Goal: Task Accomplishment & Management: Manage account settings

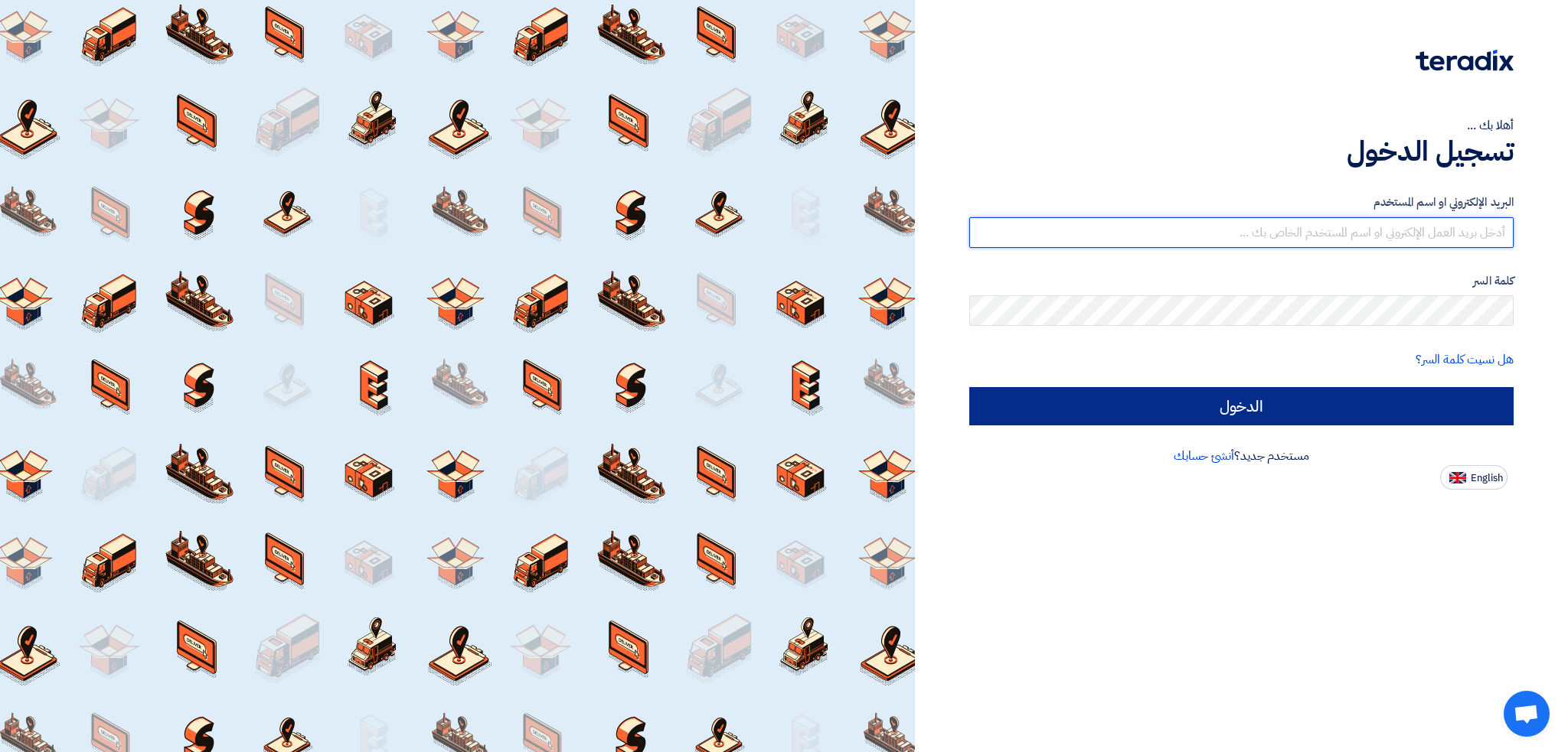
type input "italyaco2030@gmail.com"
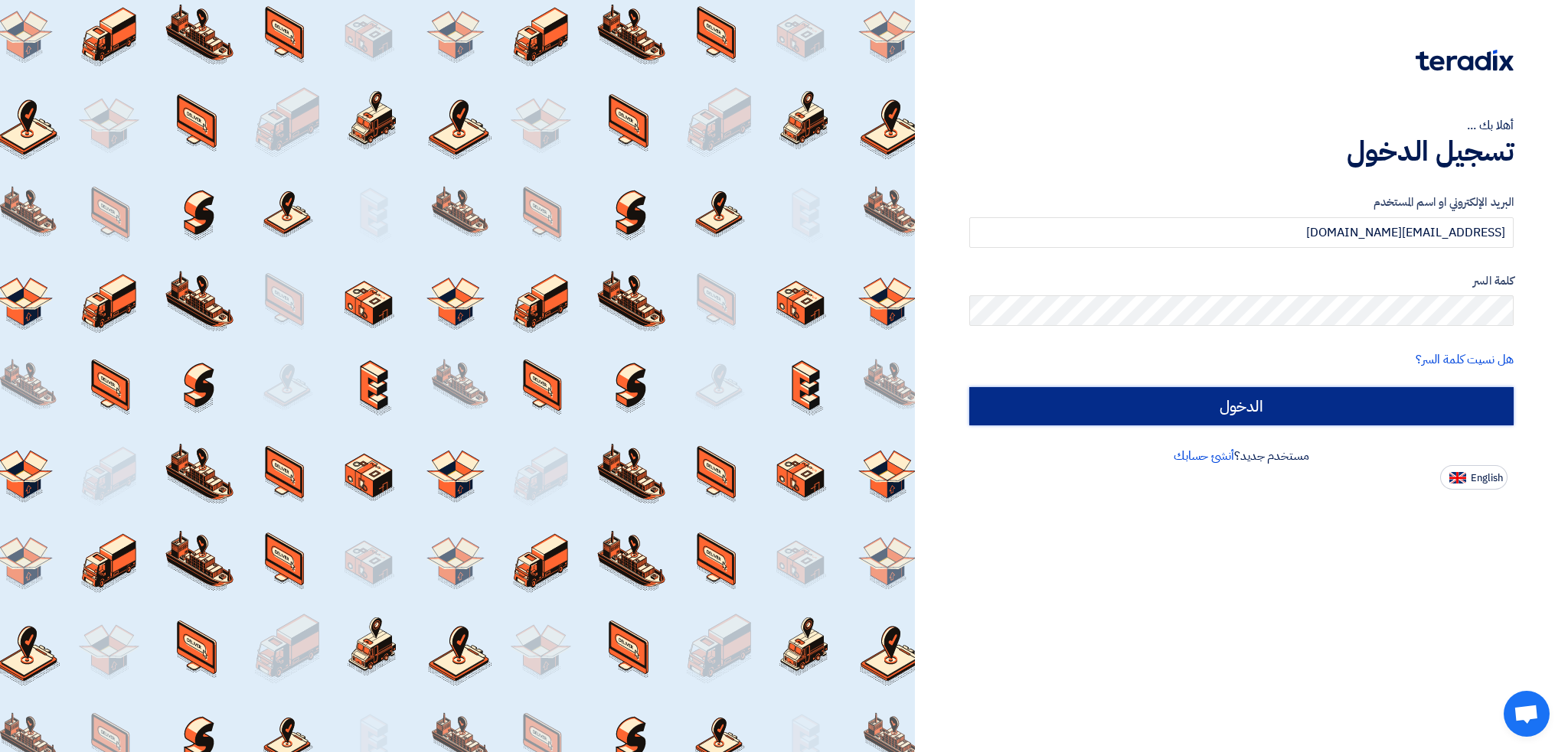
click at [994, 414] on input "الدخول" at bounding box center [1242, 406] width 544 height 38
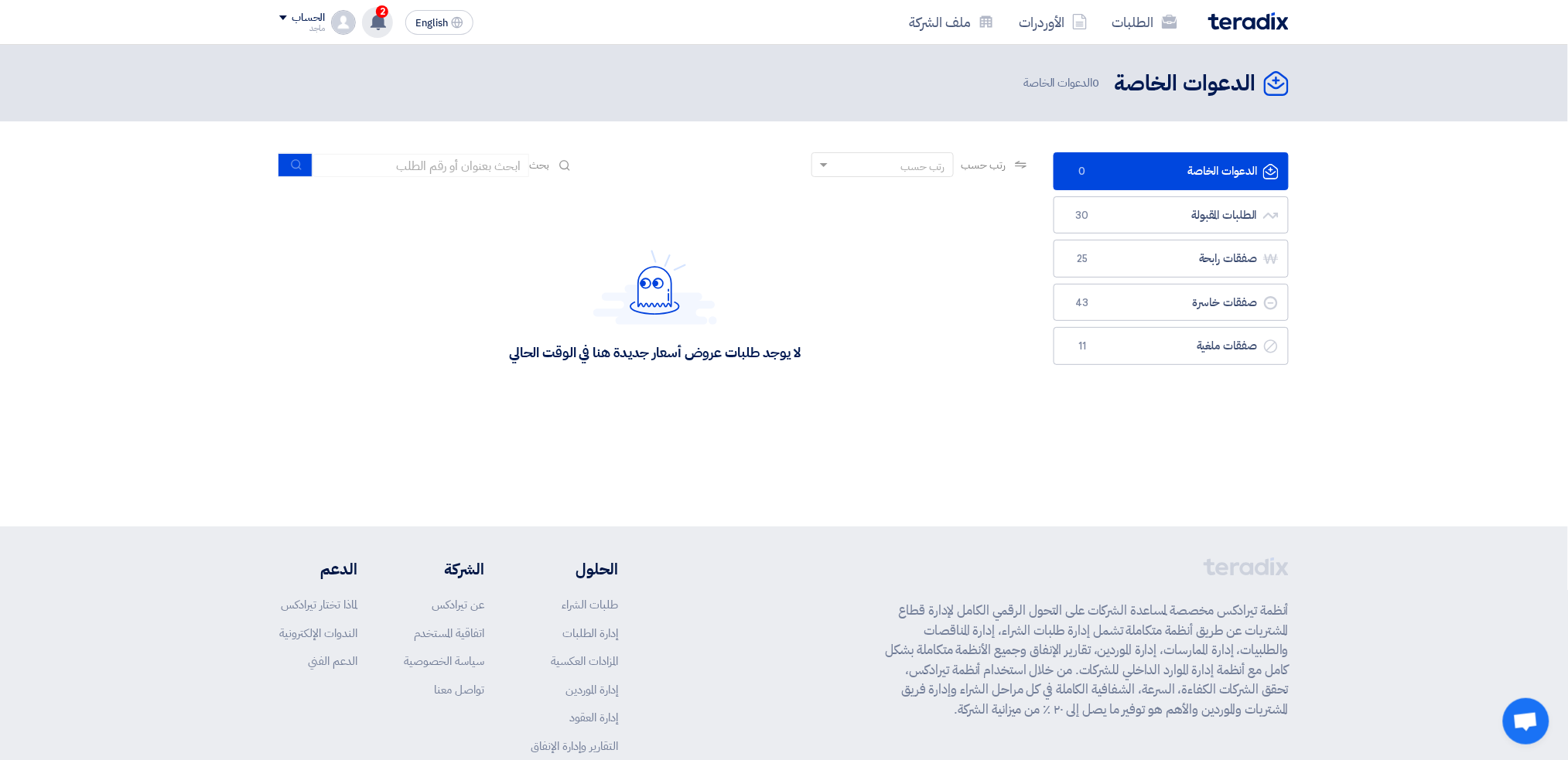
click at [382, 13] on span "2" at bounding box center [382, 11] width 12 height 12
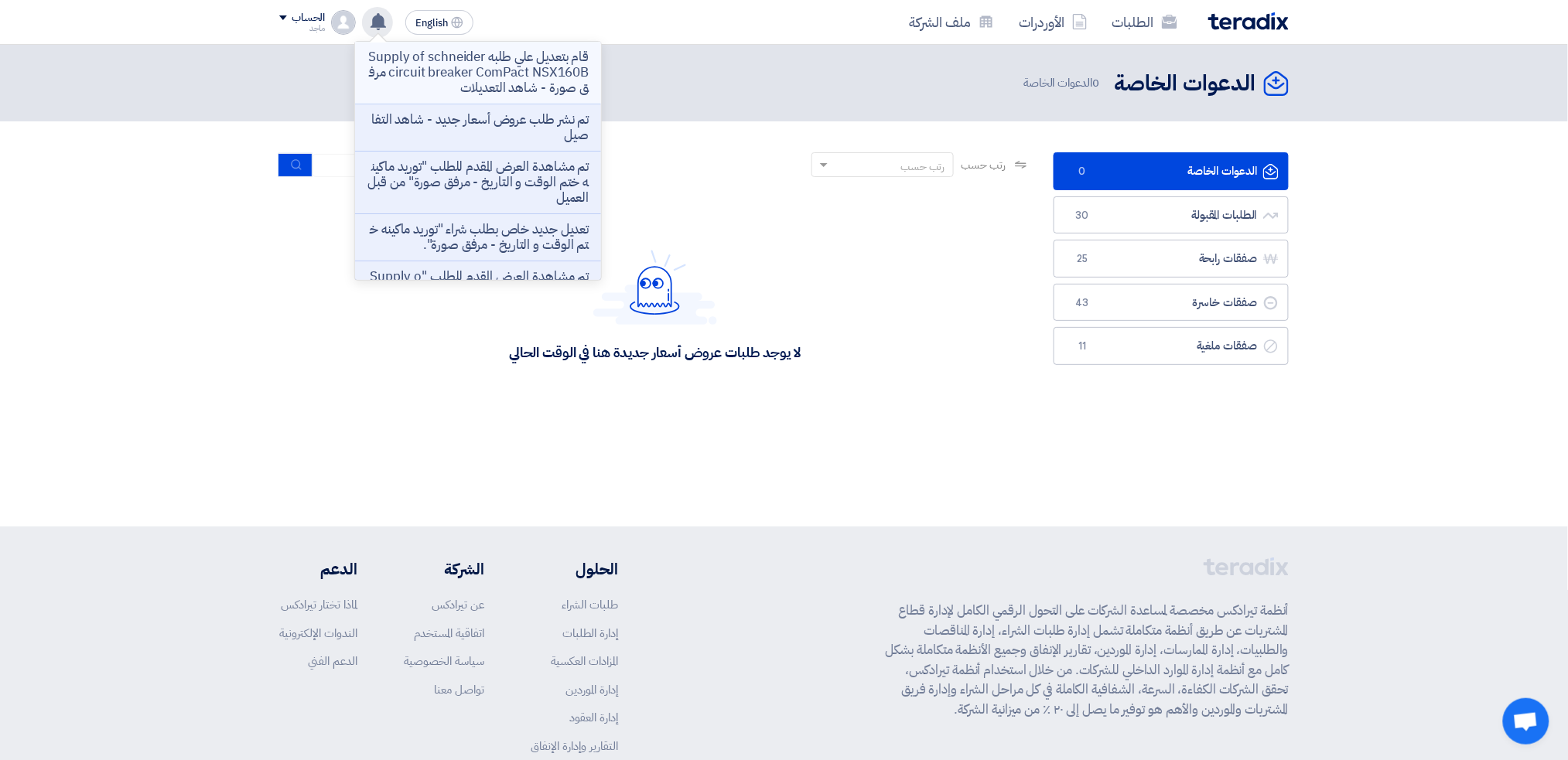
click at [453, 55] on p "قام بتعديل علي طلبه Supply of schneider circuit breaker ComPact NSX160B مرفق صو…" at bounding box center [478, 73] width 221 height 46
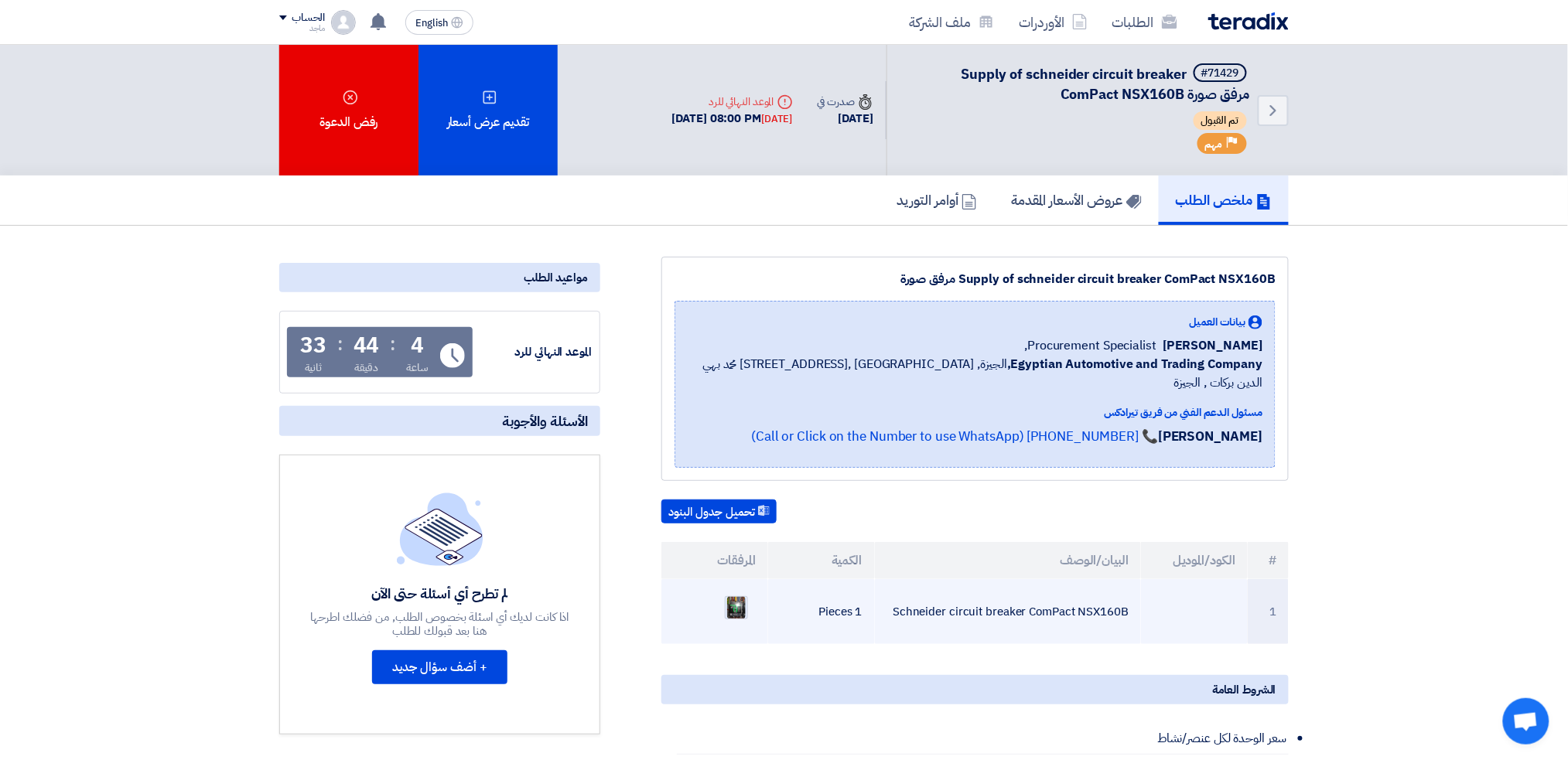
click at [731, 594] on img at bounding box center [736, 608] width 21 height 28
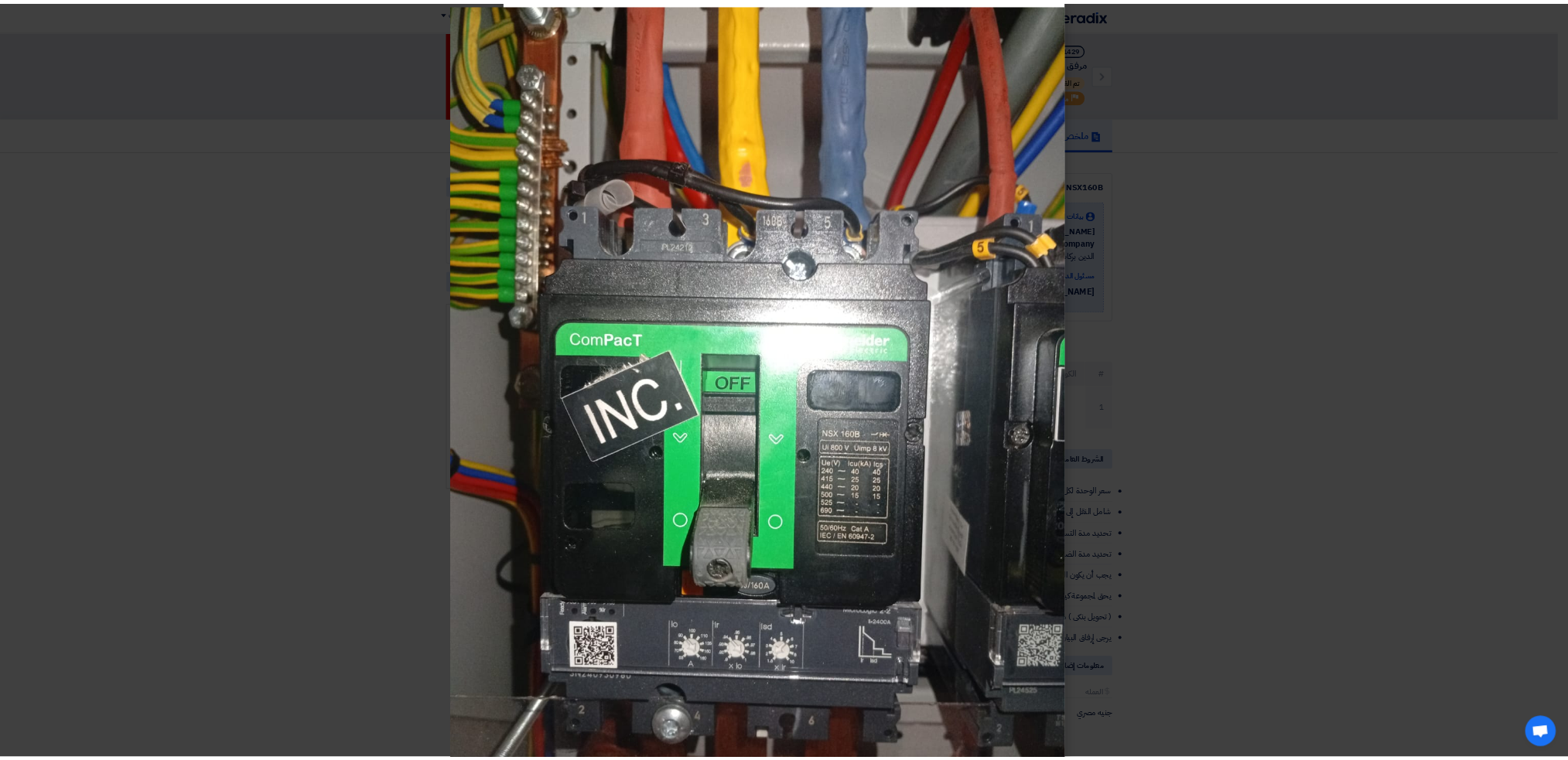
scroll to position [21, 0]
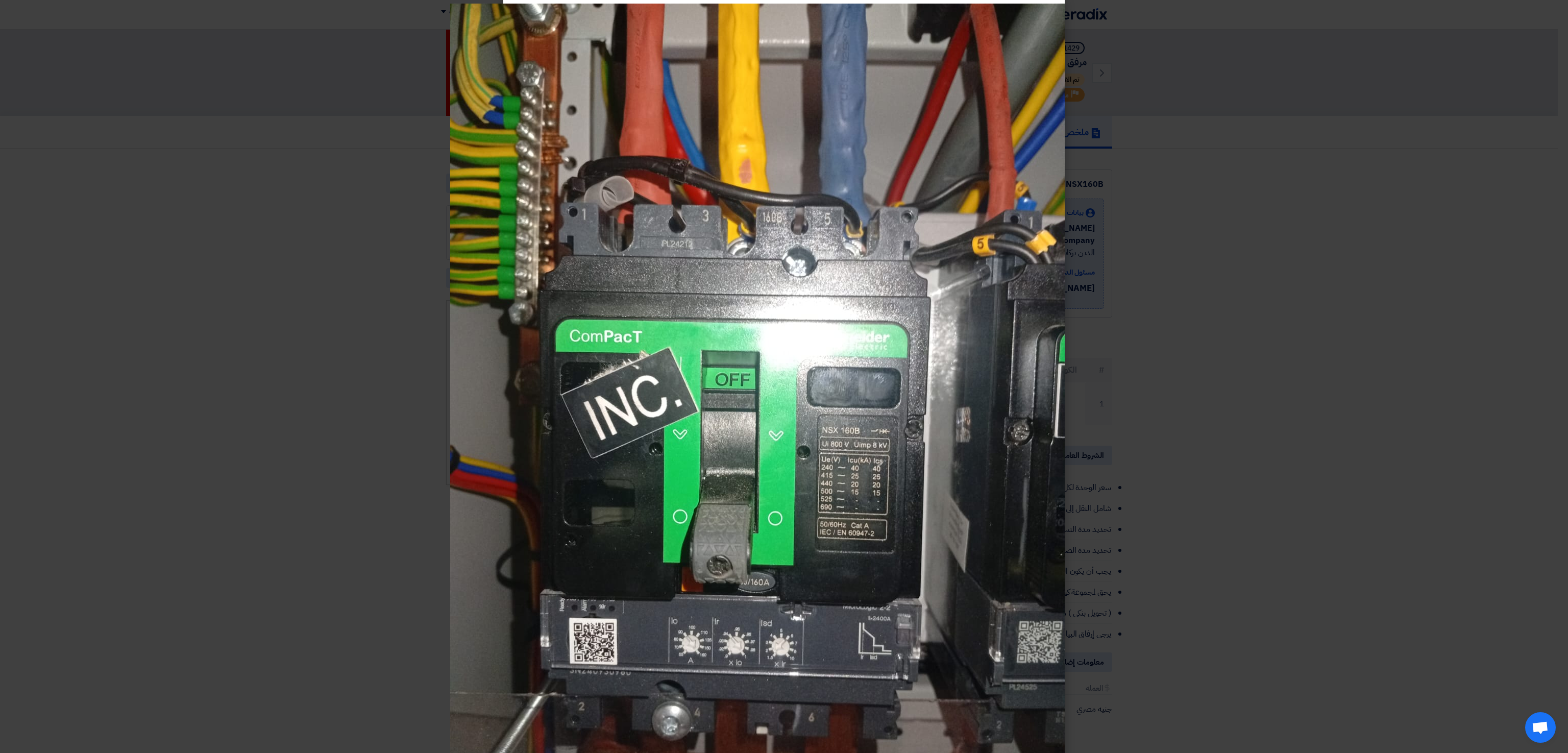
click at [232, 422] on modal-container at bounding box center [784, 376] width 1568 height 753
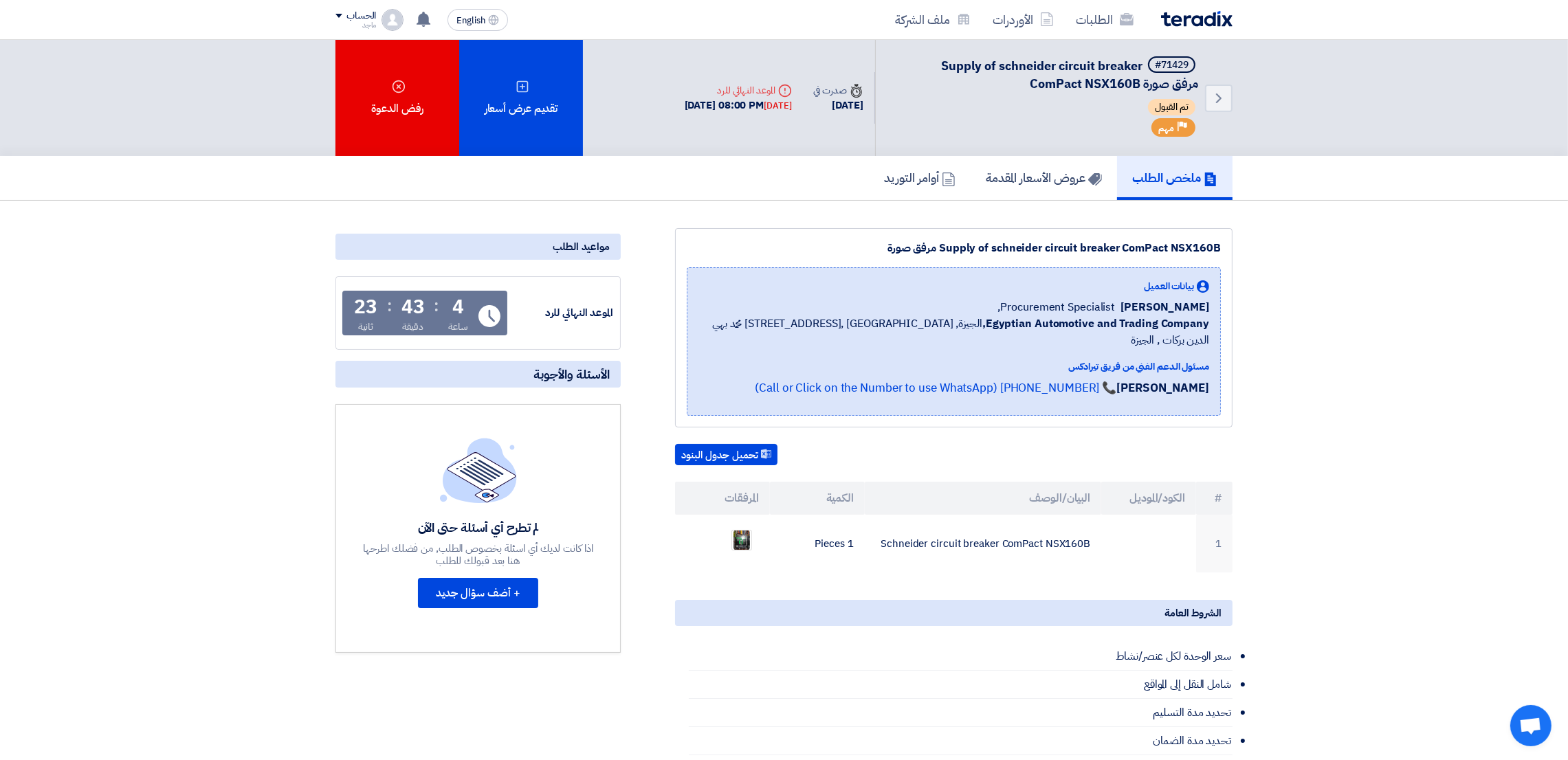
click at [206, 528] on section "Supply of schneider circuit breaker ComPact NSX160B مرفق صورة بيانات العميل Fad…" at bounding box center [784, 658] width 1568 height 915
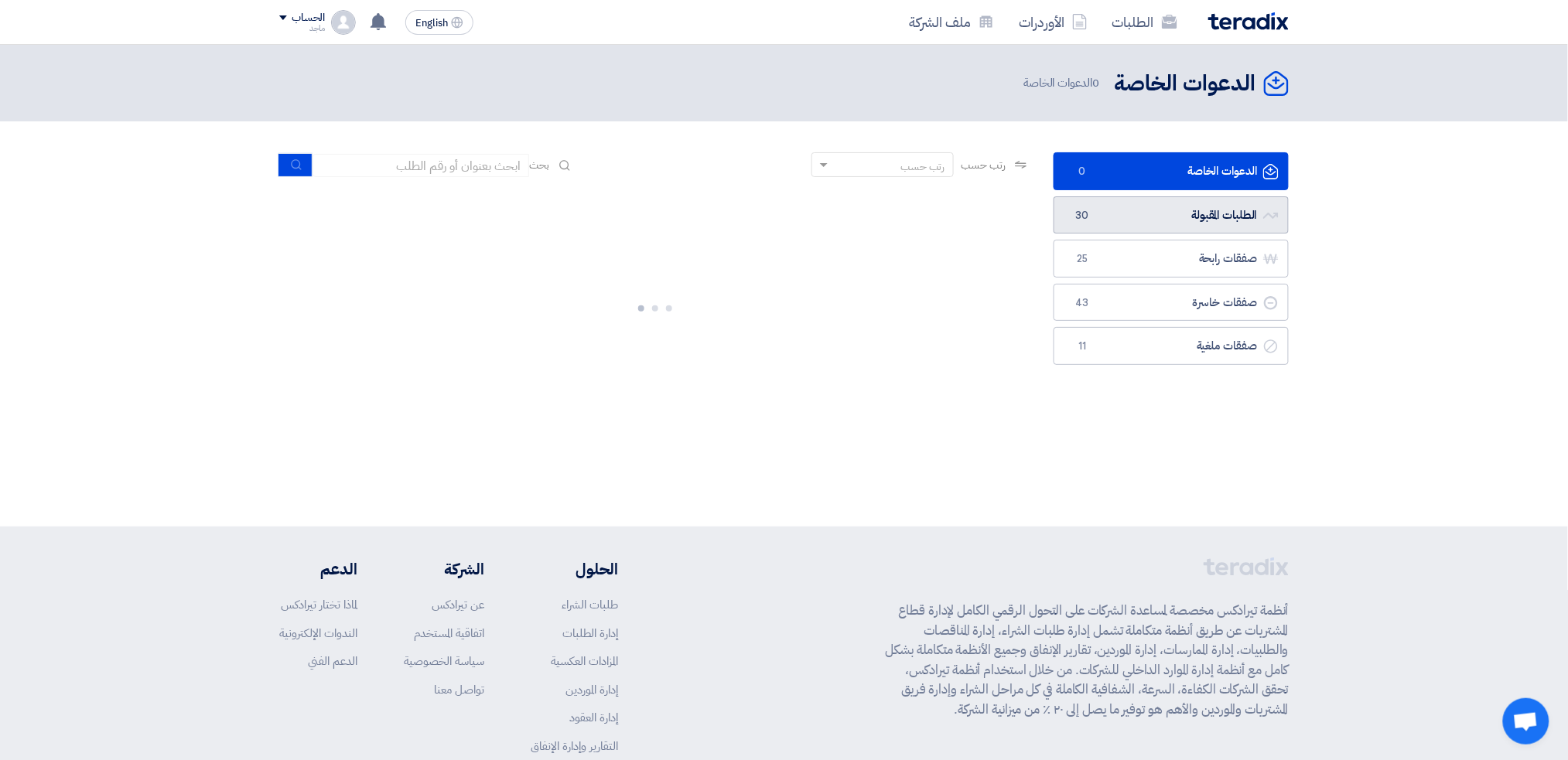
click at [1169, 210] on link "الطلبات المقبولة الطلبات المقبولة 30" at bounding box center [1170, 215] width 235 height 38
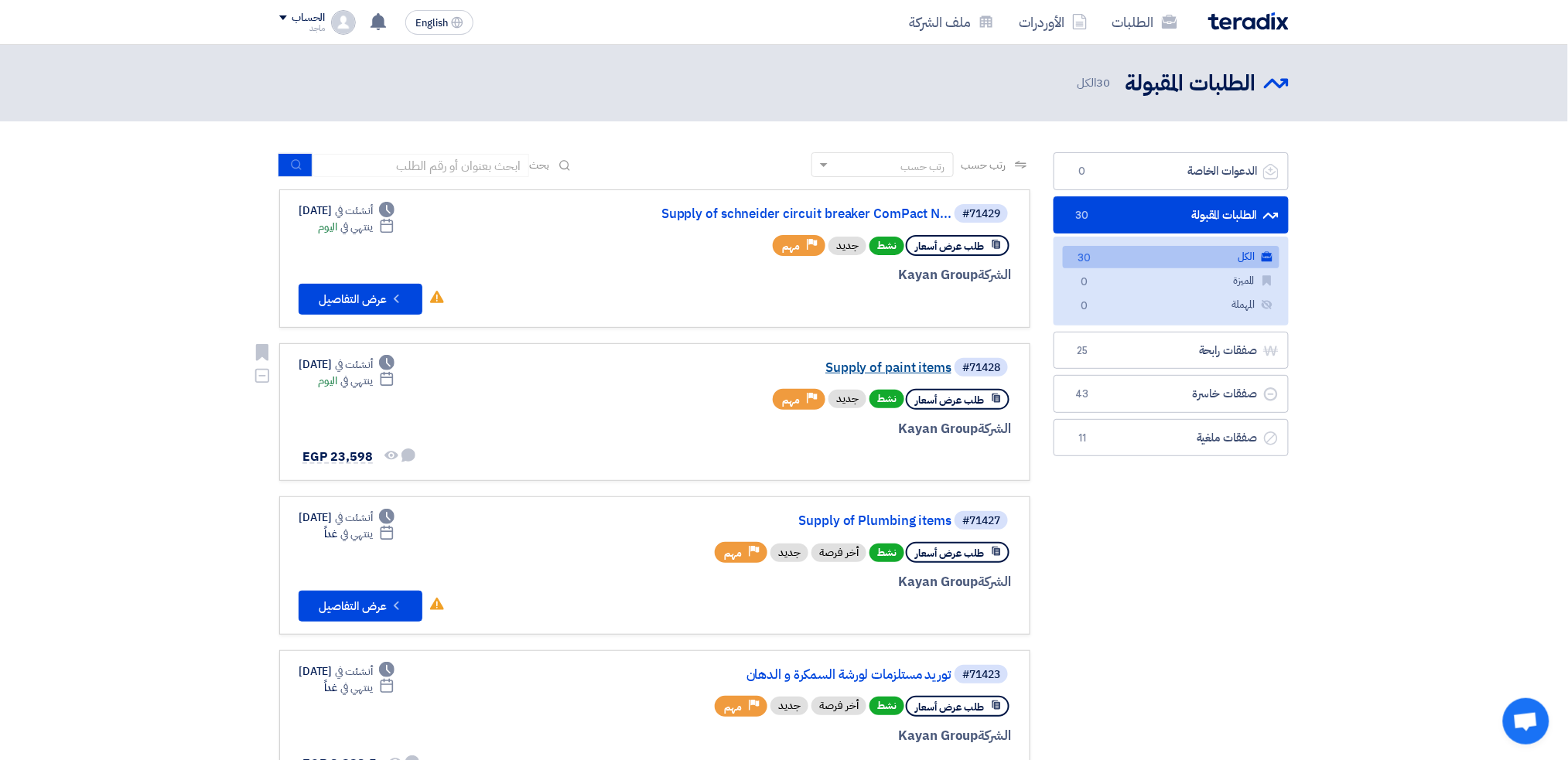
click at [885, 362] on link "Supply of paint items" at bounding box center [796, 368] width 309 height 14
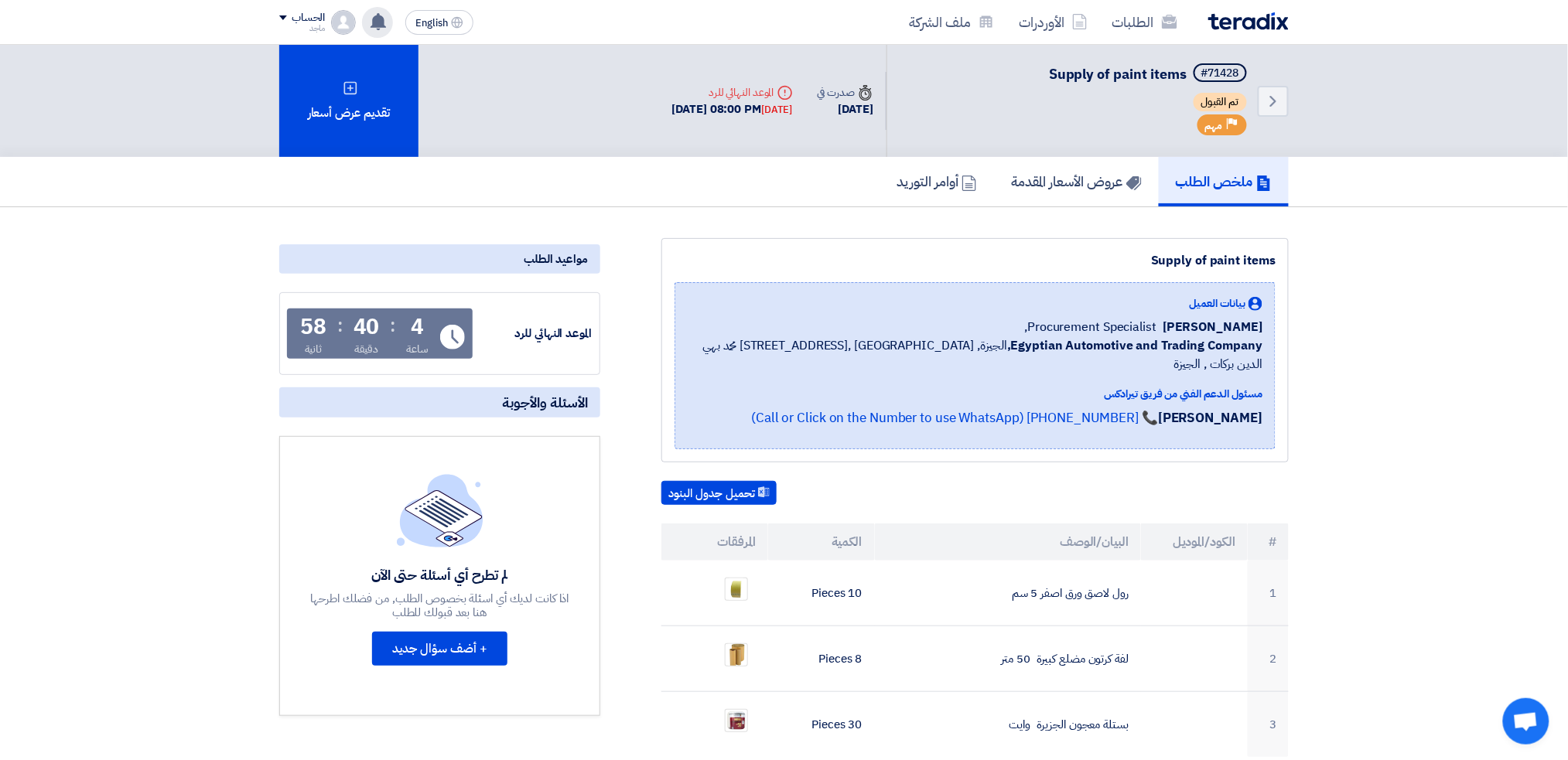
click at [372, 19] on icon at bounding box center [378, 21] width 17 height 17
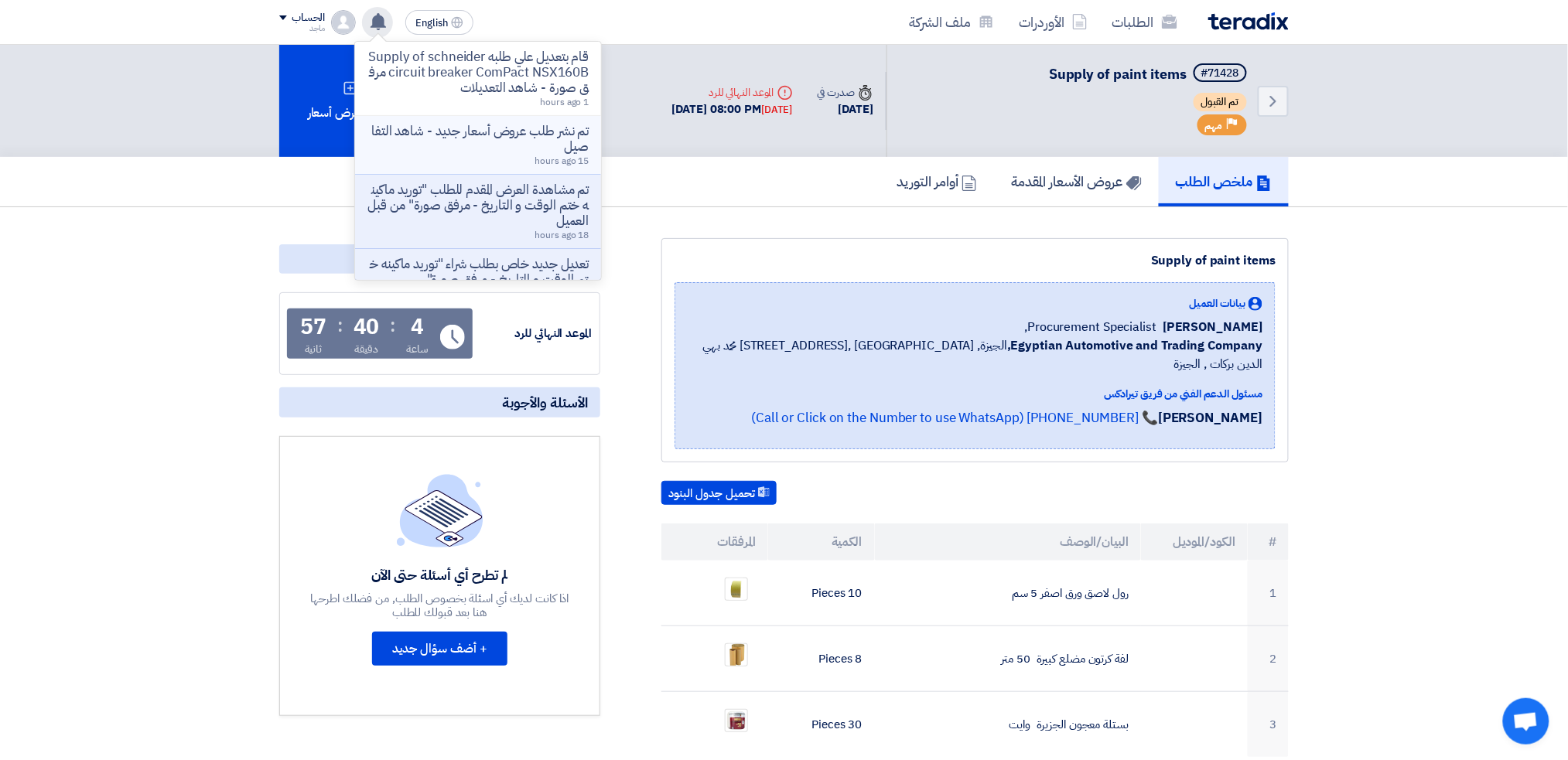
click at [439, 151] on p "تم نشر طلب عروض أسعار جديد - شاهد التفاصيل" at bounding box center [478, 139] width 221 height 31
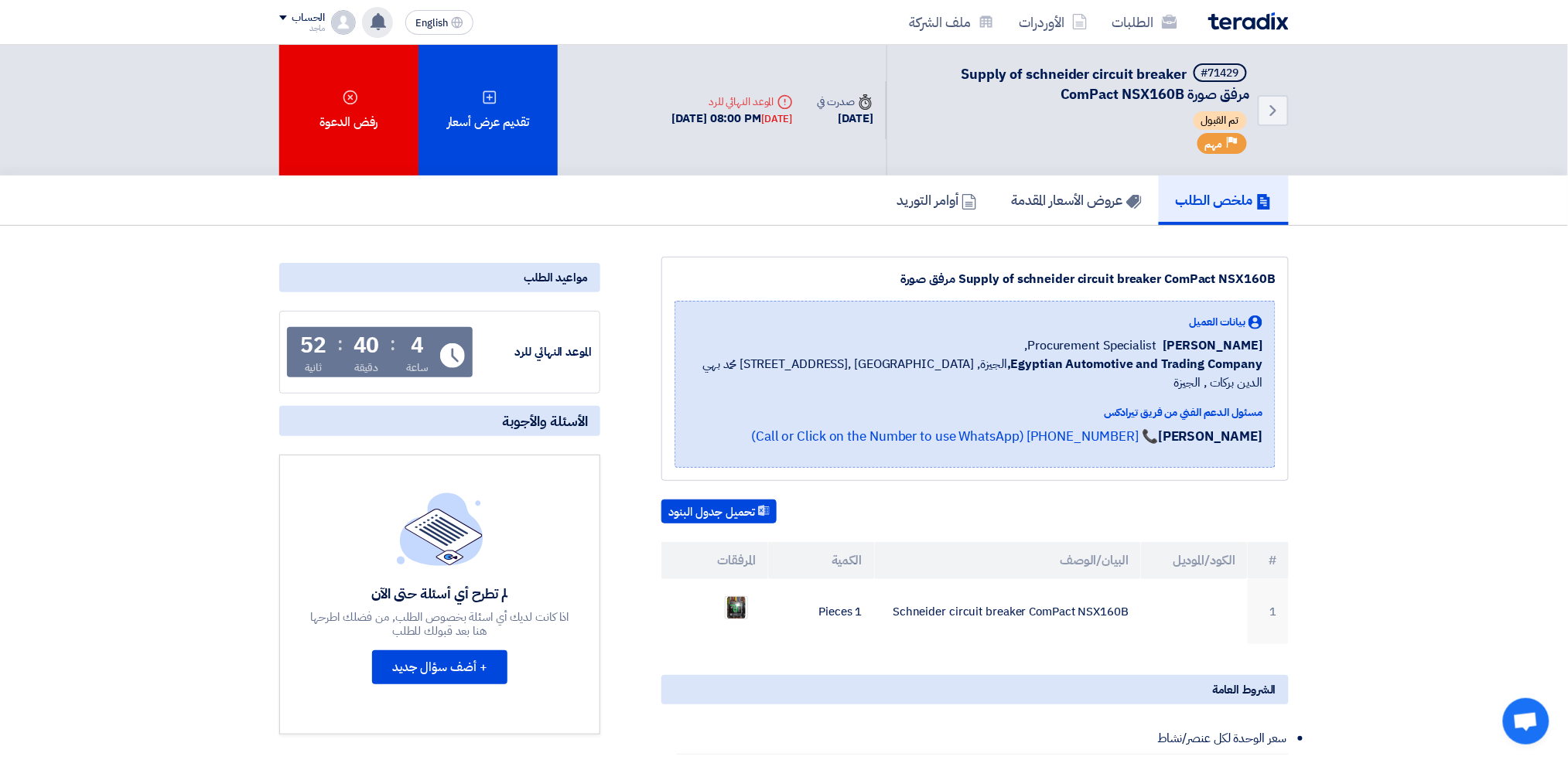
click at [376, 17] on use at bounding box center [378, 21] width 16 height 17
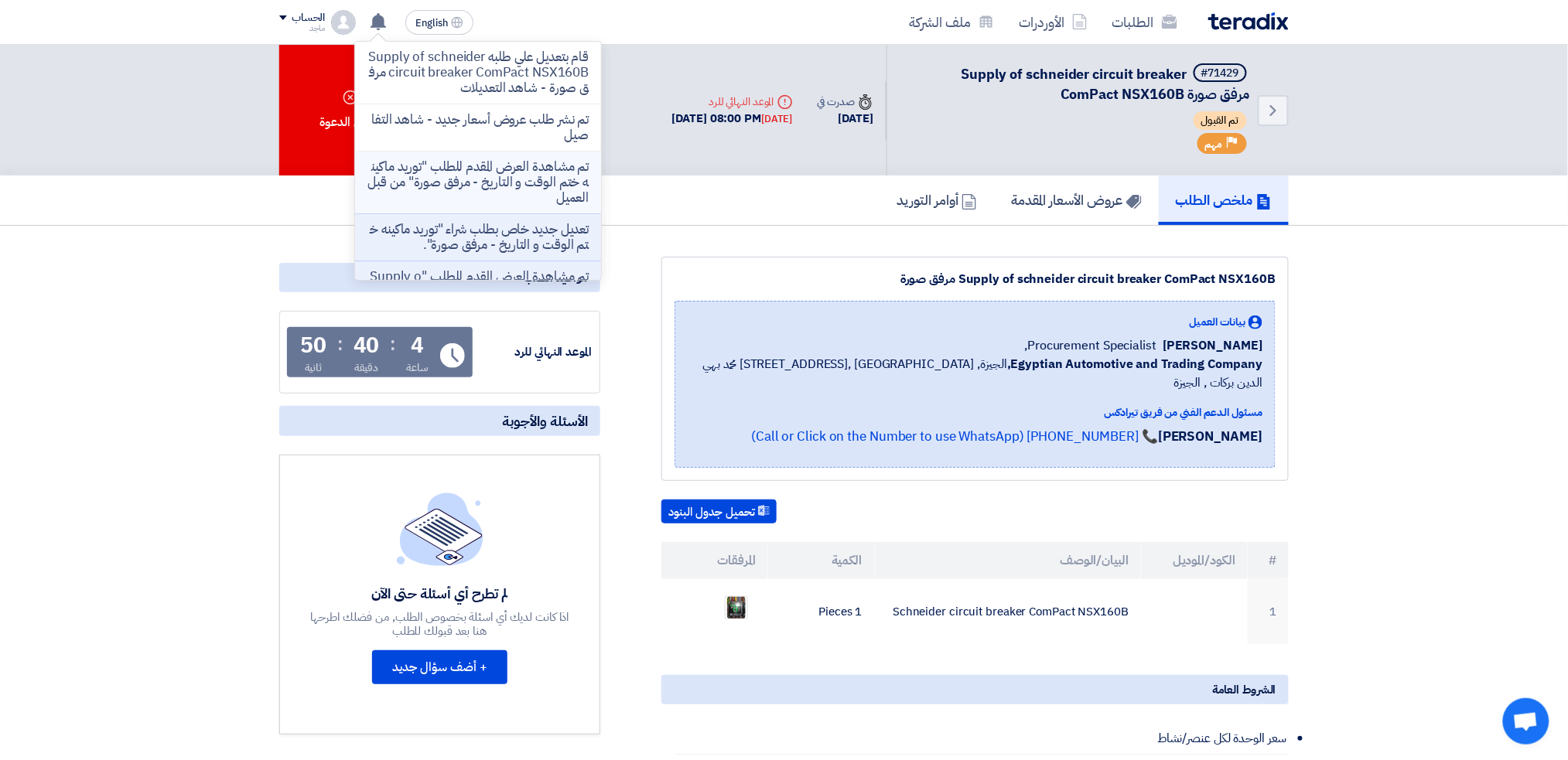
click at [395, 168] on p "تم مشاهدة العرض المقدم للطلب "توريد ماكينه ختم الوقت و التاريخ - مرفق صورة" من …" at bounding box center [478, 183] width 221 height 46
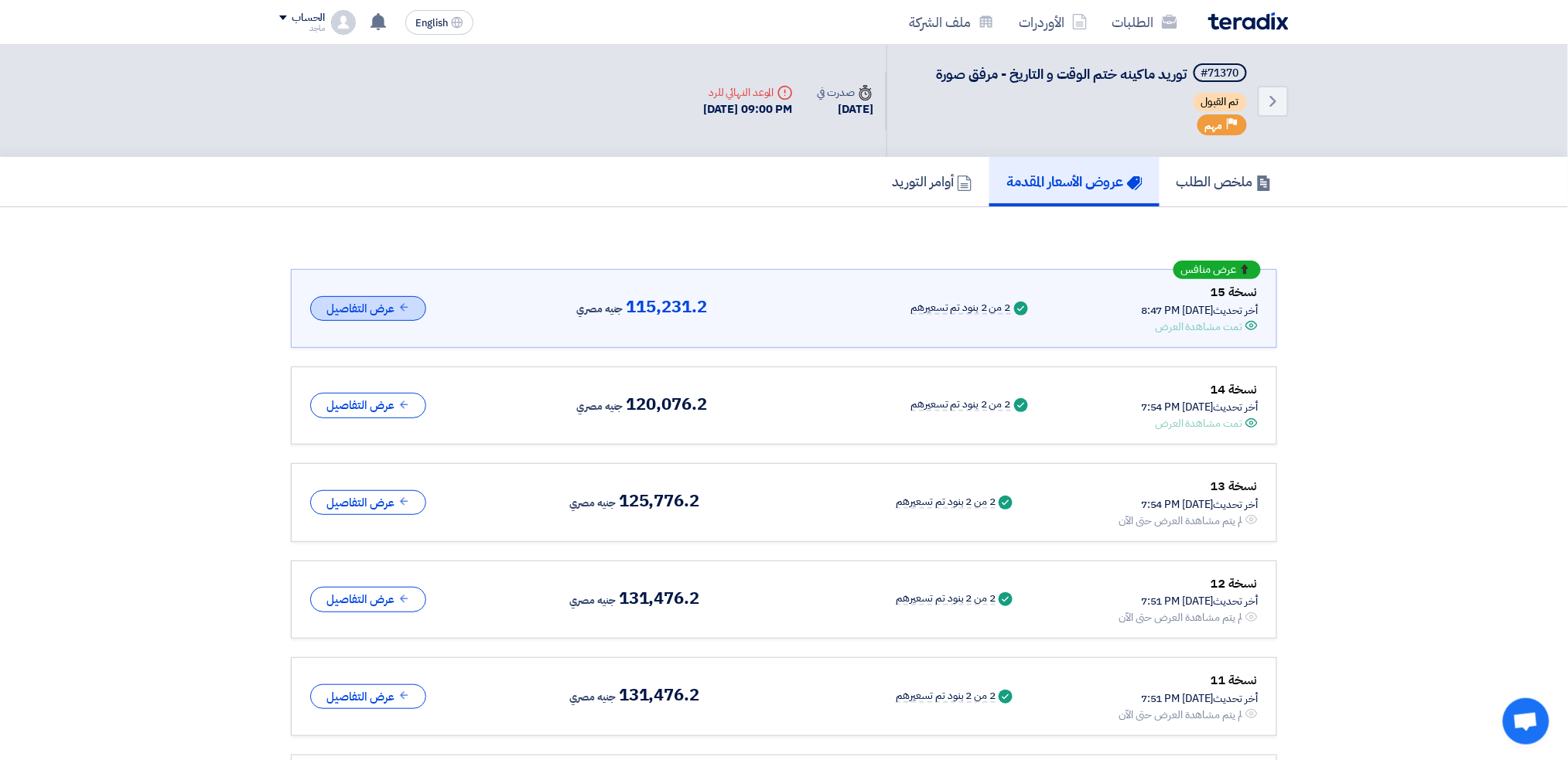
click at [374, 303] on button "عرض التفاصيل" at bounding box center [368, 309] width 116 height 26
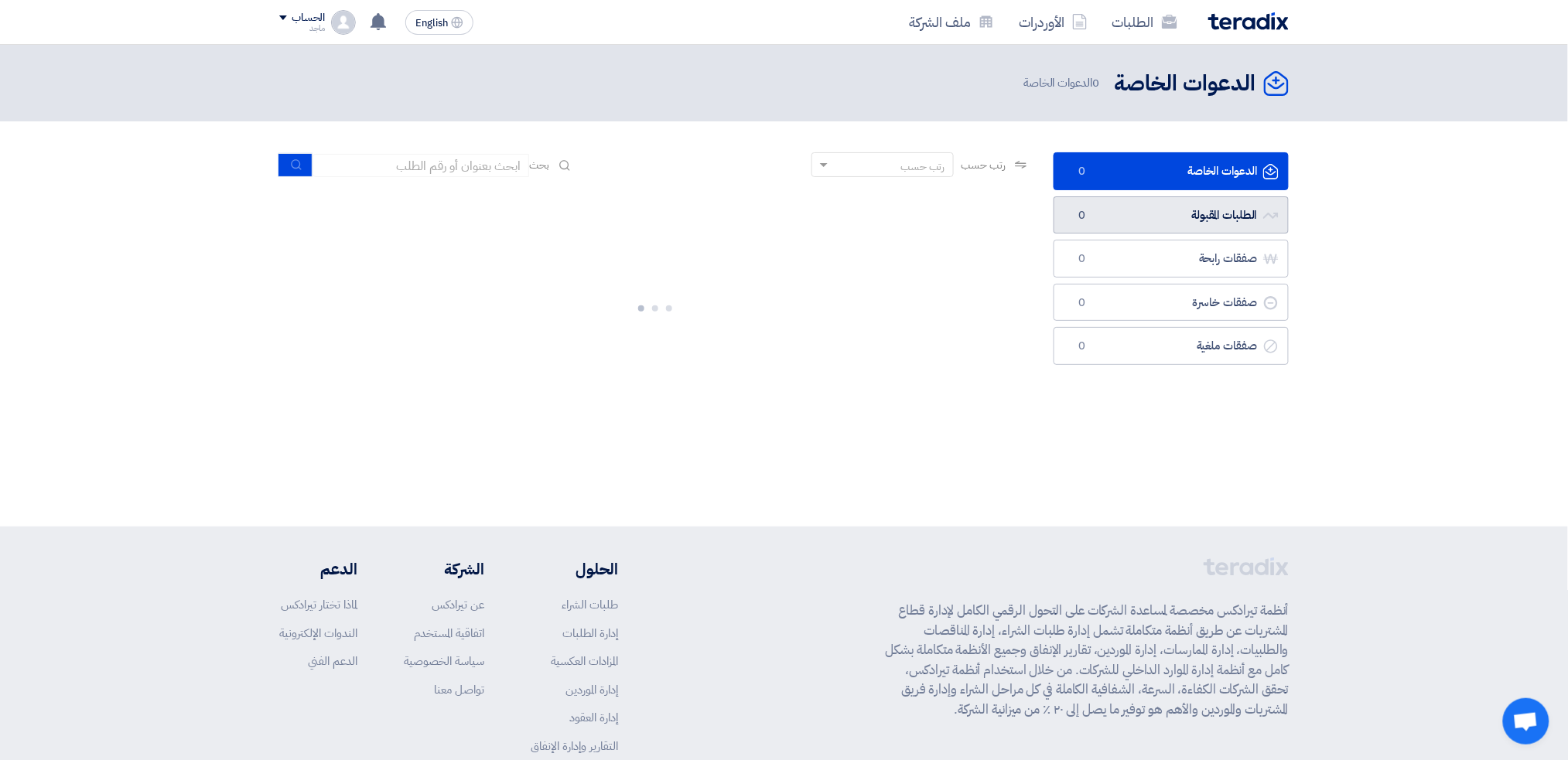
click at [1109, 213] on link "الطلبات المقبولة الطلبات المقبولة 0" at bounding box center [1170, 215] width 235 height 38
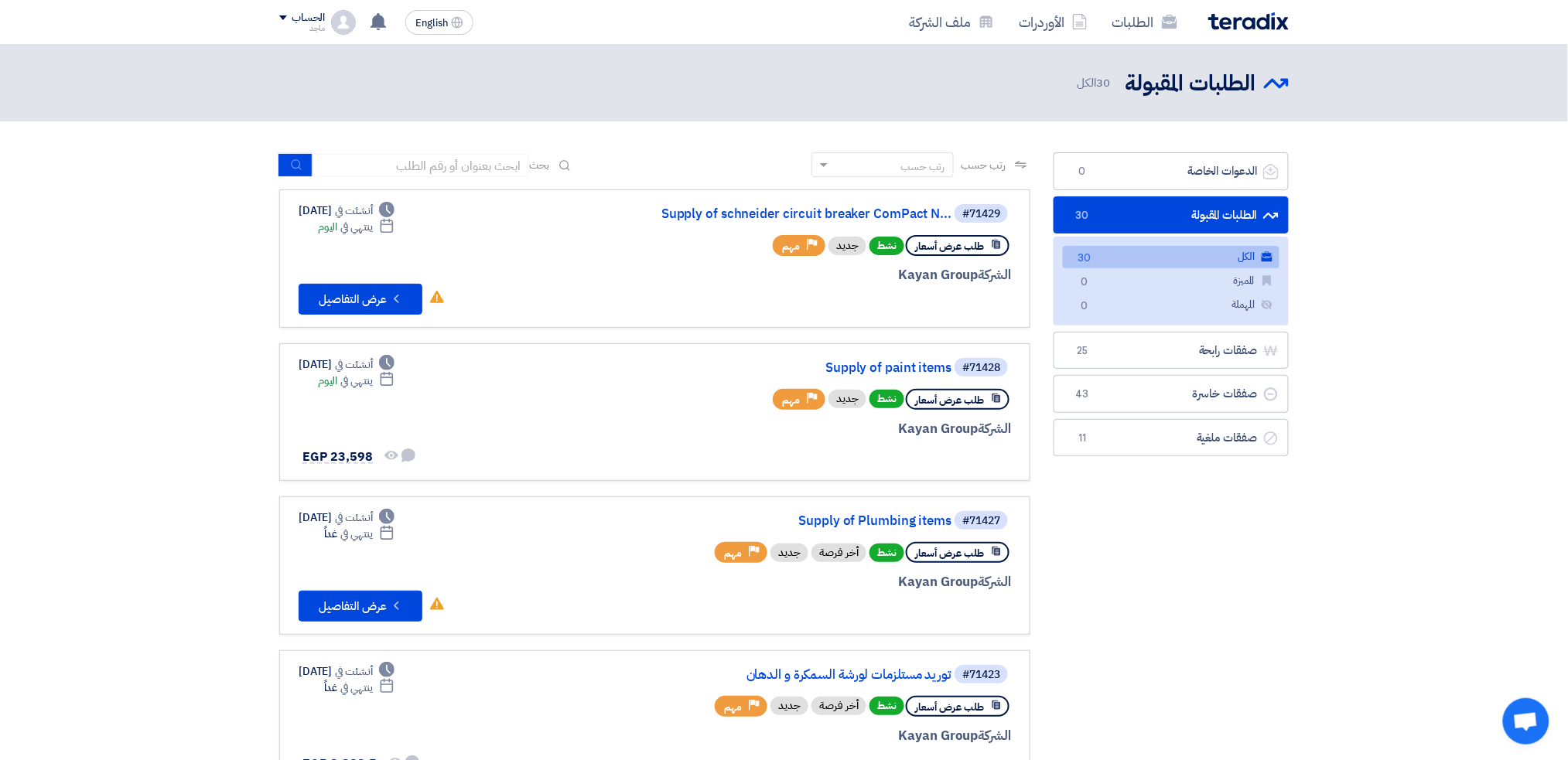
click at [1153, 247] on link "الكل الكل 30" at bounding box center [1170, 257] width 217 height 22
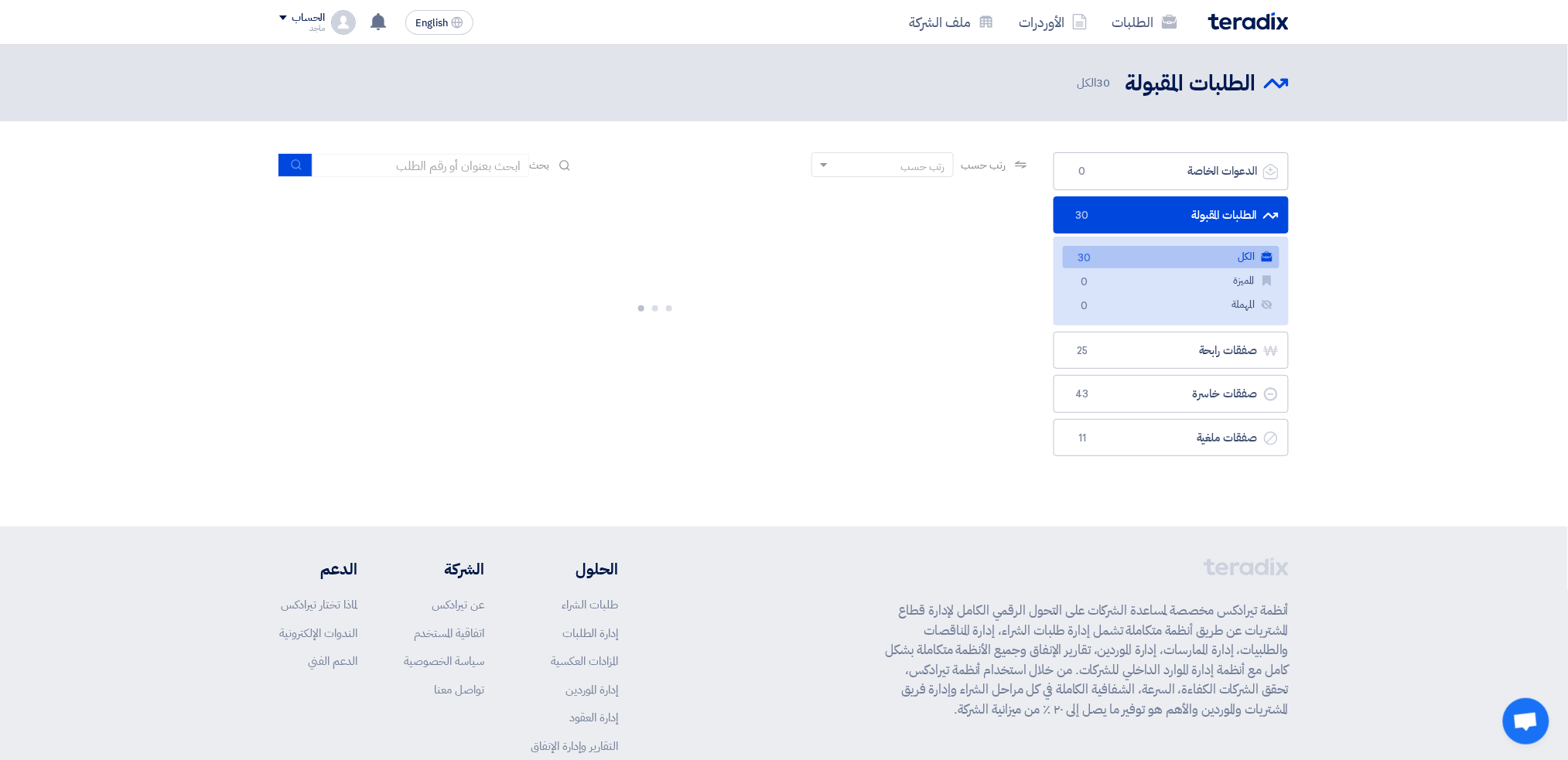
click at [1153, 247] on link "الكل الكل 30" at bounding box center [1170, 257] width 217 height 22
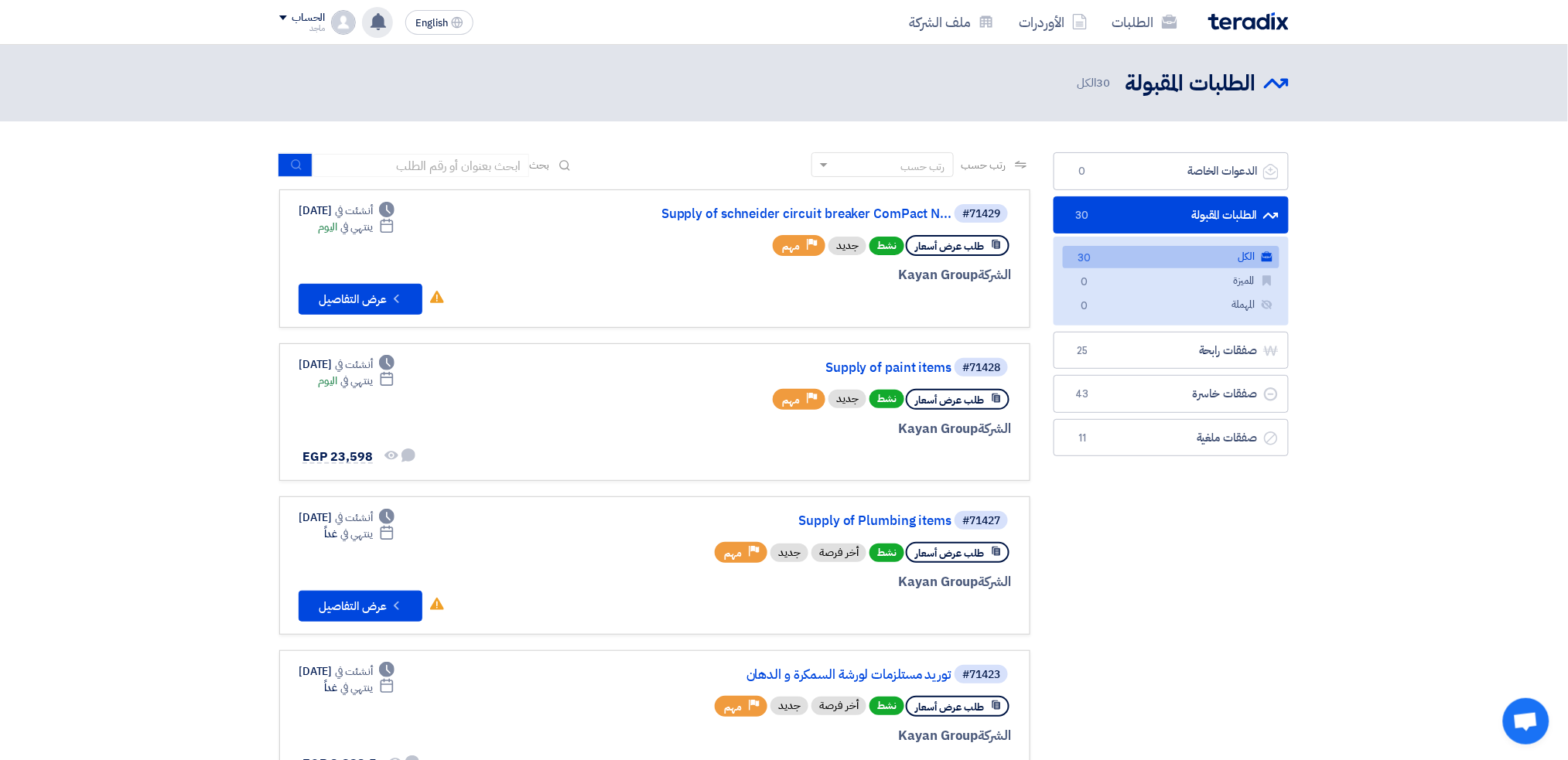
click at [373, 19] on use at bounding box center [378, 21] width 16 height 17
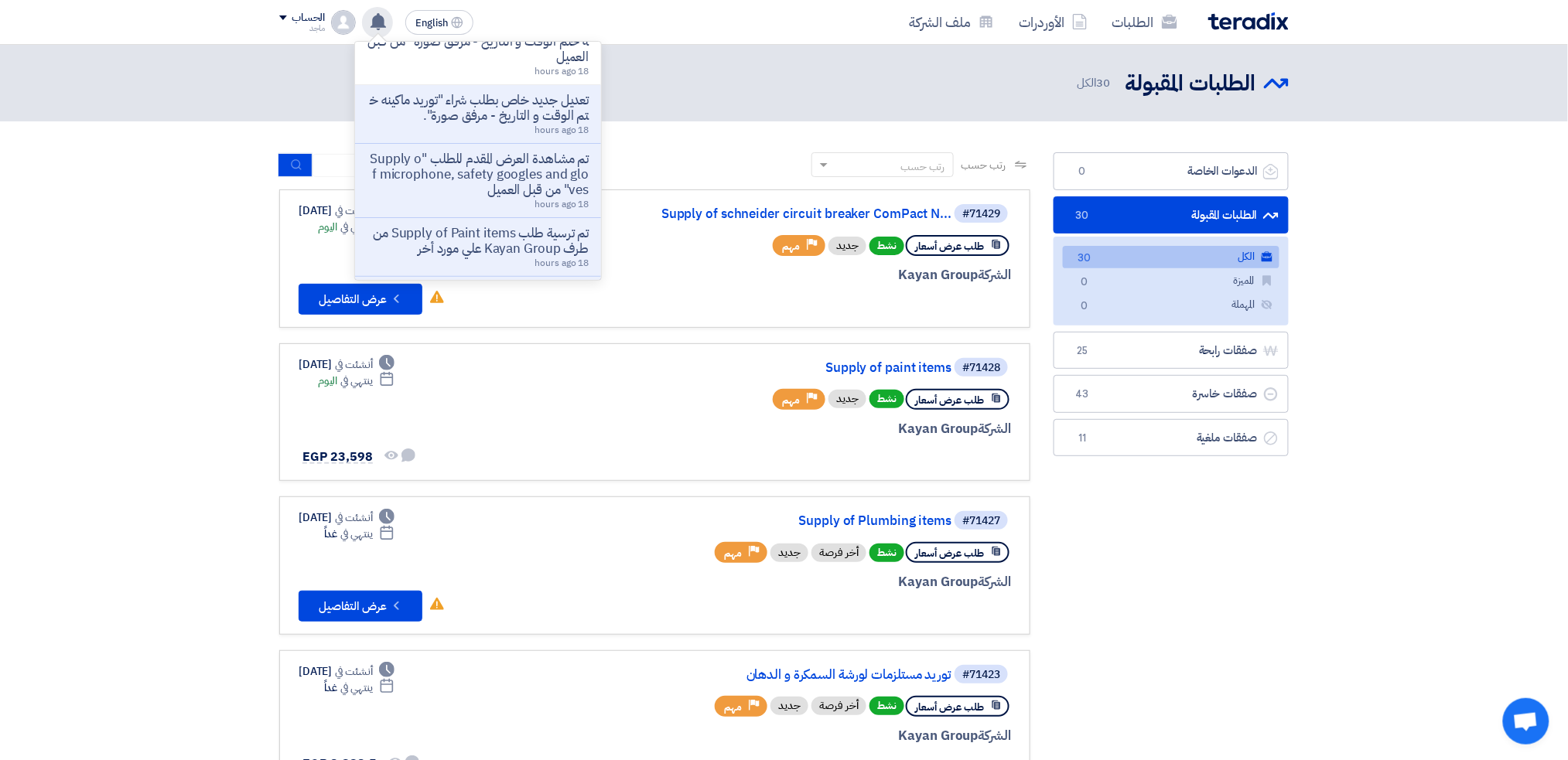
scroll to position [181, 0]
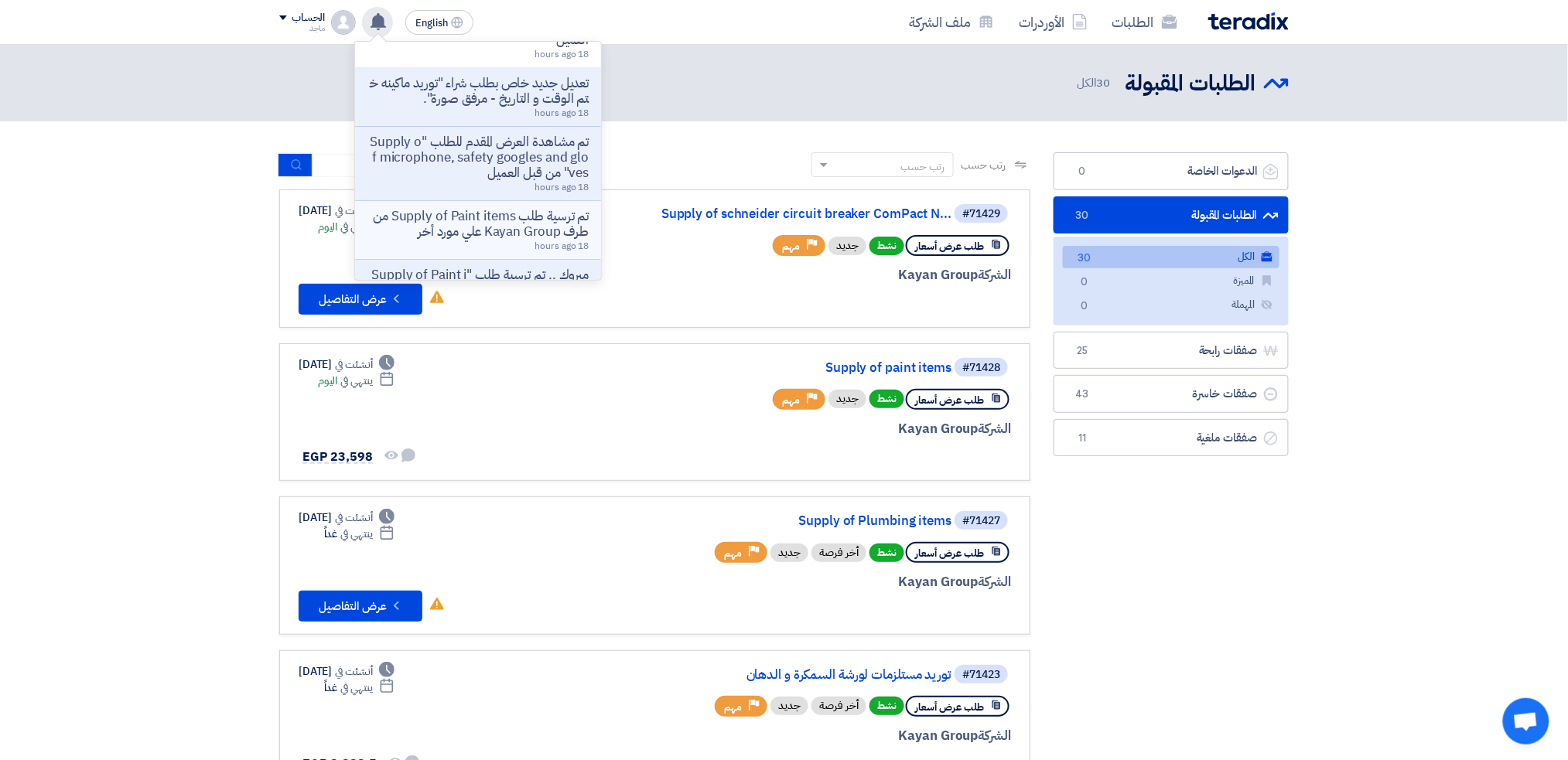
click at [491, 233] on p "تم ترسية طلب Supply of Paint items من طرف Kayan Group علي مورد أخر" at bounding box center [478, 224] width 221 height 31
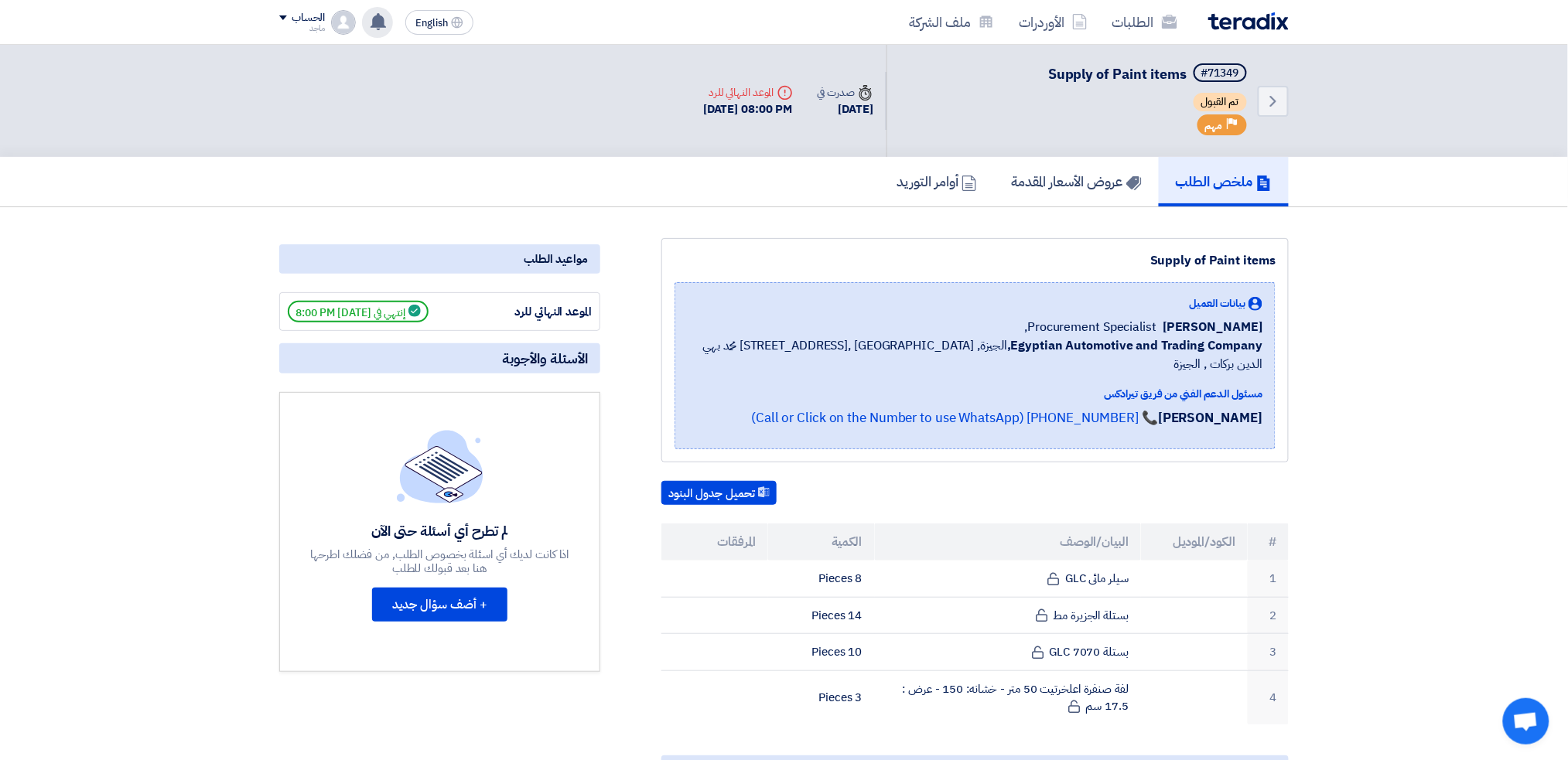
click at [377, 22] on use at bounding box center [378, 21] width 16 height 17
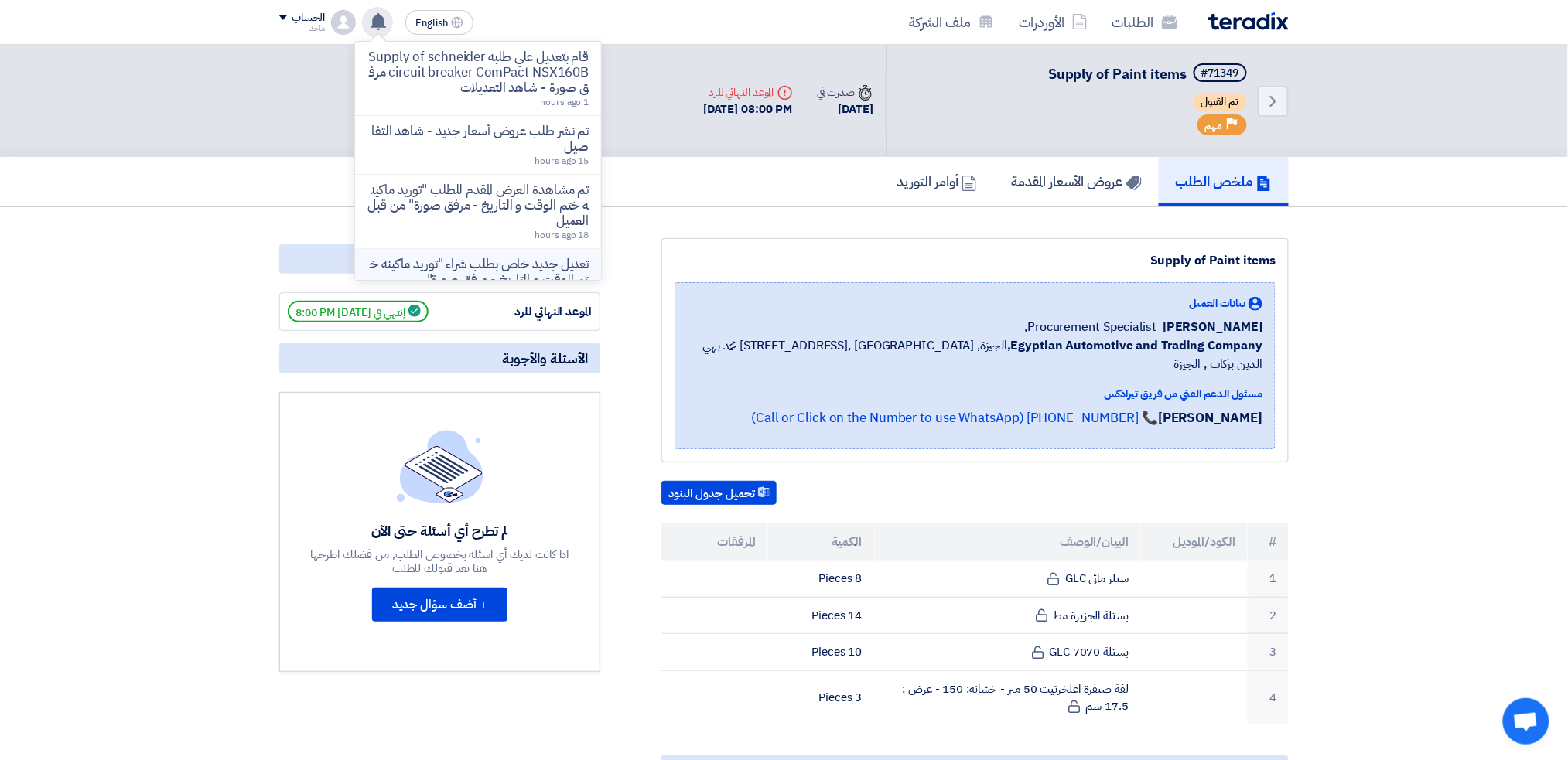
click at [421, 256] on p "تعديل جديد خاص بطلب شراء "توريد ماكينه ختم الوقت و التاريخ - مرفق صورة"." at bounding box center [478, 272] width 221 height 31
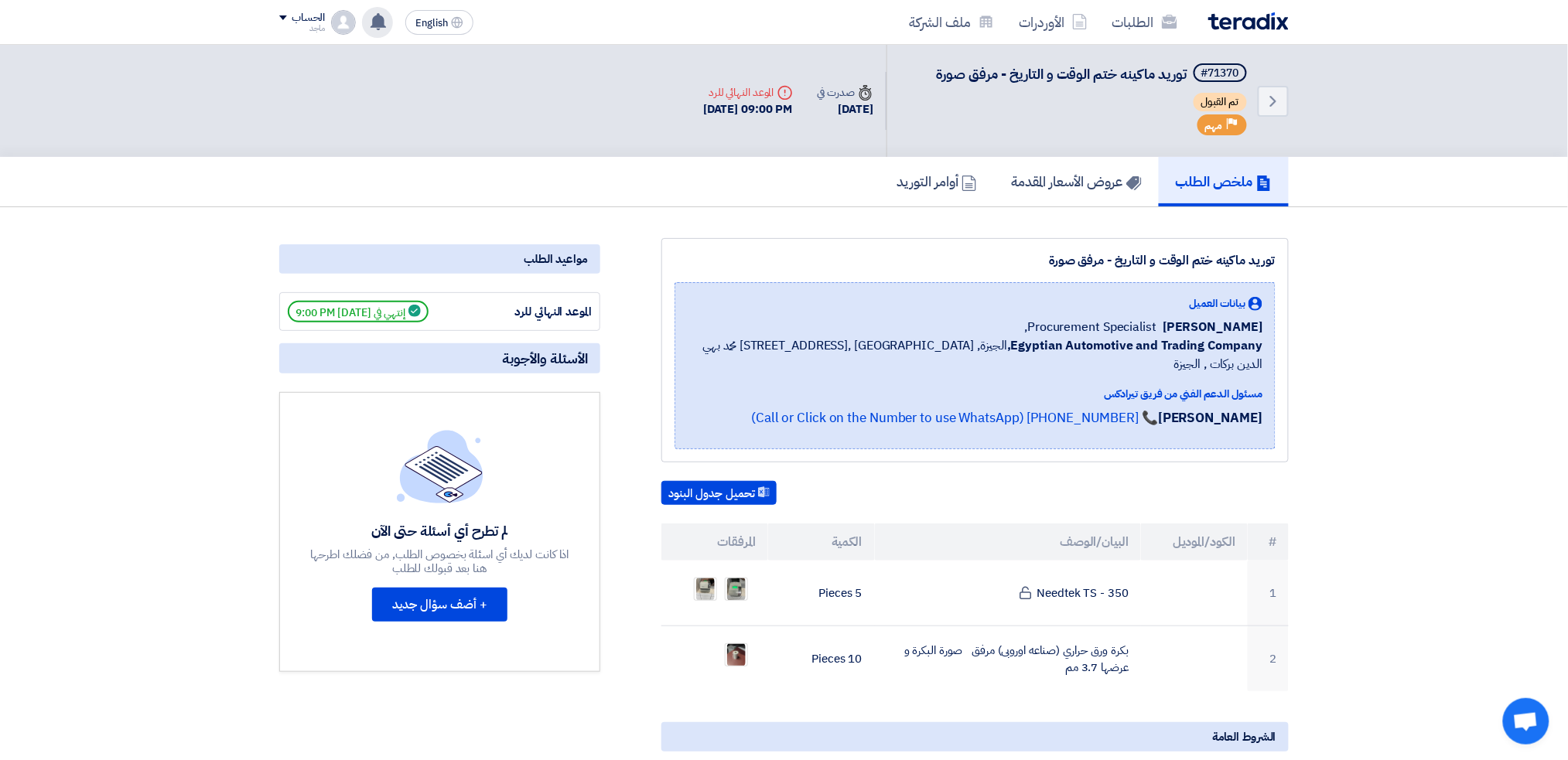
click at [375, 20] on use at bounding box center [378, 21] width 16 height 17
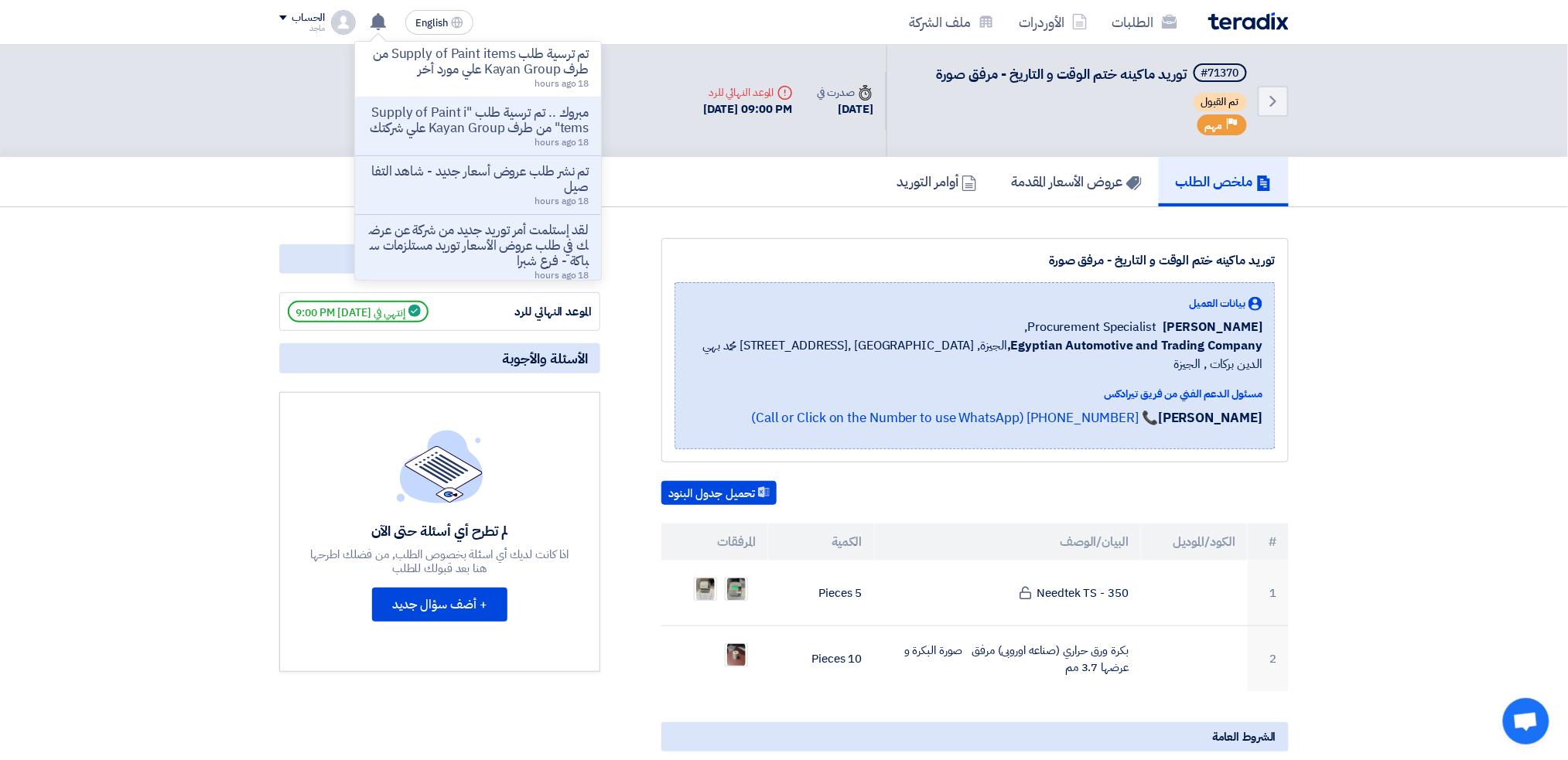
scroll to position [350, 0]
click at [480, 117] on p "مبروك .. تم ترسية طلب "Supply of Paint items" من طرف Kayan Group علي شركتك" at bounding box center [478, 113] width 221 height 31
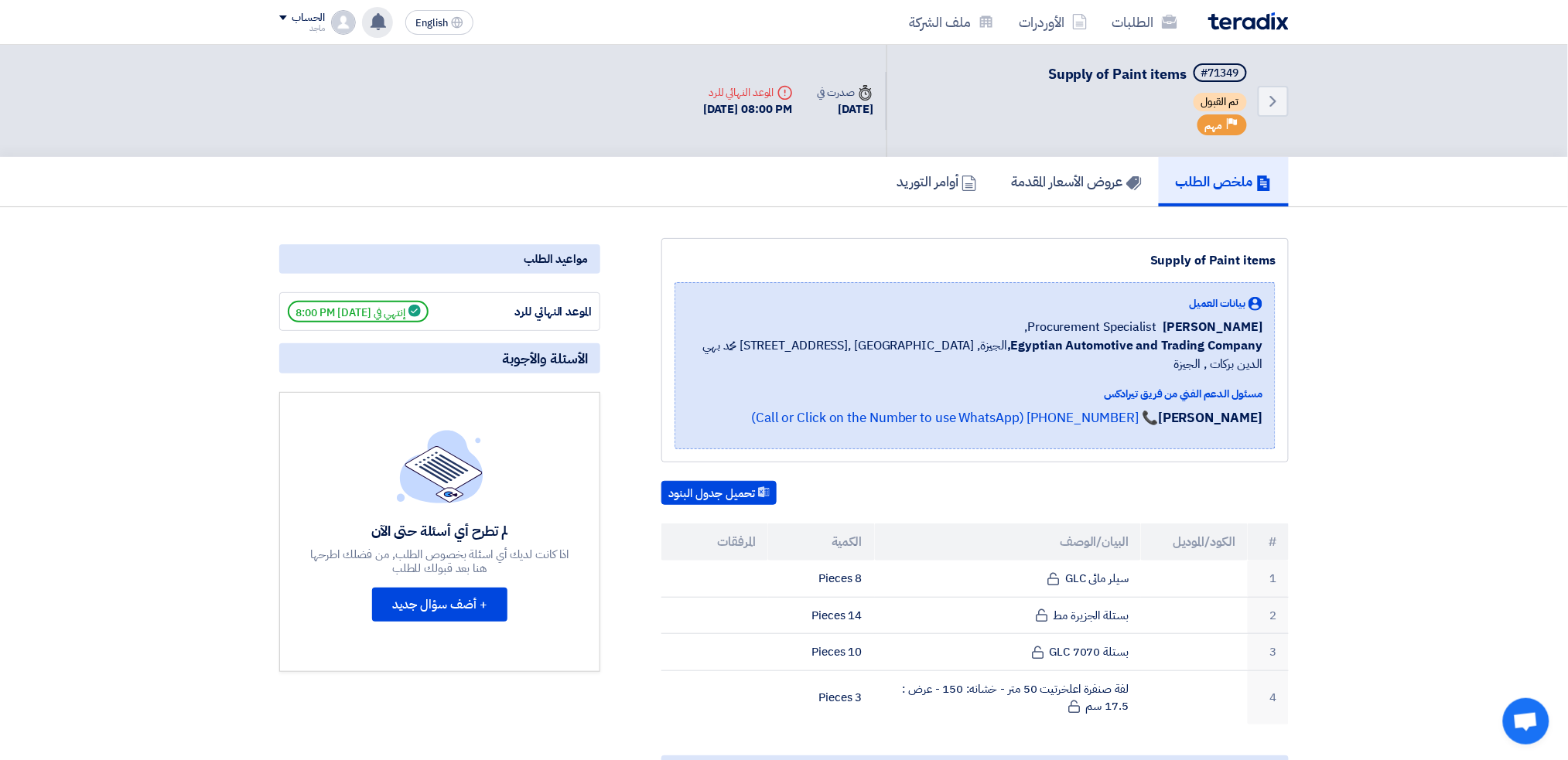
click at [375, 18] on use at bounding box center [378, 21] width 16 height 17
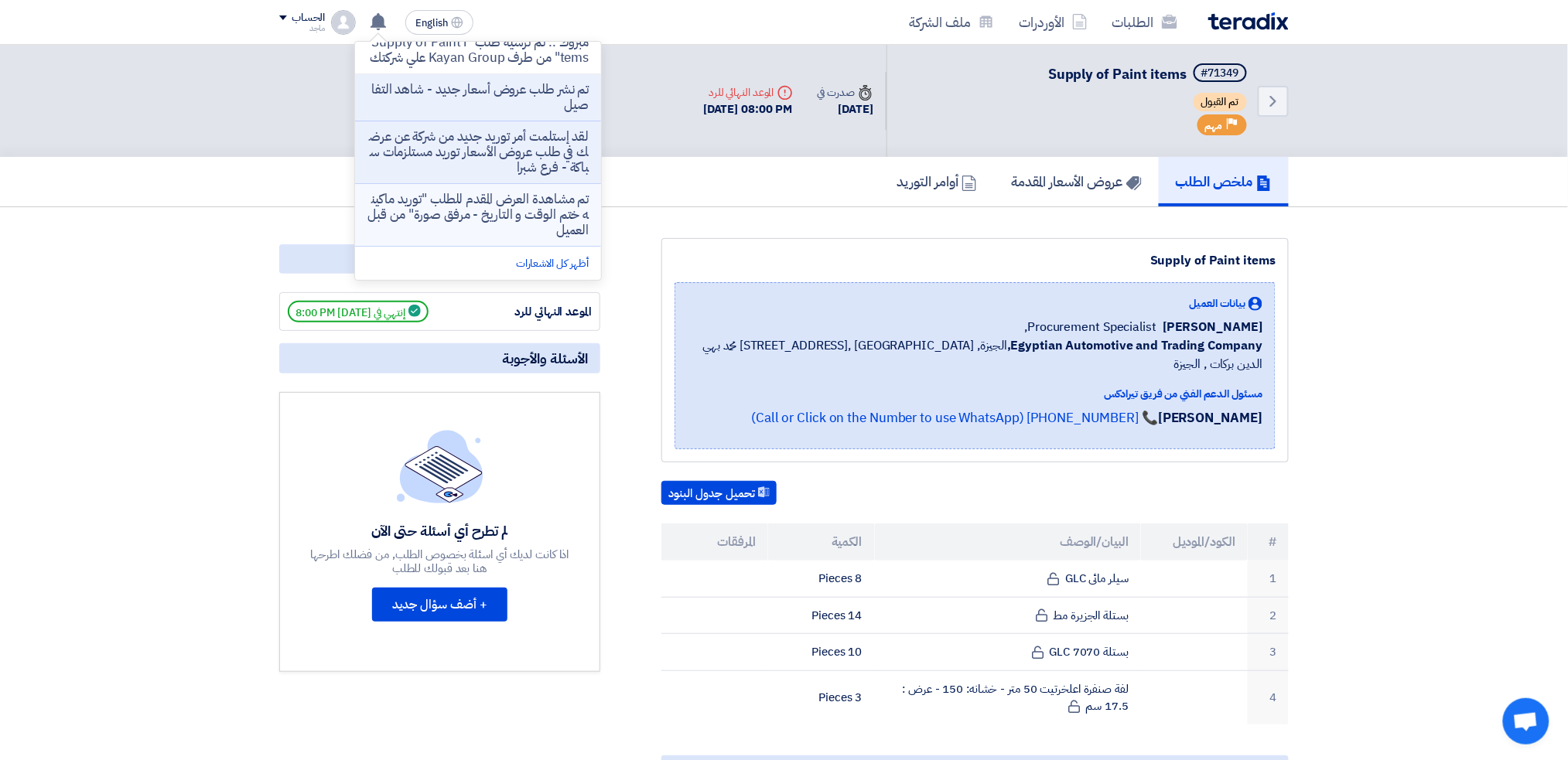
click at [447, 214] on p "تم مشاهدة العرض المقدم للطلب "توريد ماكينه ختم الوقت و التاريخ - مرفق صورة" من …" at bounding box center [478, 215] width 221 height 46
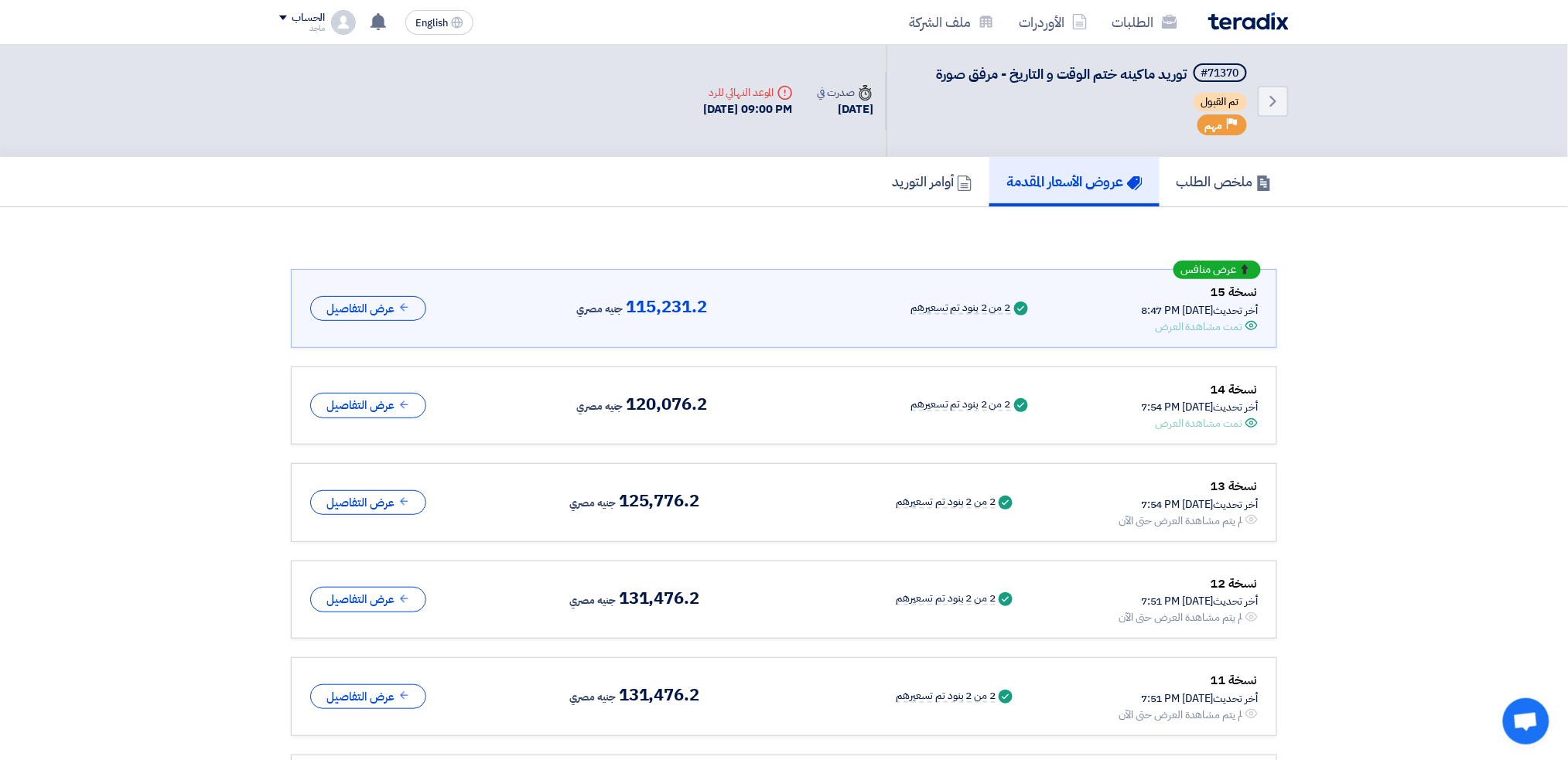
scroll to position [21, 0]
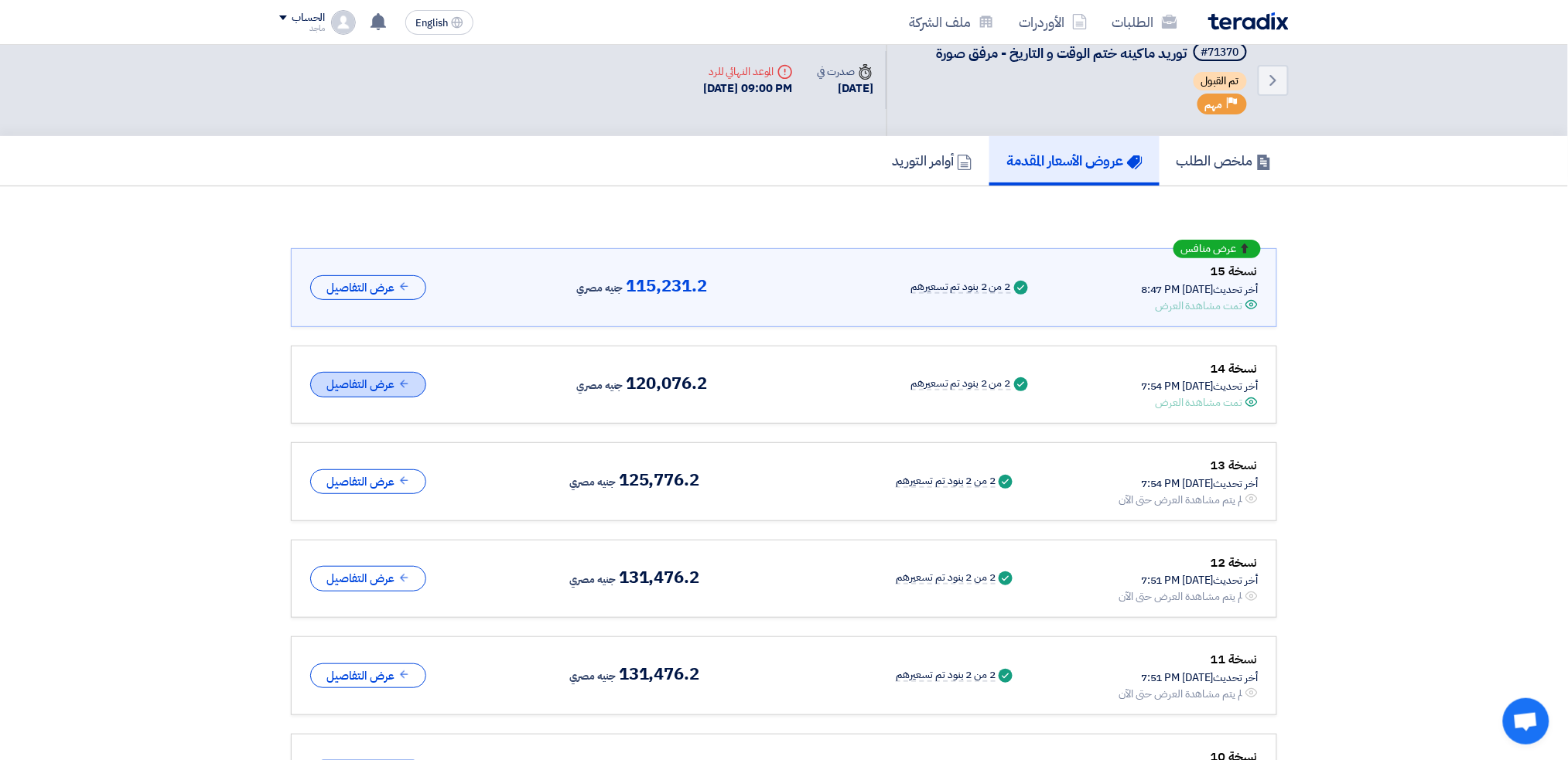
click at [388, 374] on button "عرض التفاصيل" at bounding box center [368, 385] width 116 height 26
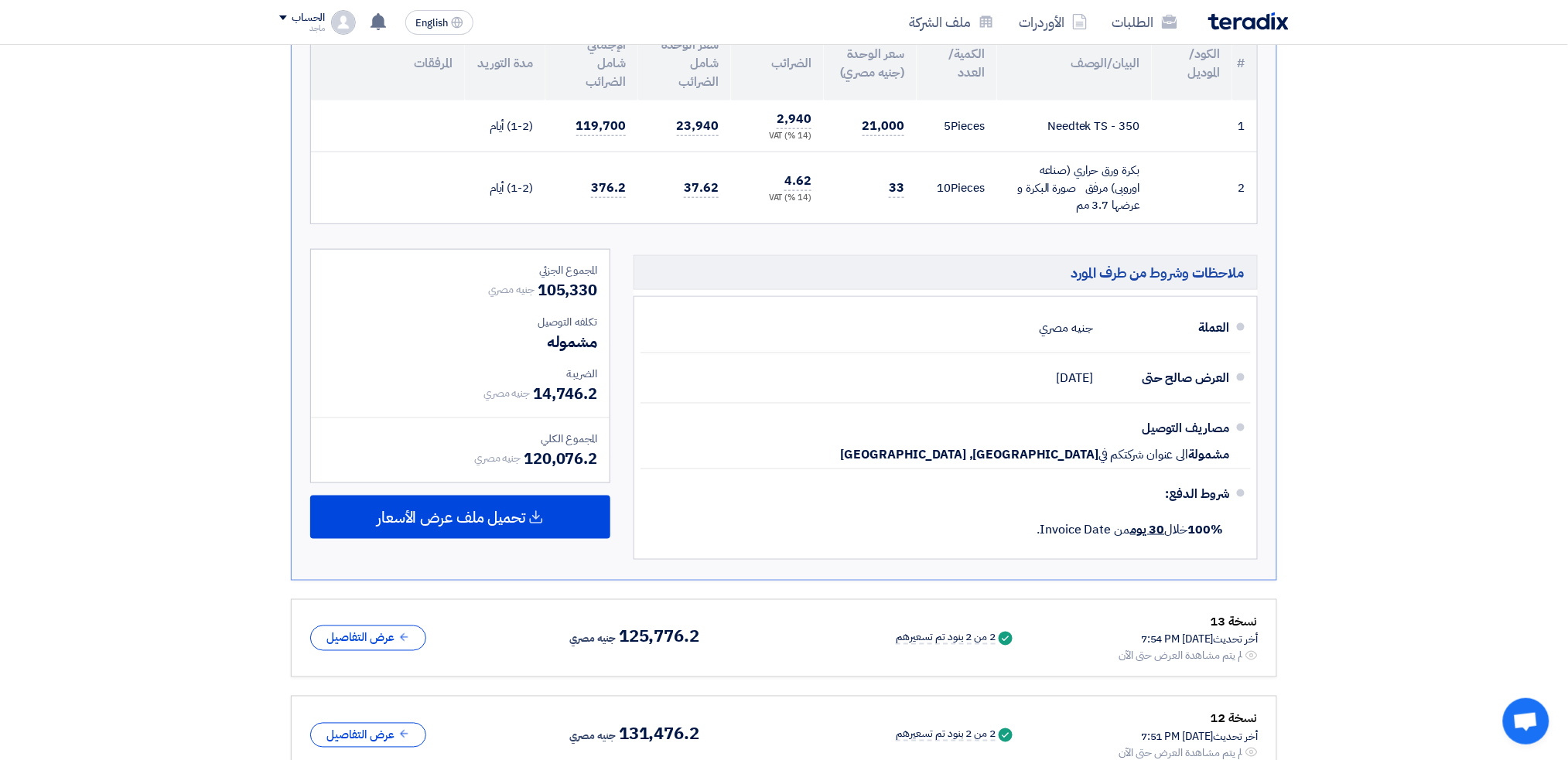
scroll to position [503, 0]
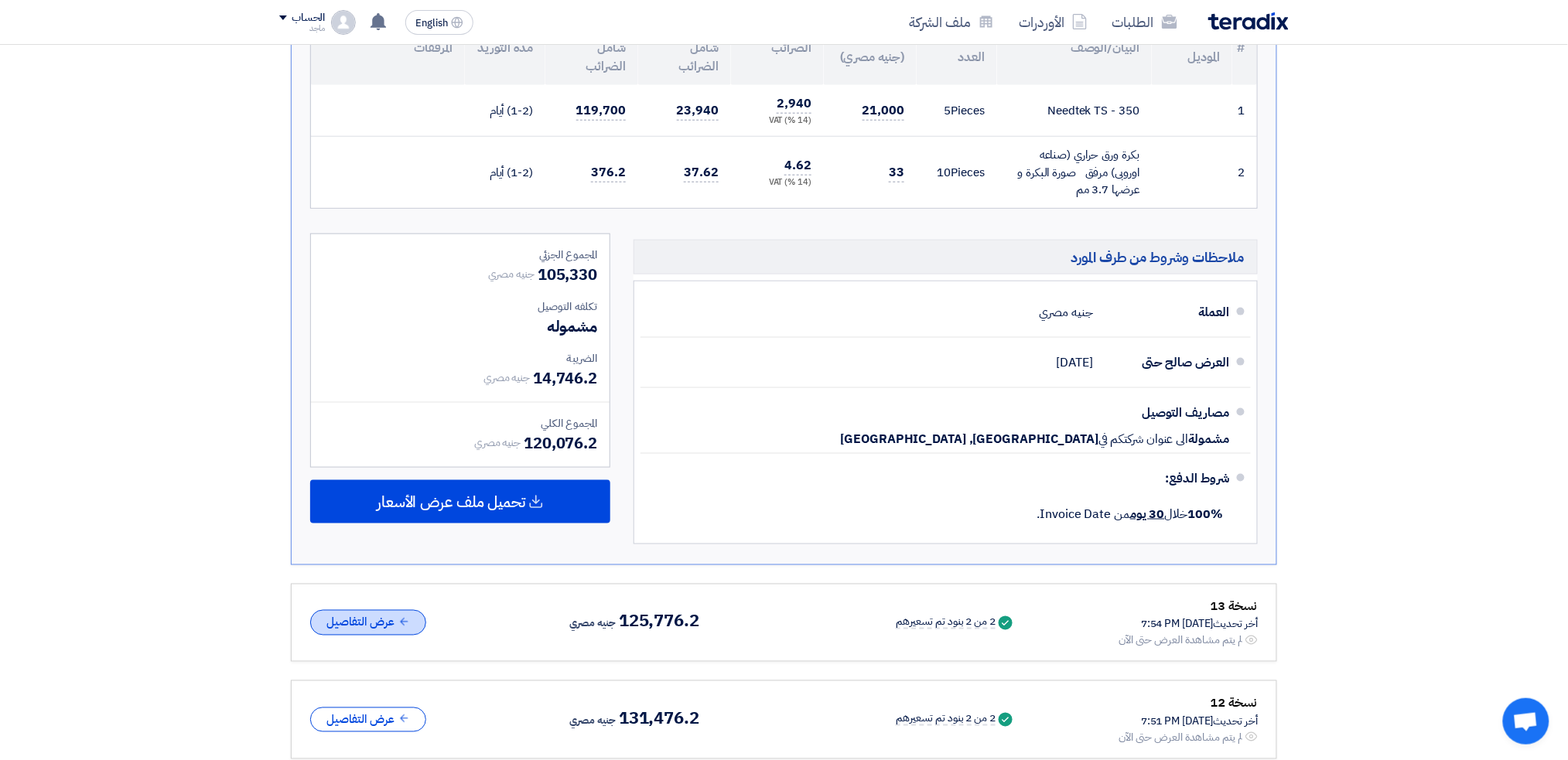
click at [351, 611] on button "عرض التفاصيل" at bounding box center [368, 623] width 116 height 26
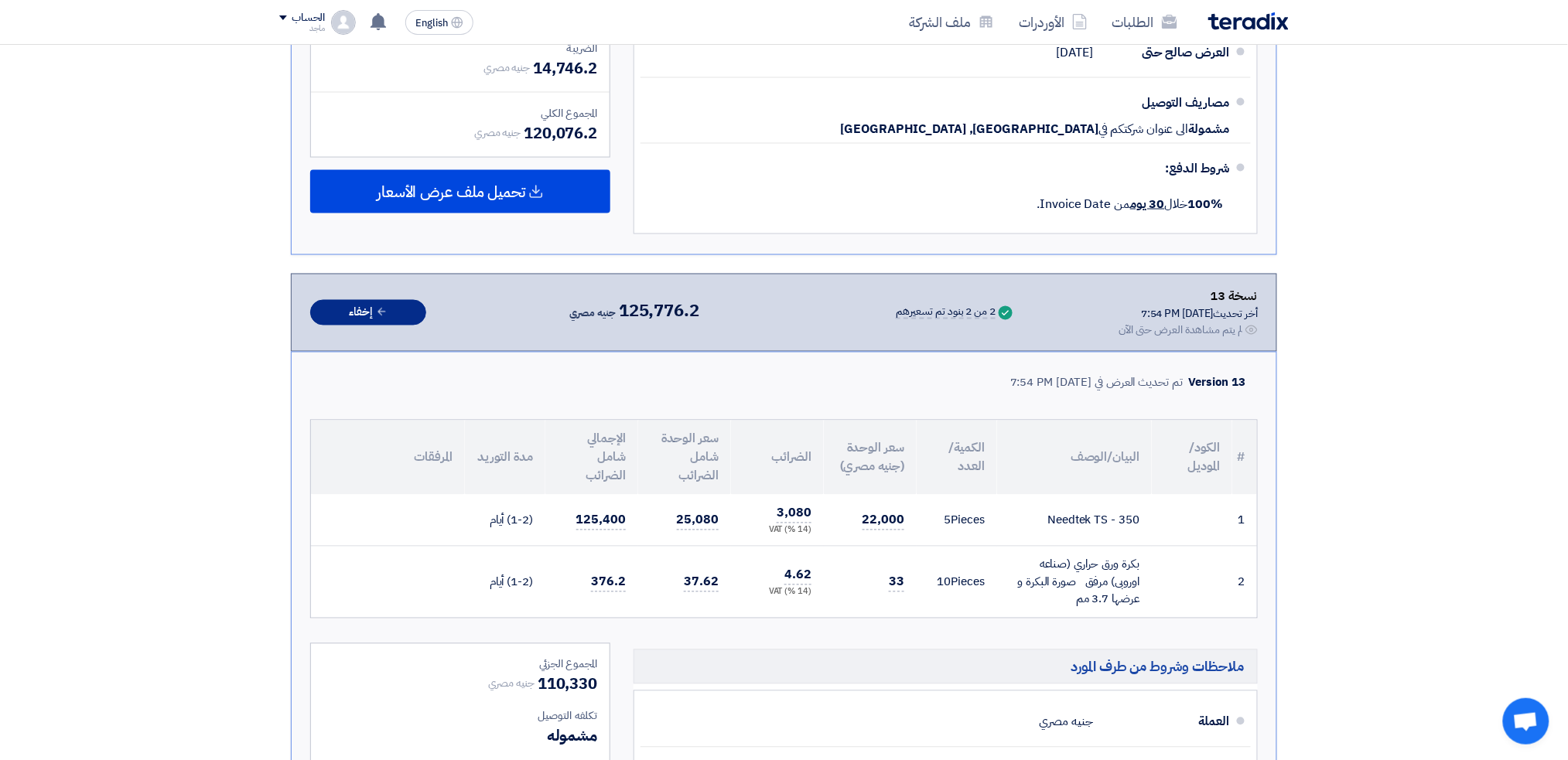
scroll to position [817, 0]
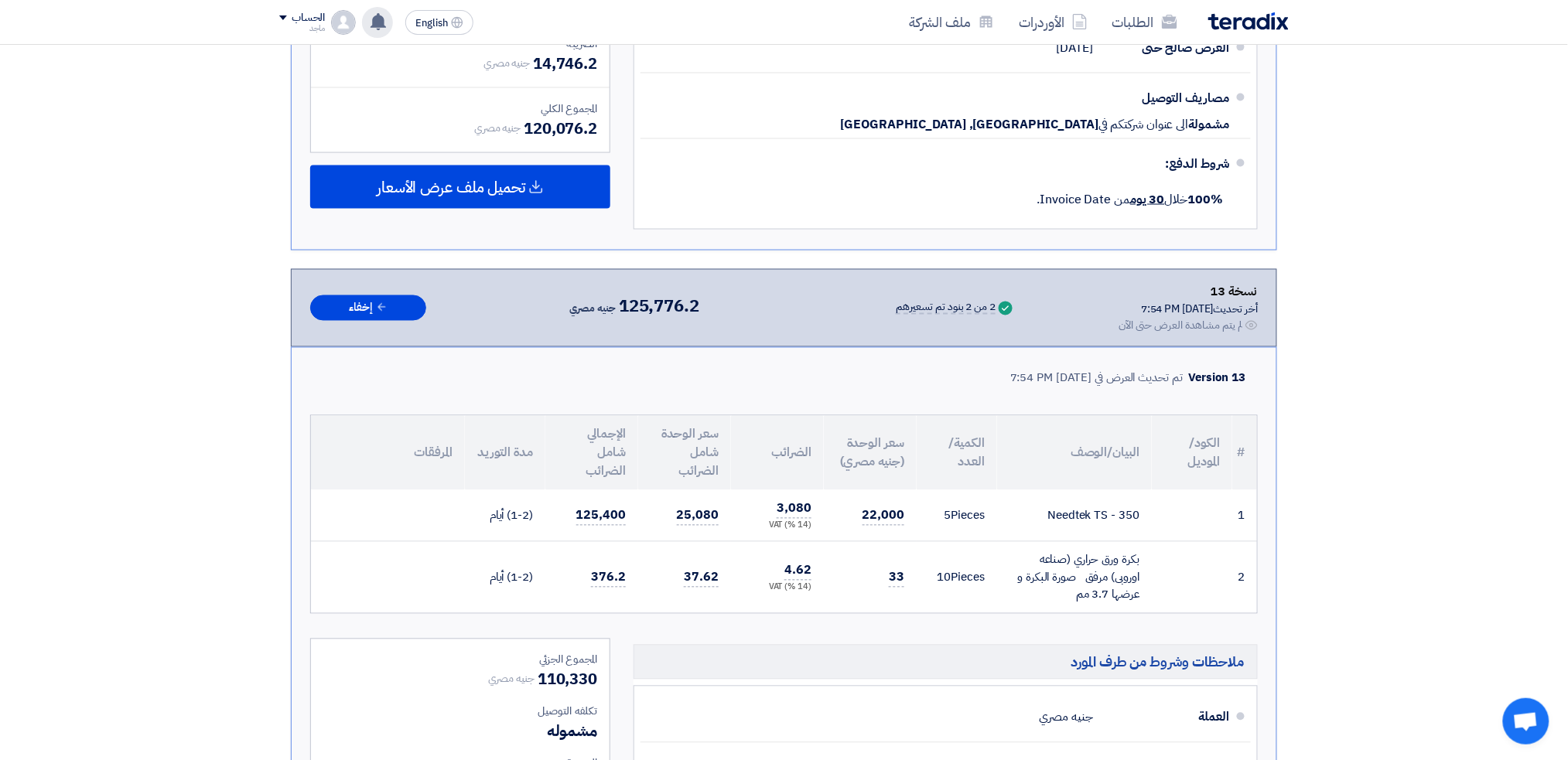
click at [367, 21] on div "قام بتعديل علي طلبه Supply of schneider circuit breaker ComPact NSX160B مرفق صو…" at bounding box center [377, 23] width 31 height 31
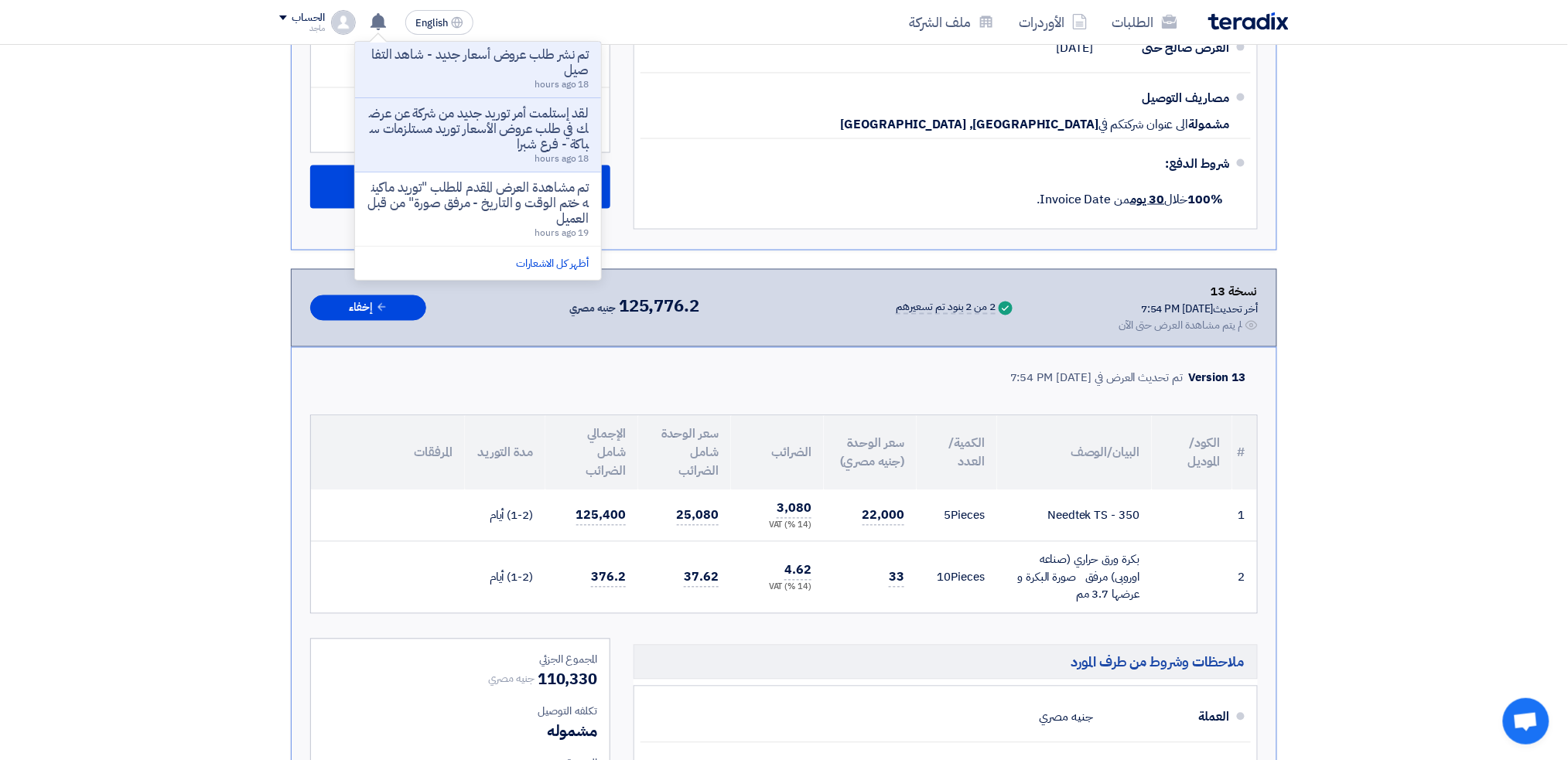
scroll to position [476, 0]
click at [540, 143] on p "لقد إستلمت أمر توريد جديد من شركة عن عرضك في طلب عروض الأسعار توريد مستلزمات سب…" at bounding box center [478, 129] width 221 height 46
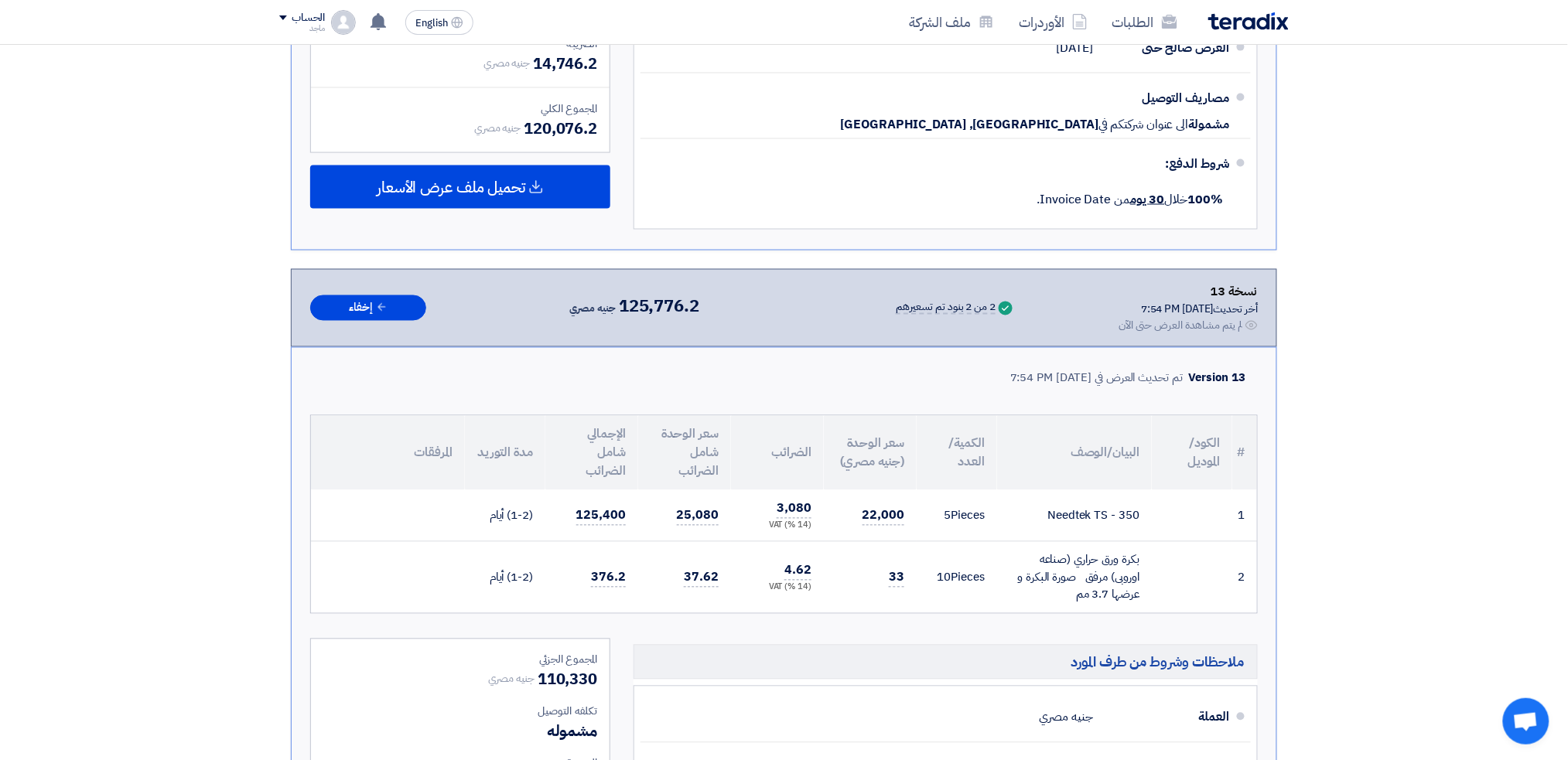
scroll to position [121, 0]
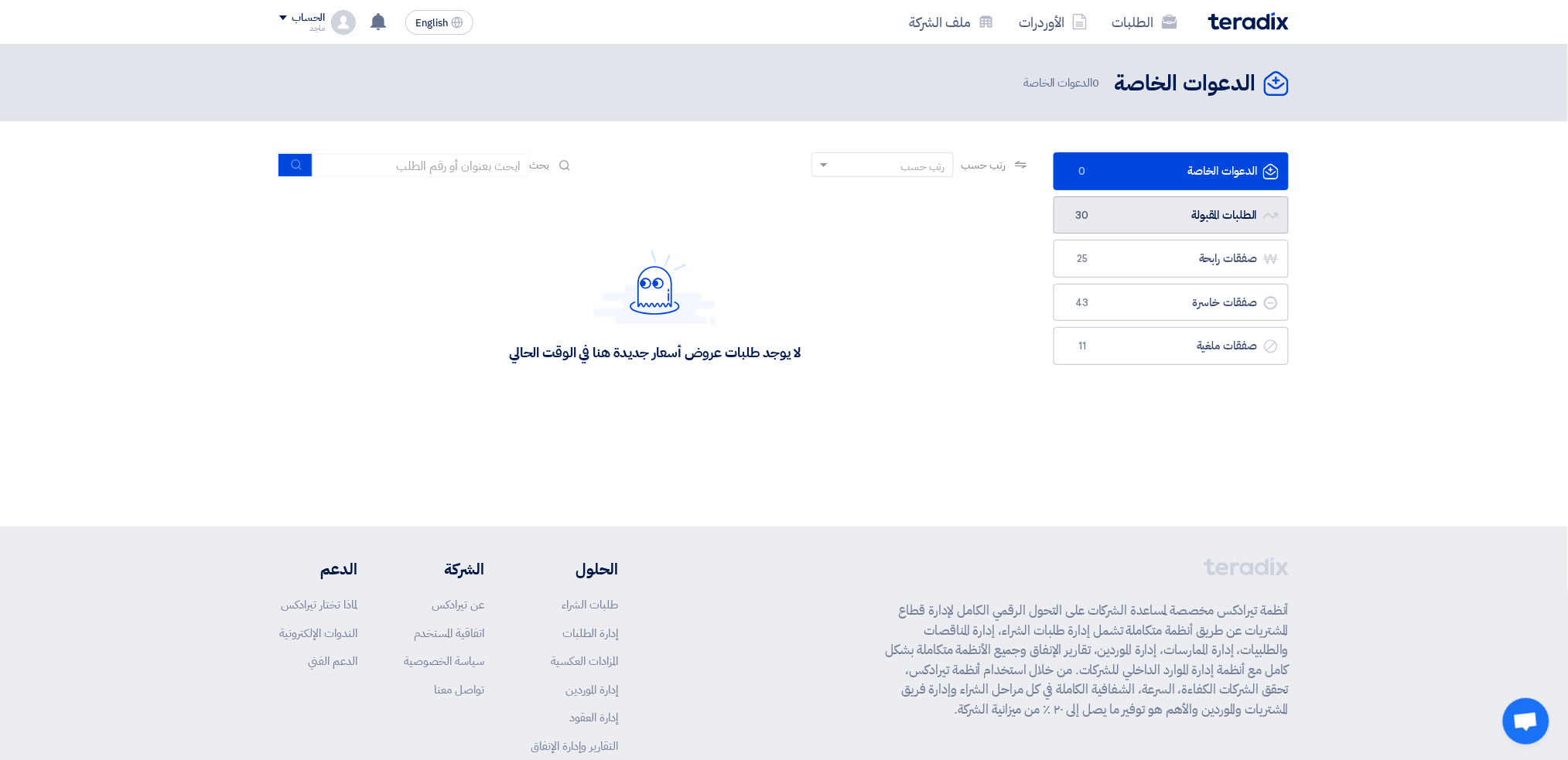
click at [1203, 208] on link "الطلبات المقبولة الطلبات المقبولة 30" at bounding box center [1170, 215] width 235 height 38
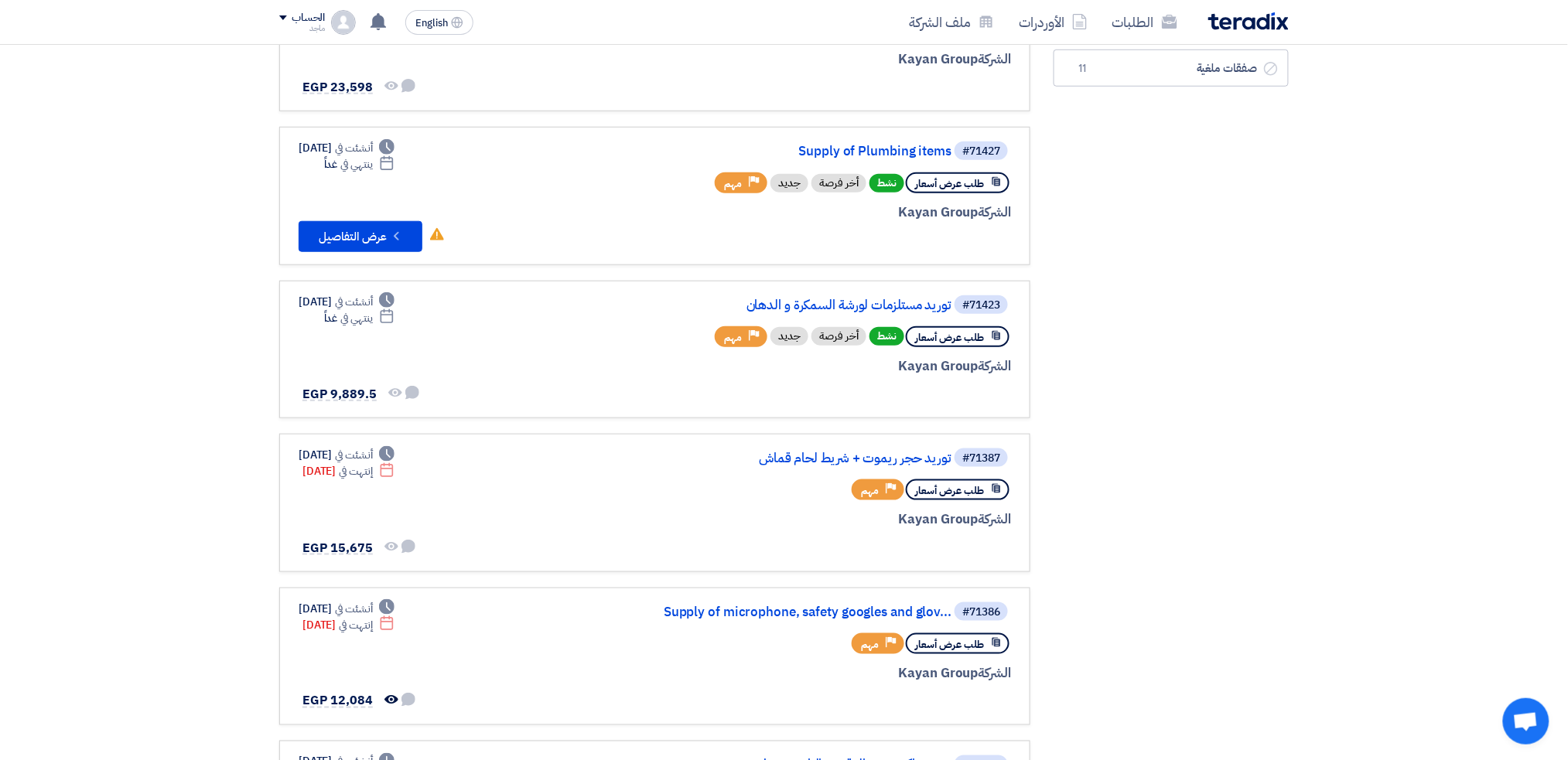
scroll to position [381, 0]
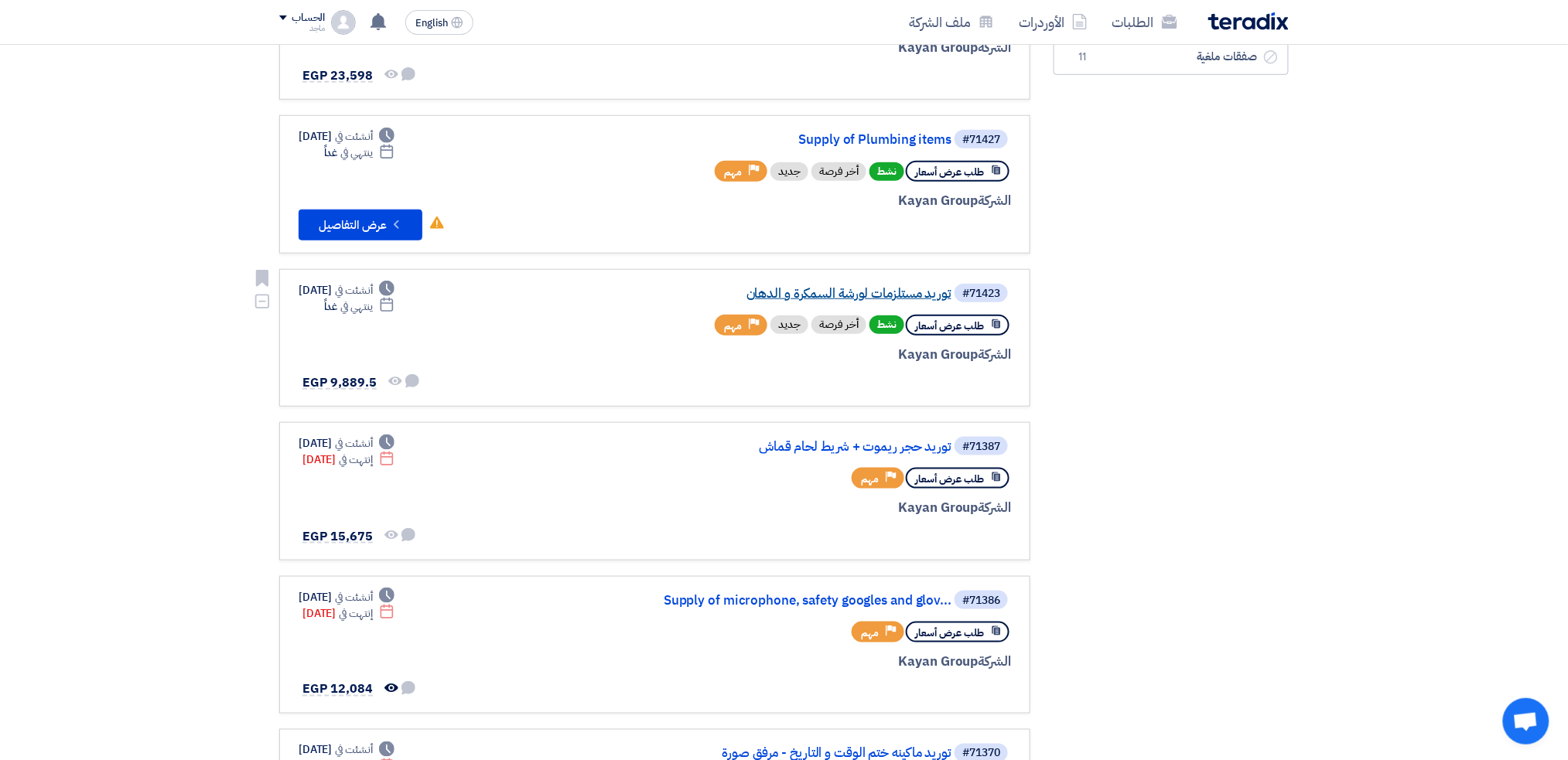
click at [822, 287] on link "توريد مستلزمات لورشة السمكرة و الدهان" at bounding box center [796, 293] width 309 height 14
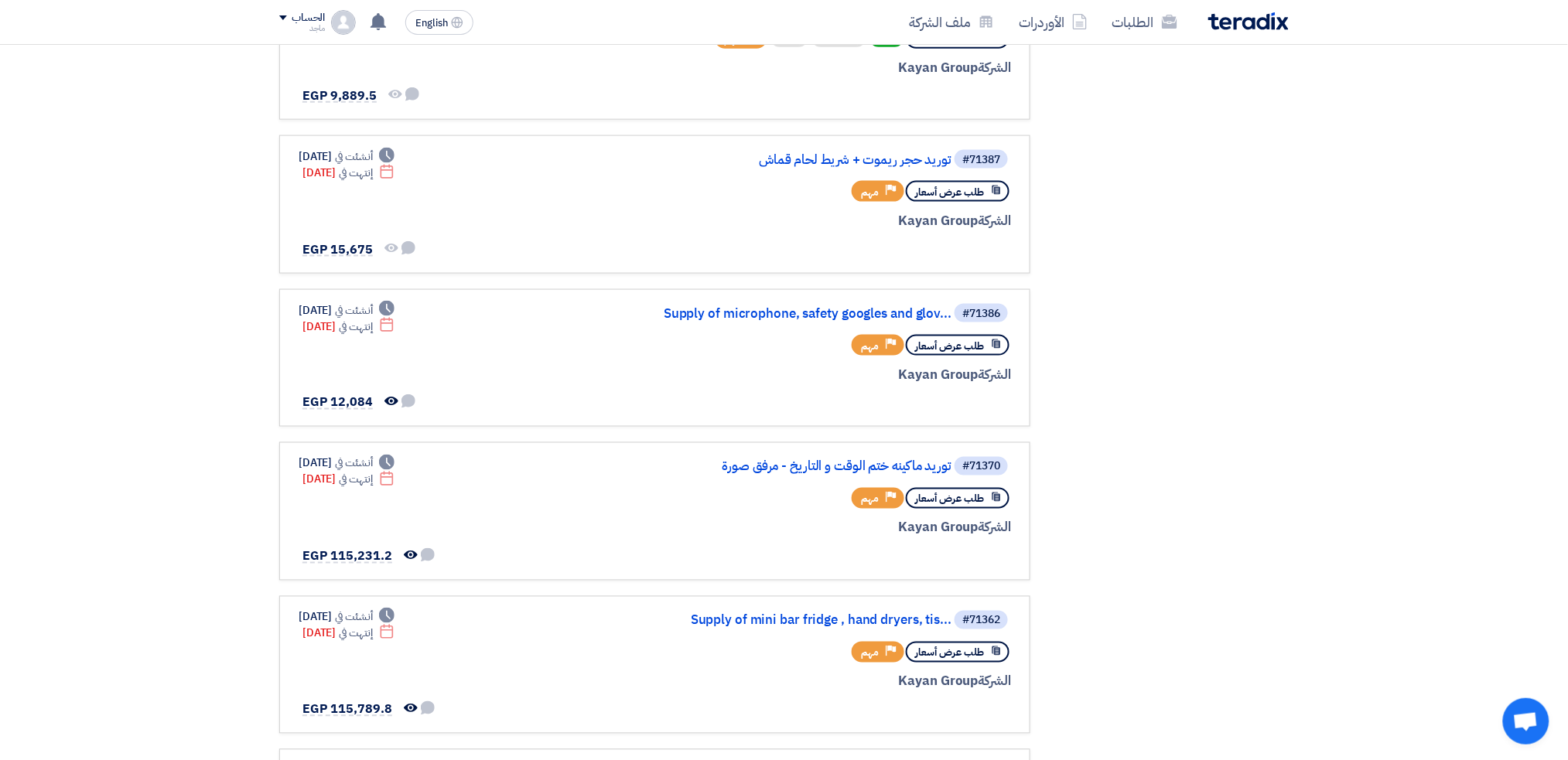
scroll to position [673, 0]
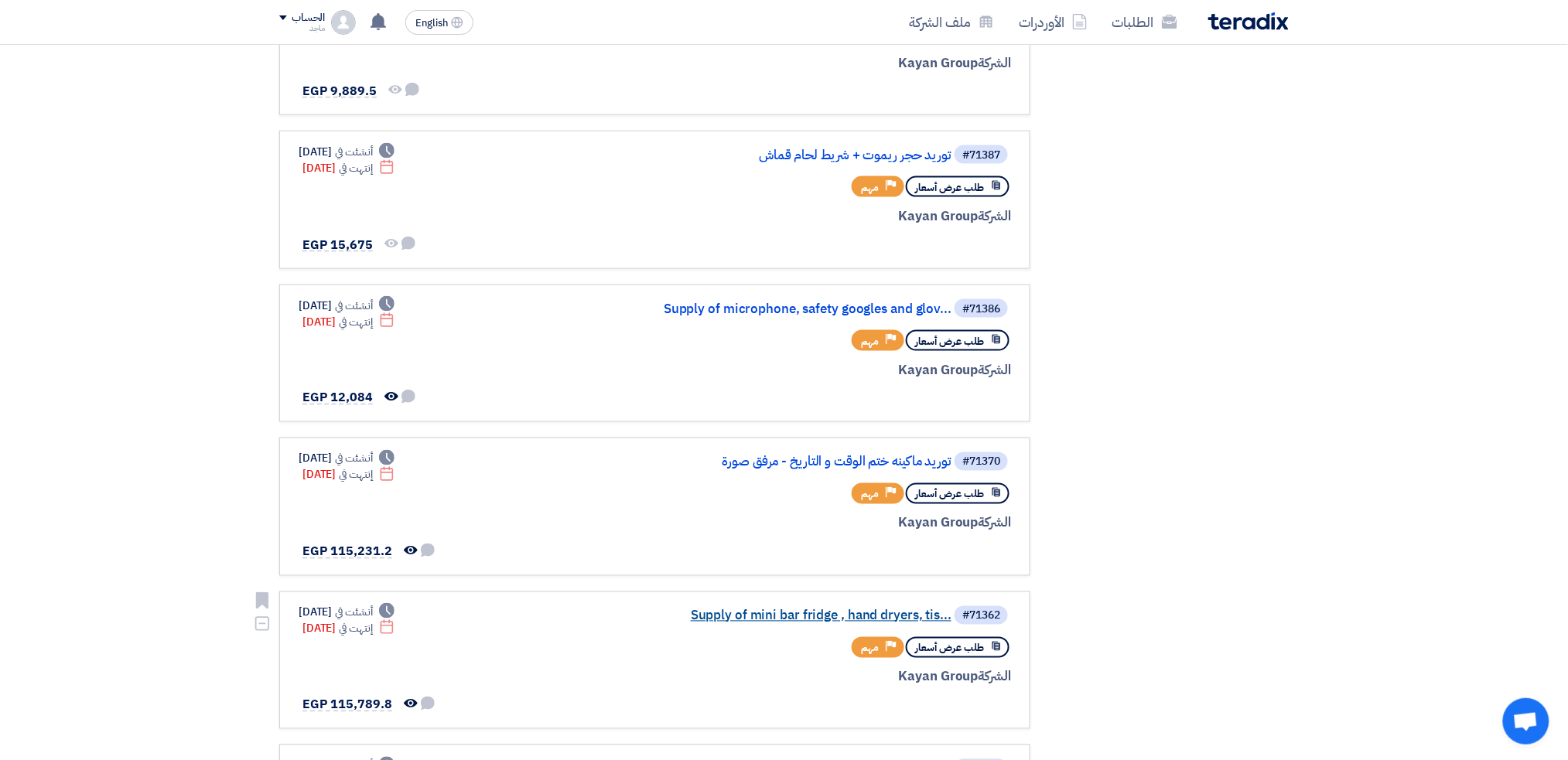
click at [759, 610] on link "Supply of mini bar fridge , hand dryers, tis..." at bounding box center [796, 616] width 309 height 14
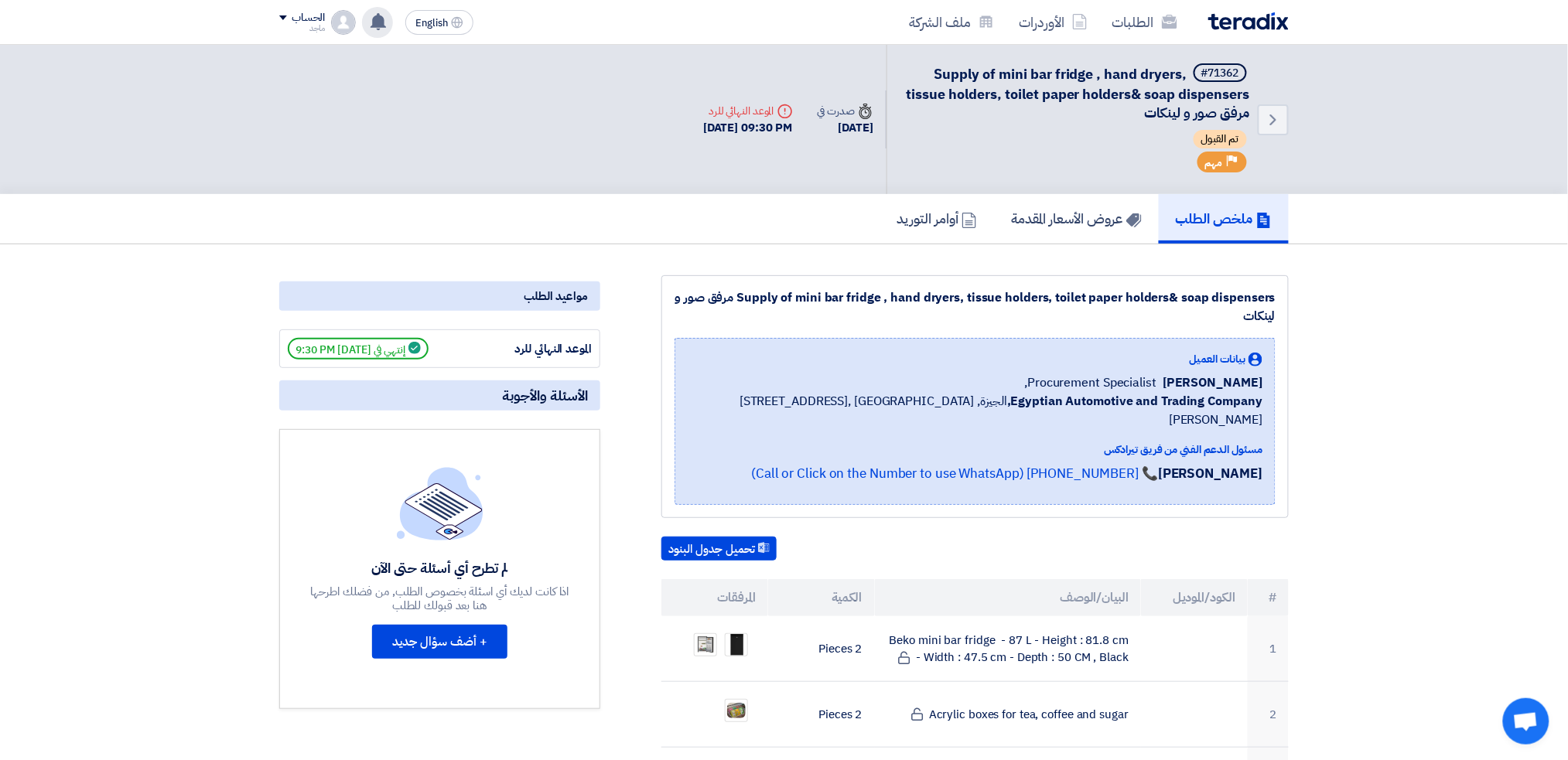
click at [374, 15] on icon at bounding box center [378, 21] width 17 height 17
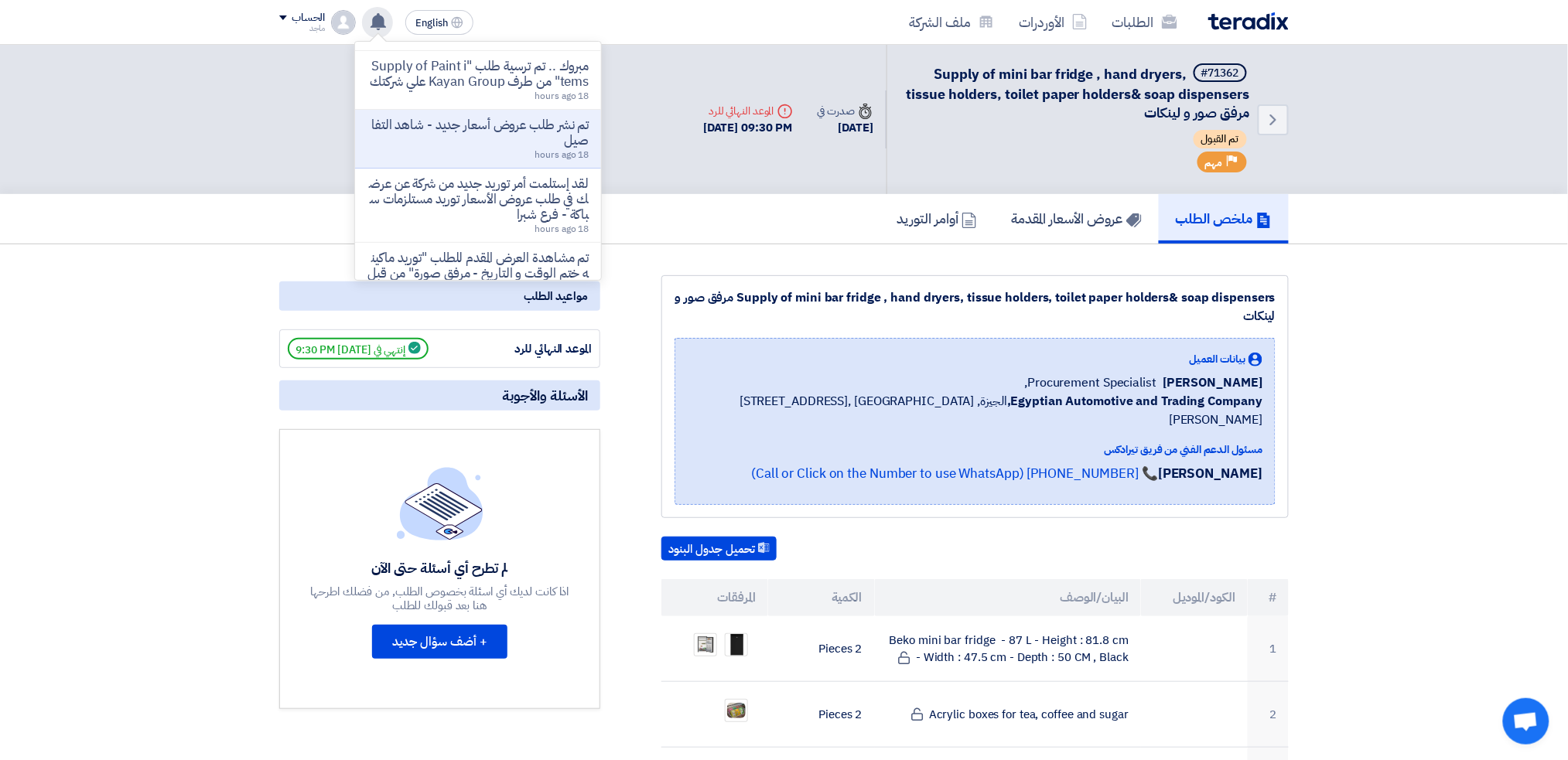
scroll to position [396, 0]
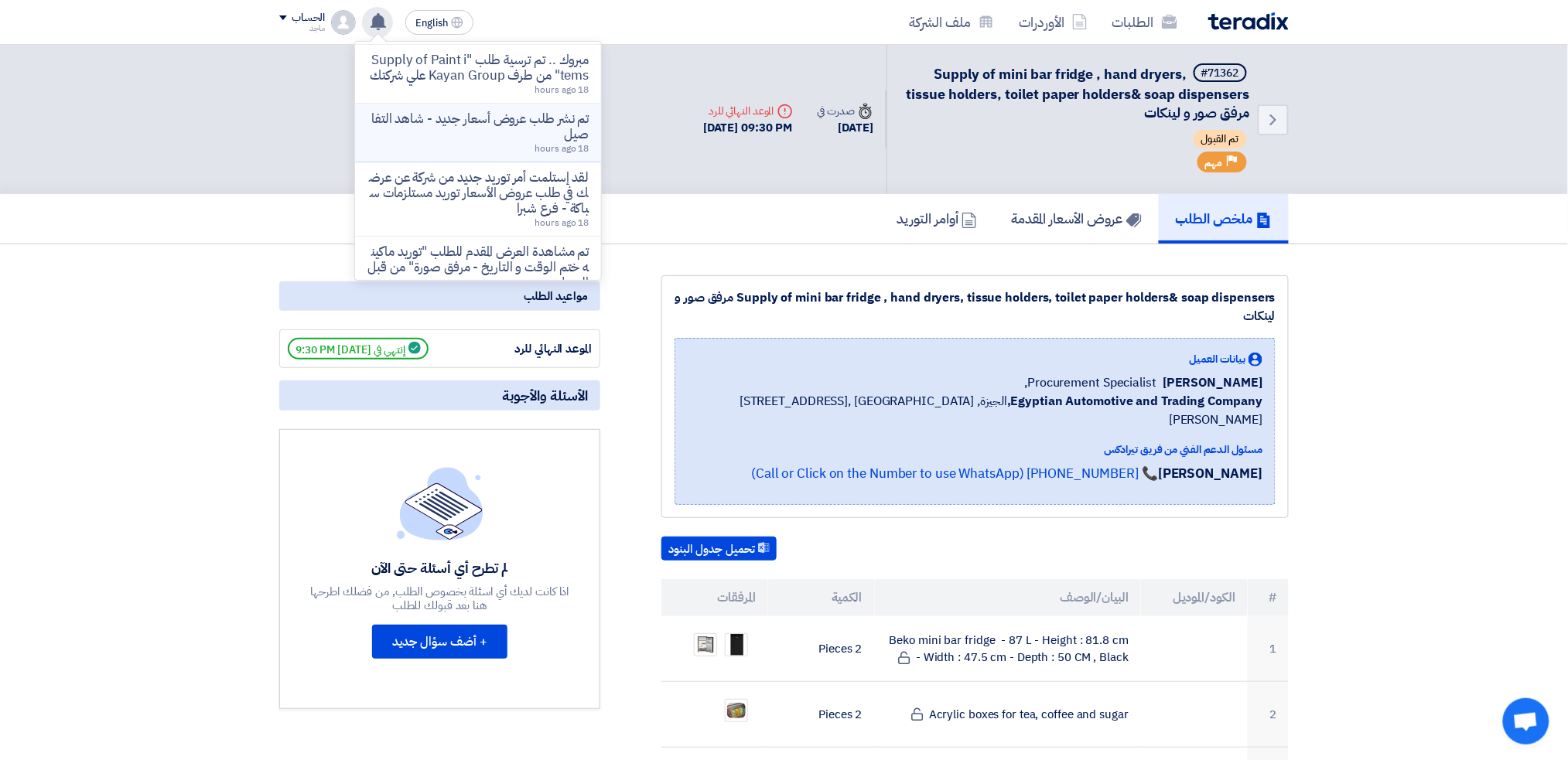
click at [477, 137] on p "تم نشر طلب عروض أسعار جديد - شاهد التفاصيل" at bounding box center [478, 127] width 221 height 31
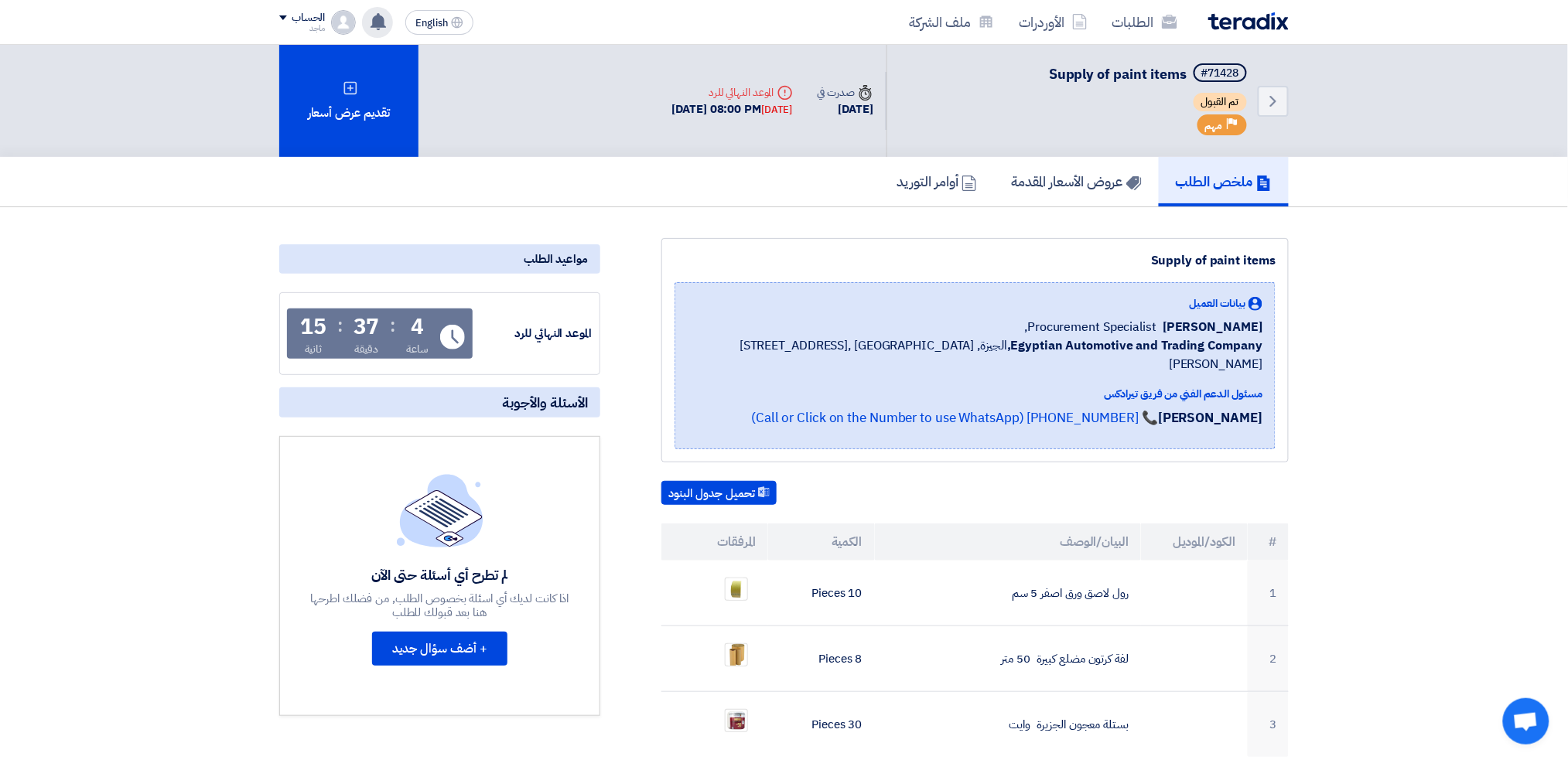
click at [373, 7] on app-header-notification-menu "قام بتعديل علي طلبه Supply of schneider circuit breaker ComPact NSX160B مرفق صو…" at bounding box center [377, 23] width 43 height 31
click at [376, 13] on icon at bounding box center [378, 21] width 17 height 17
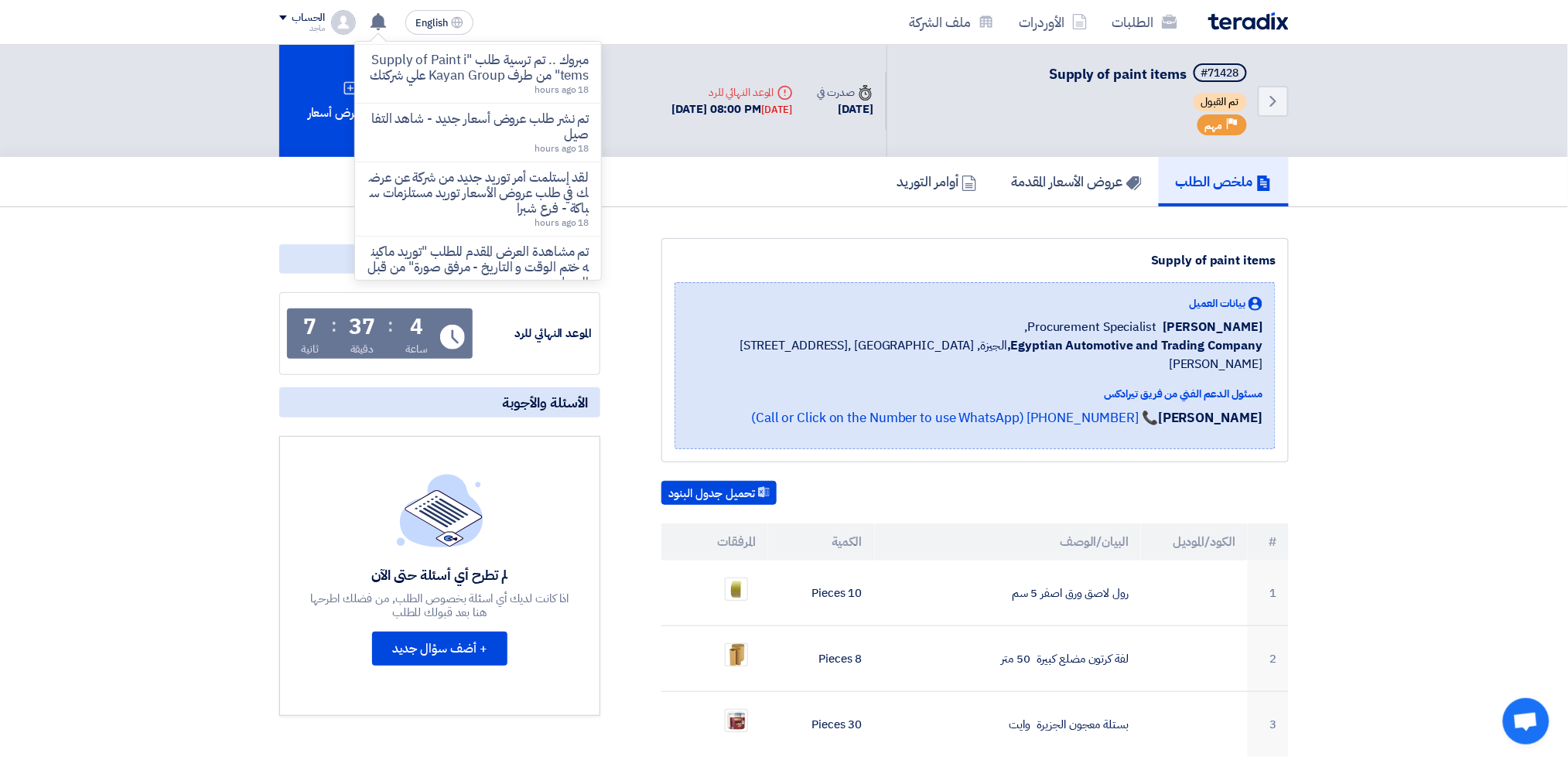
scroll to position [476, 0]
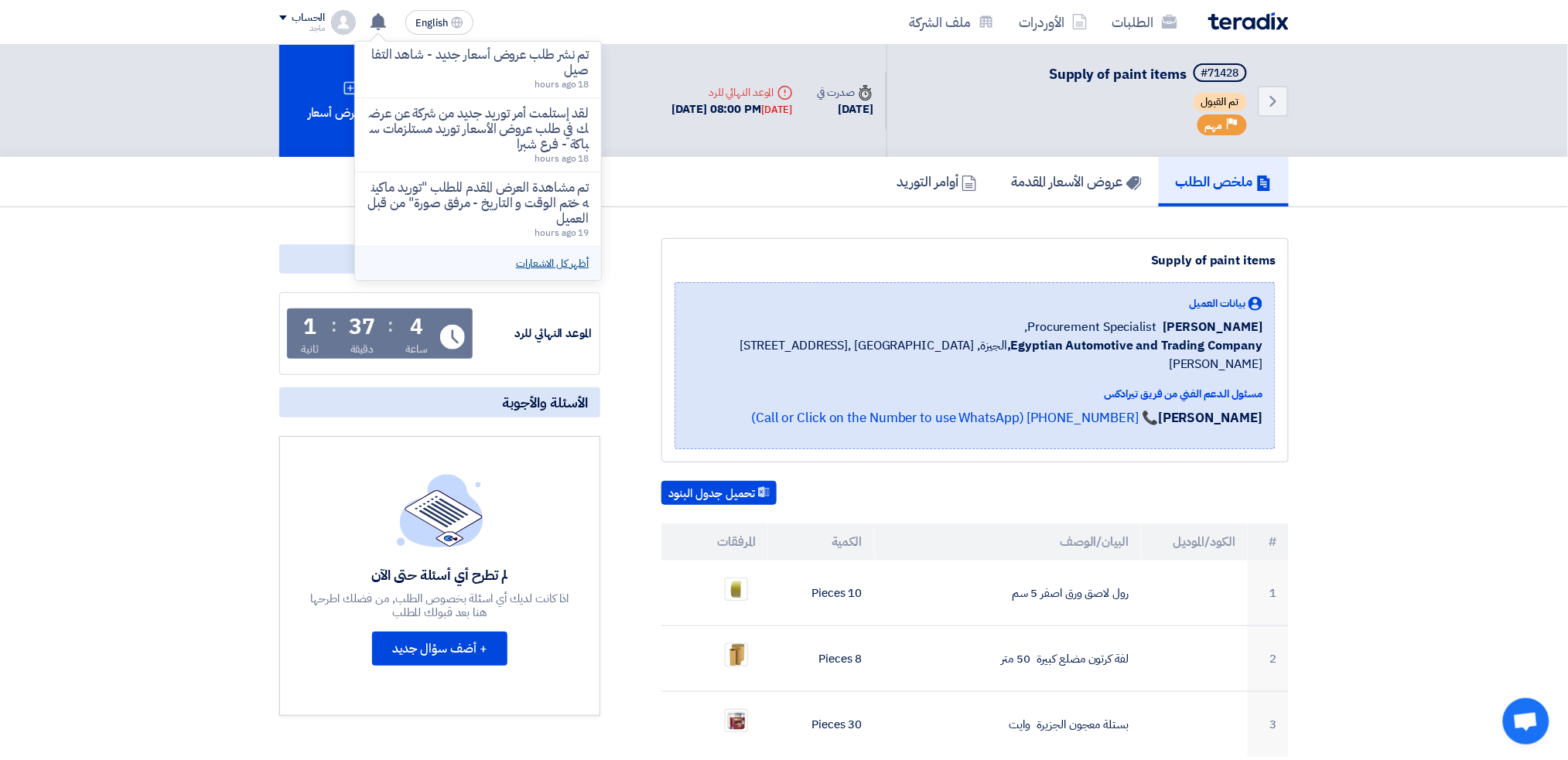
click at [569, 261] on link "أظهر كل الاشعارات" at bounding box center [552, 264] width 73 height 17
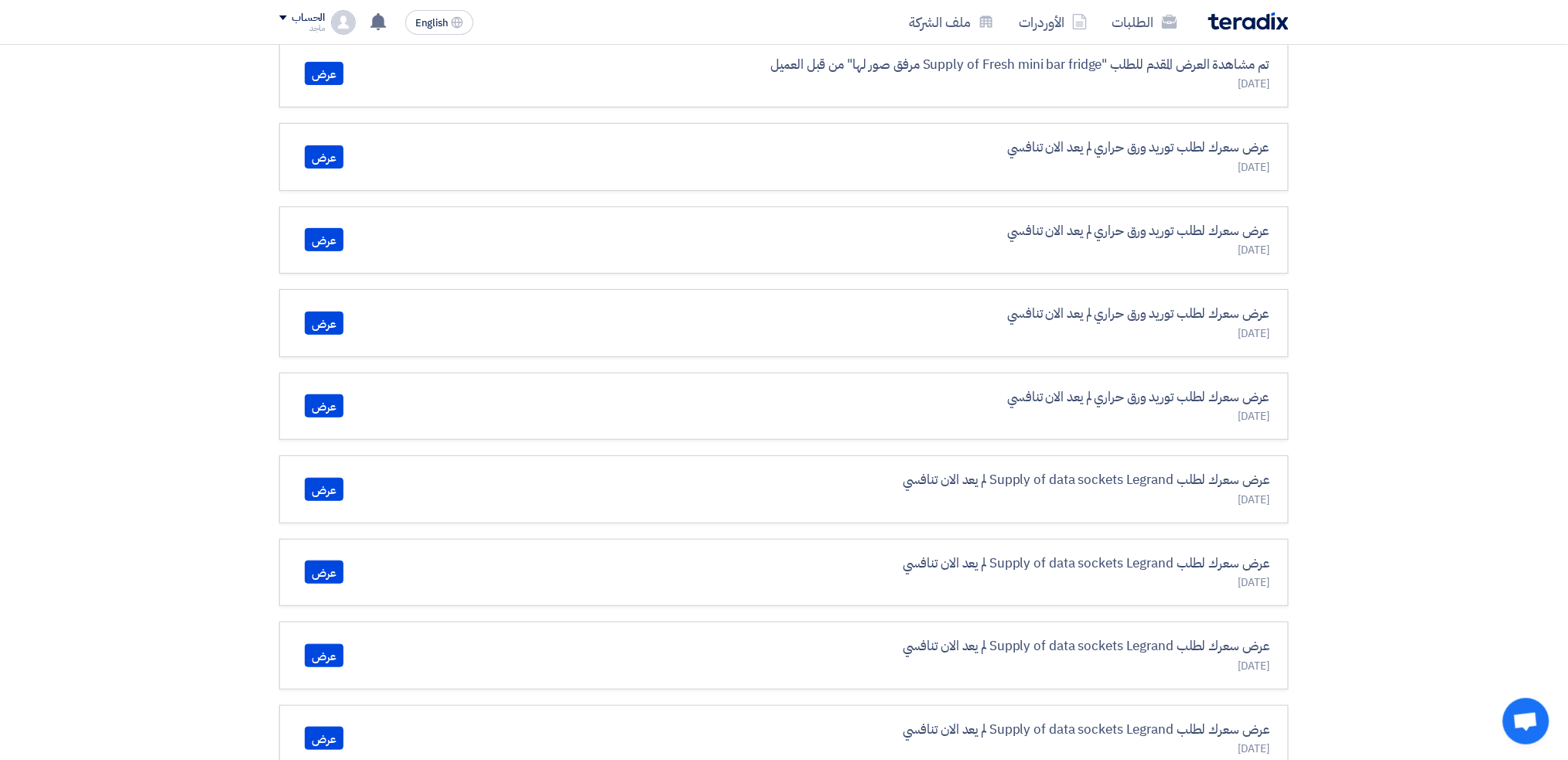
scroll to position [1722, 0]
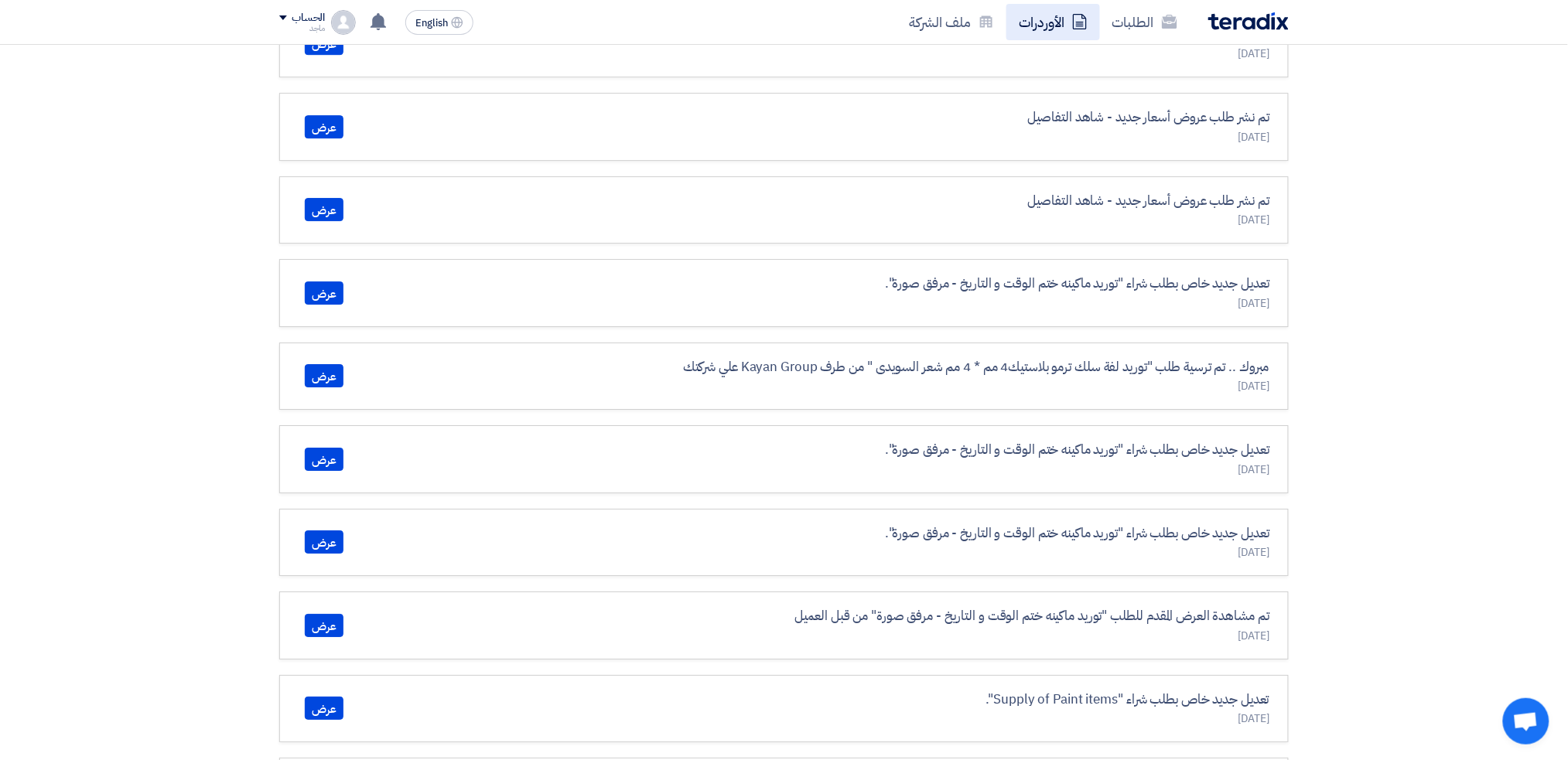
click at [1033, 13] on link "الأوردرات" at bounding box center [1052, 21] width 93 height 36
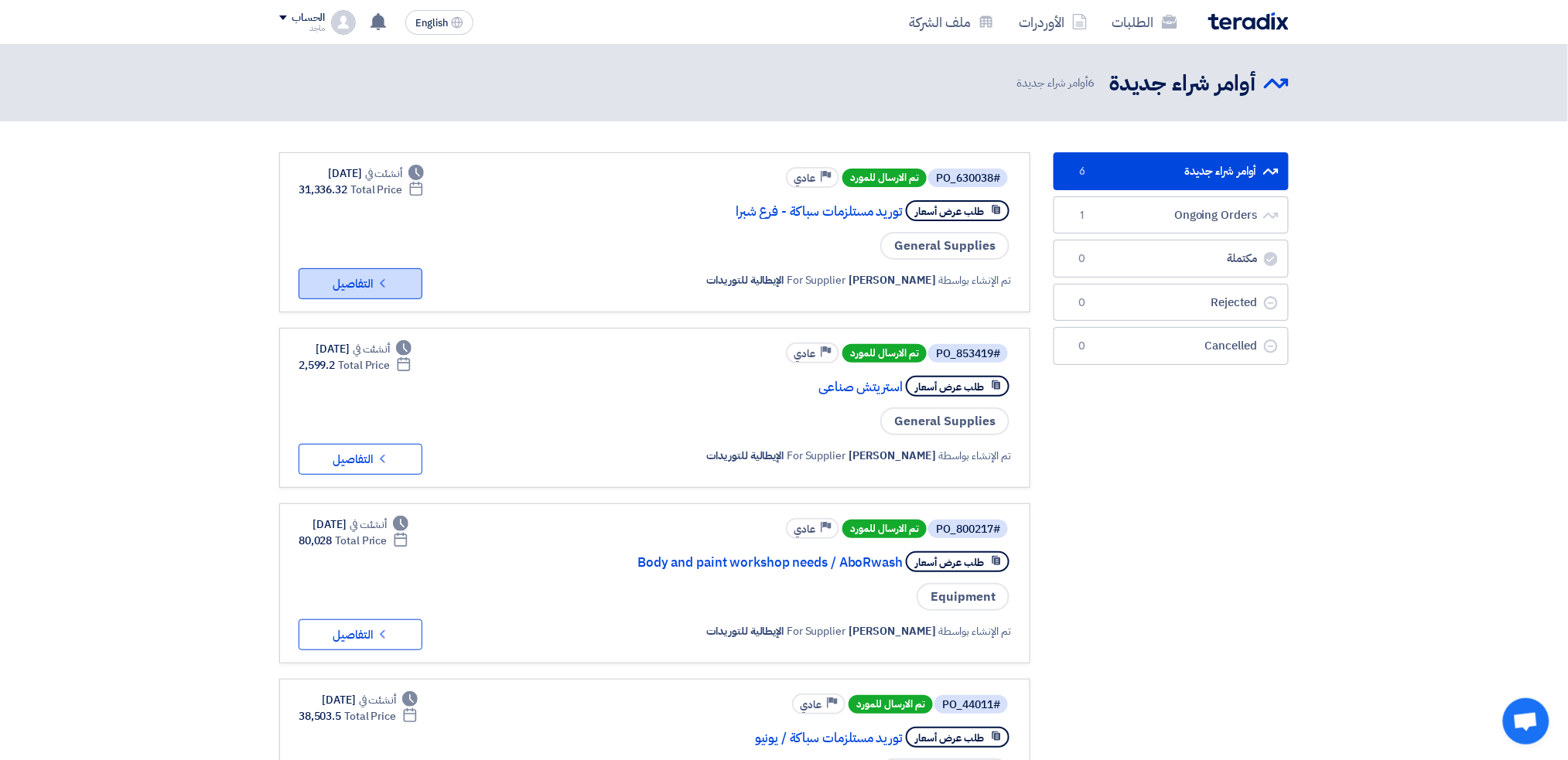
click at [412, 271] on button "Check details التفاصيل" at bounding box center [361, 284] width 124 height 31
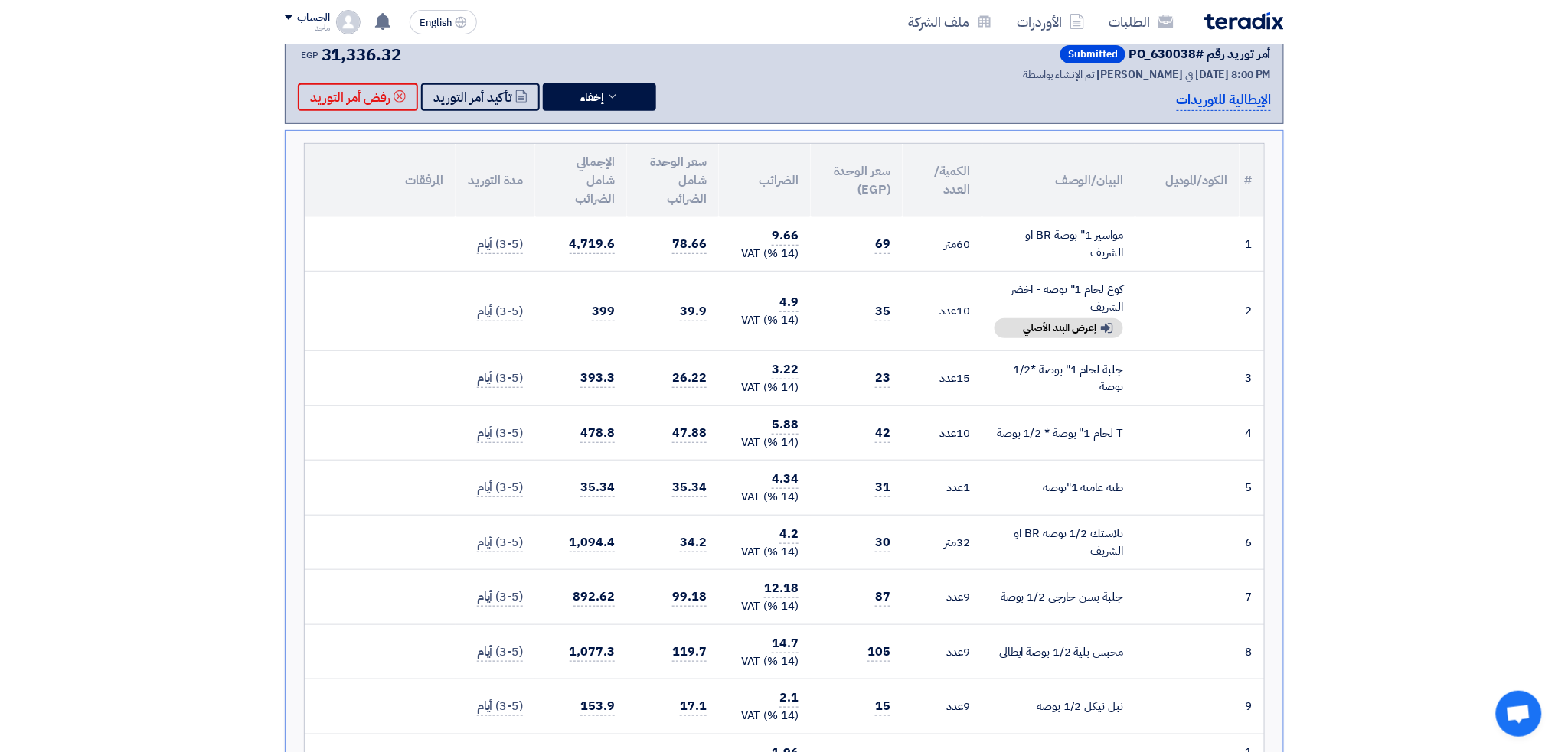
scroll to position [219, 0]
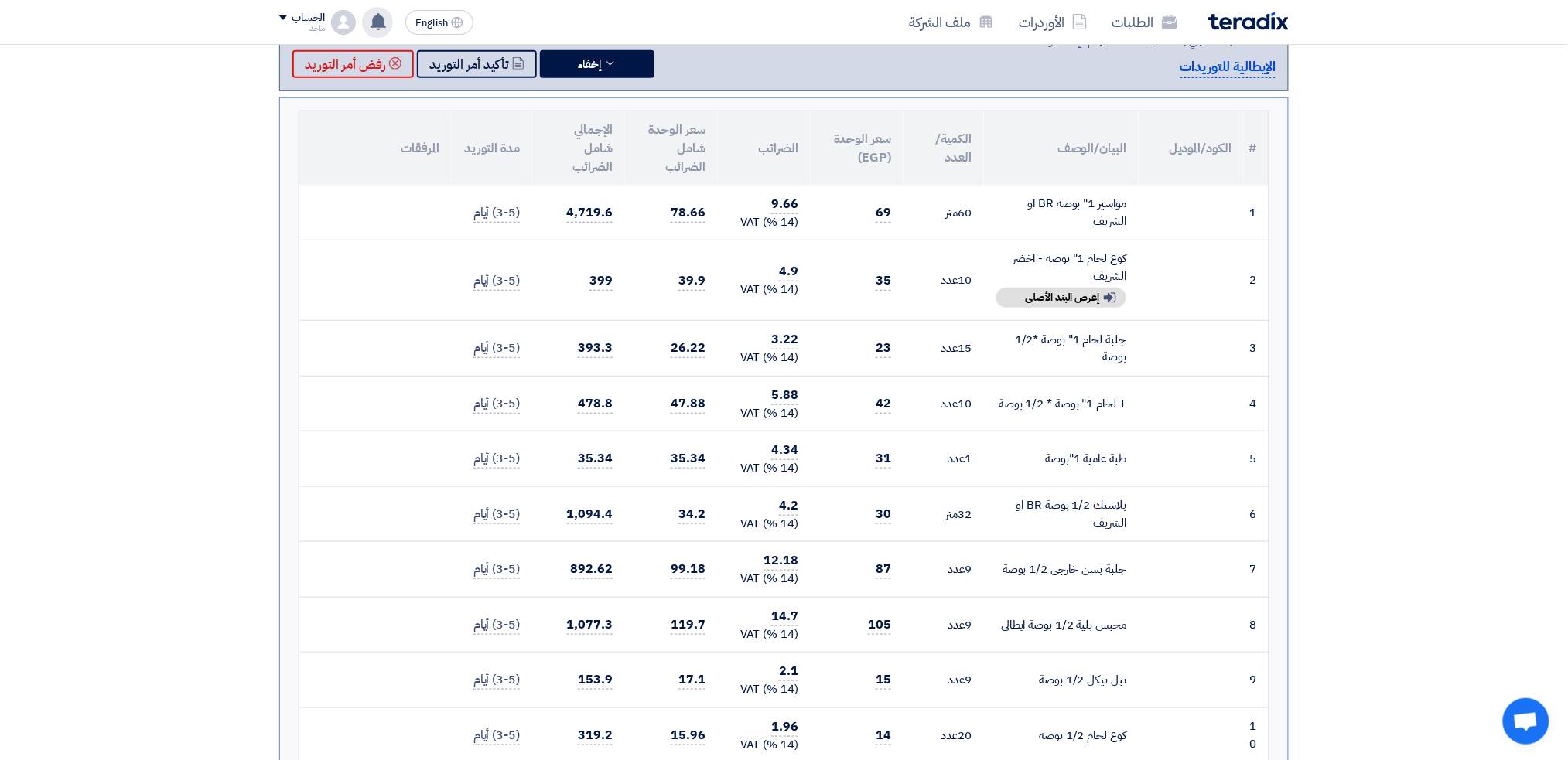
click at [378, 16] on use at bounding box center [378, 21] width 16 height 17
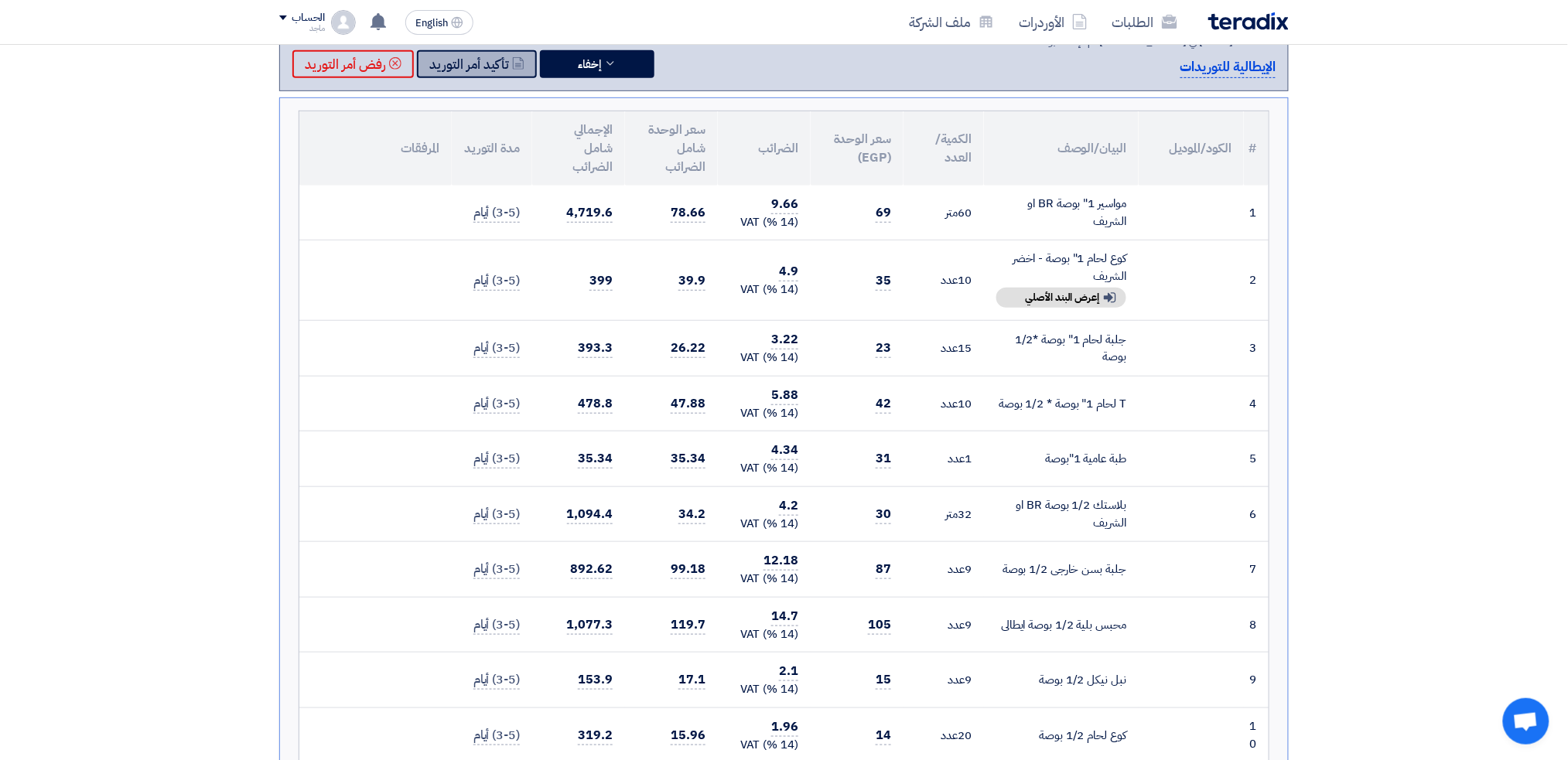
click at [504, 55] on button "تأكيد أمر التوريد" at bounding box center [477, 65] width 120 height 28
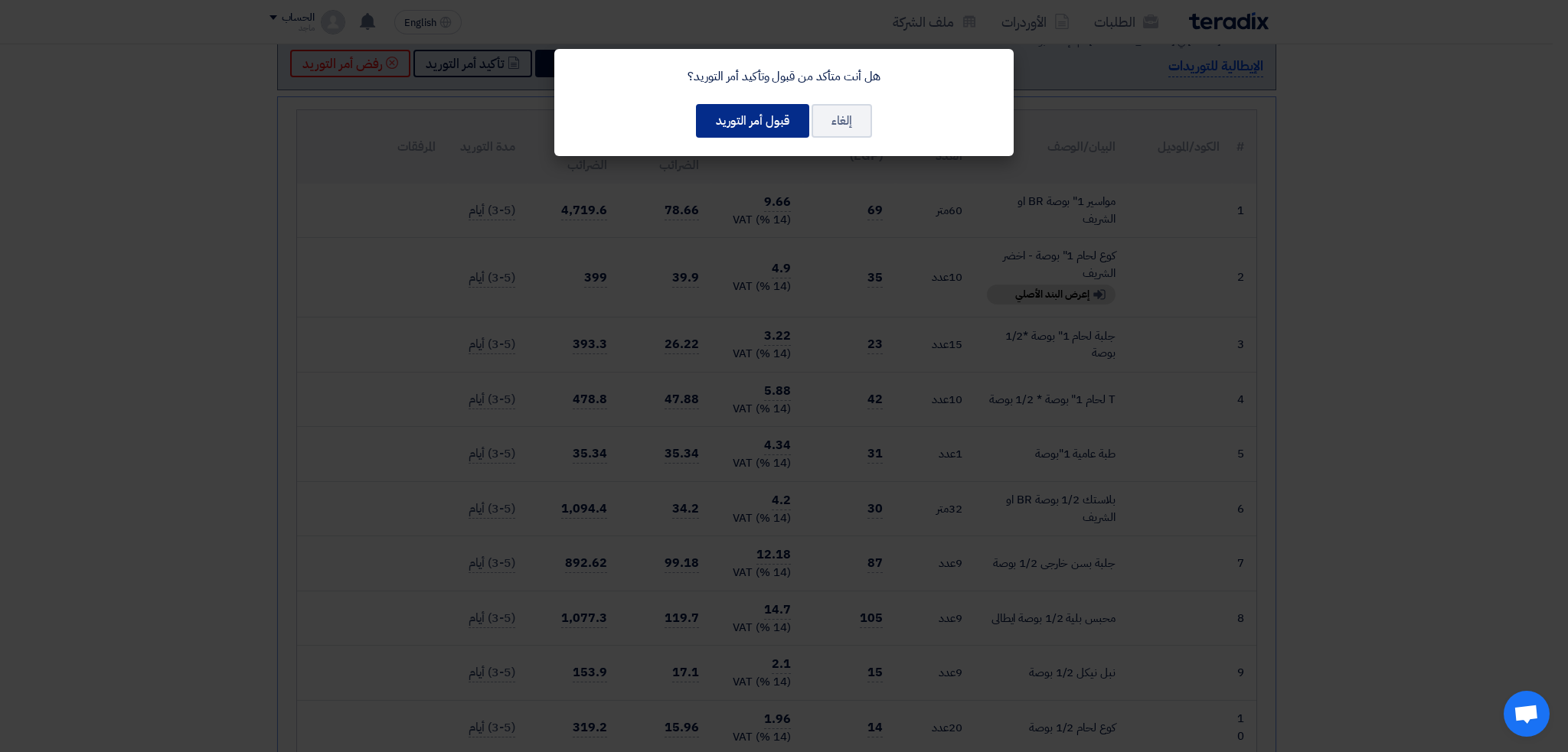
click at [739, 115] on button "قبول أمر التوريد" at bounding box center [752, 120] width 113 height 34
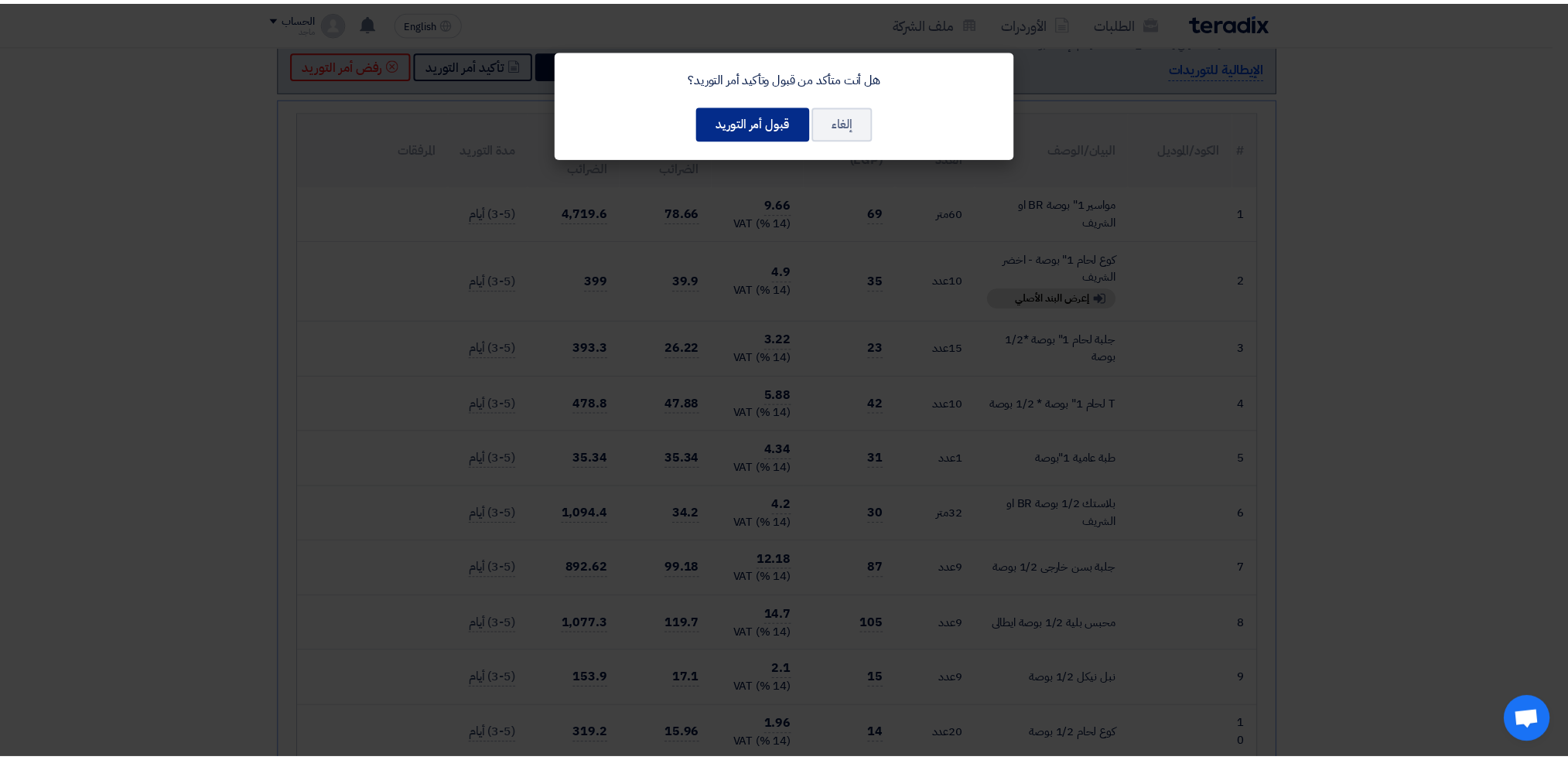
scroll to position [194, 0]
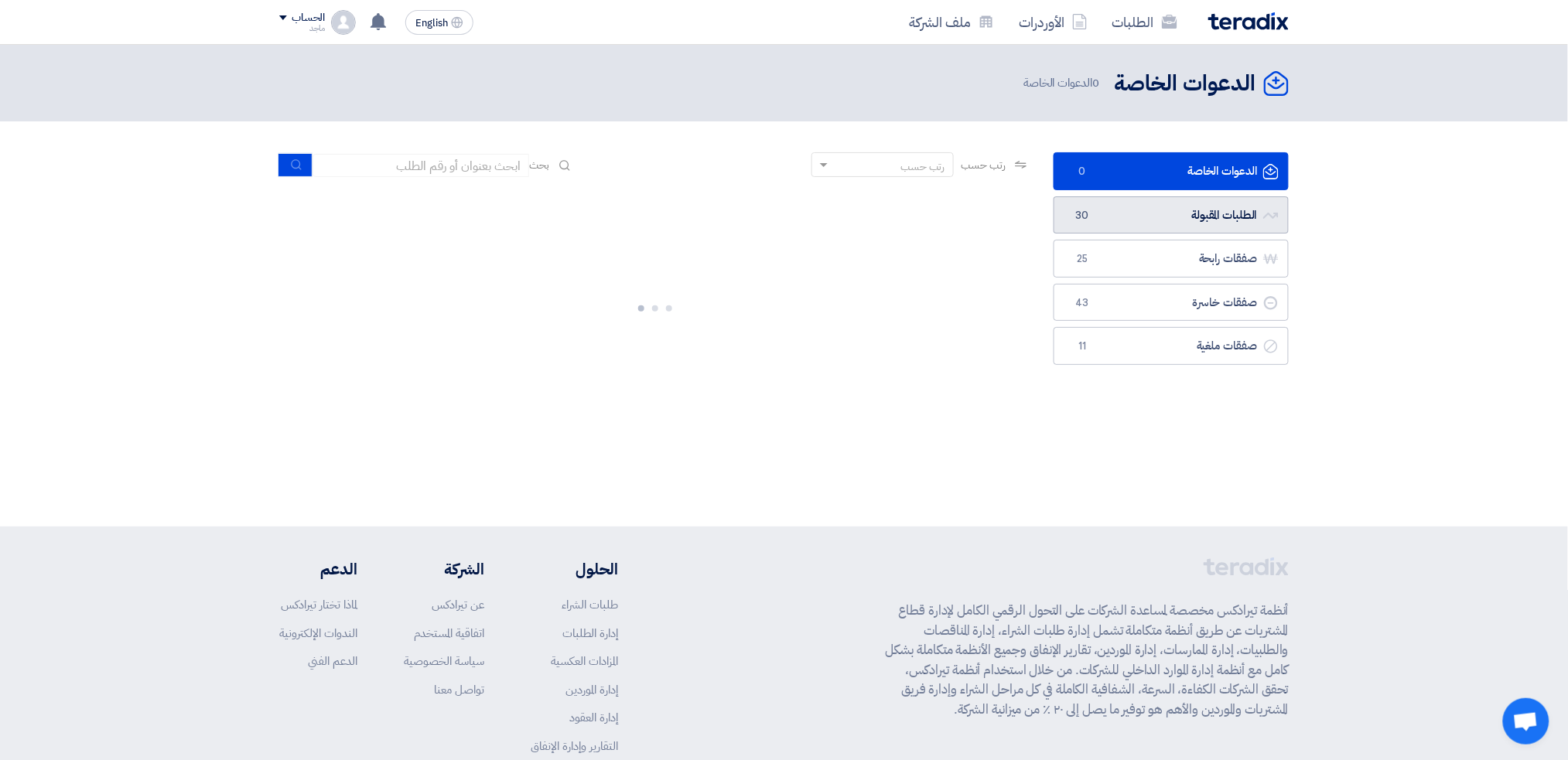
click at [1240, 211] on link "الطلبات المقبولة الطلبات المقبولة 30" at bounding box center [1170, 215] width 235 height 38
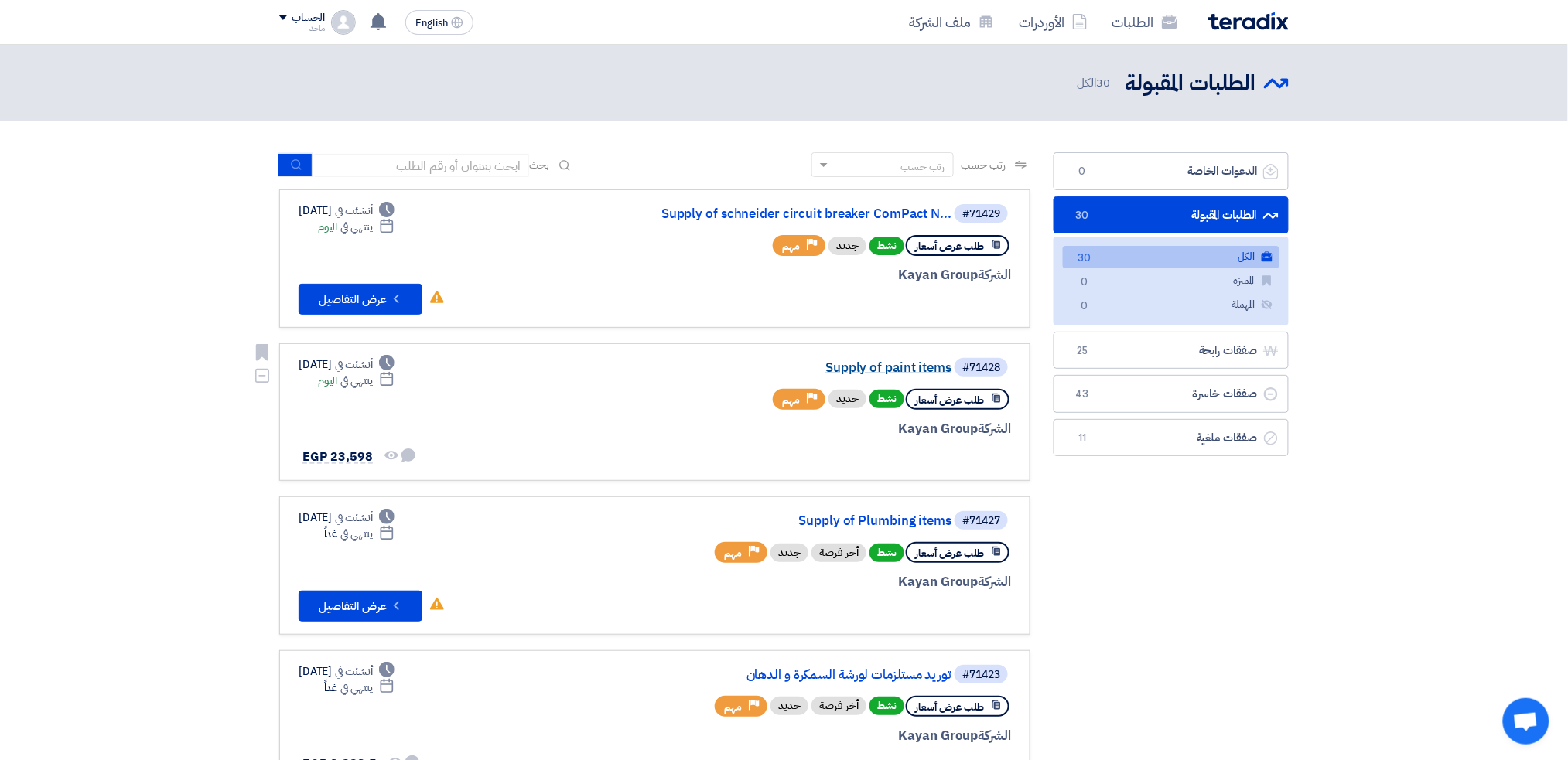
click at [873, 362] on link "Supply of paint items" at bounding box center [796, 368] width 309 height 14
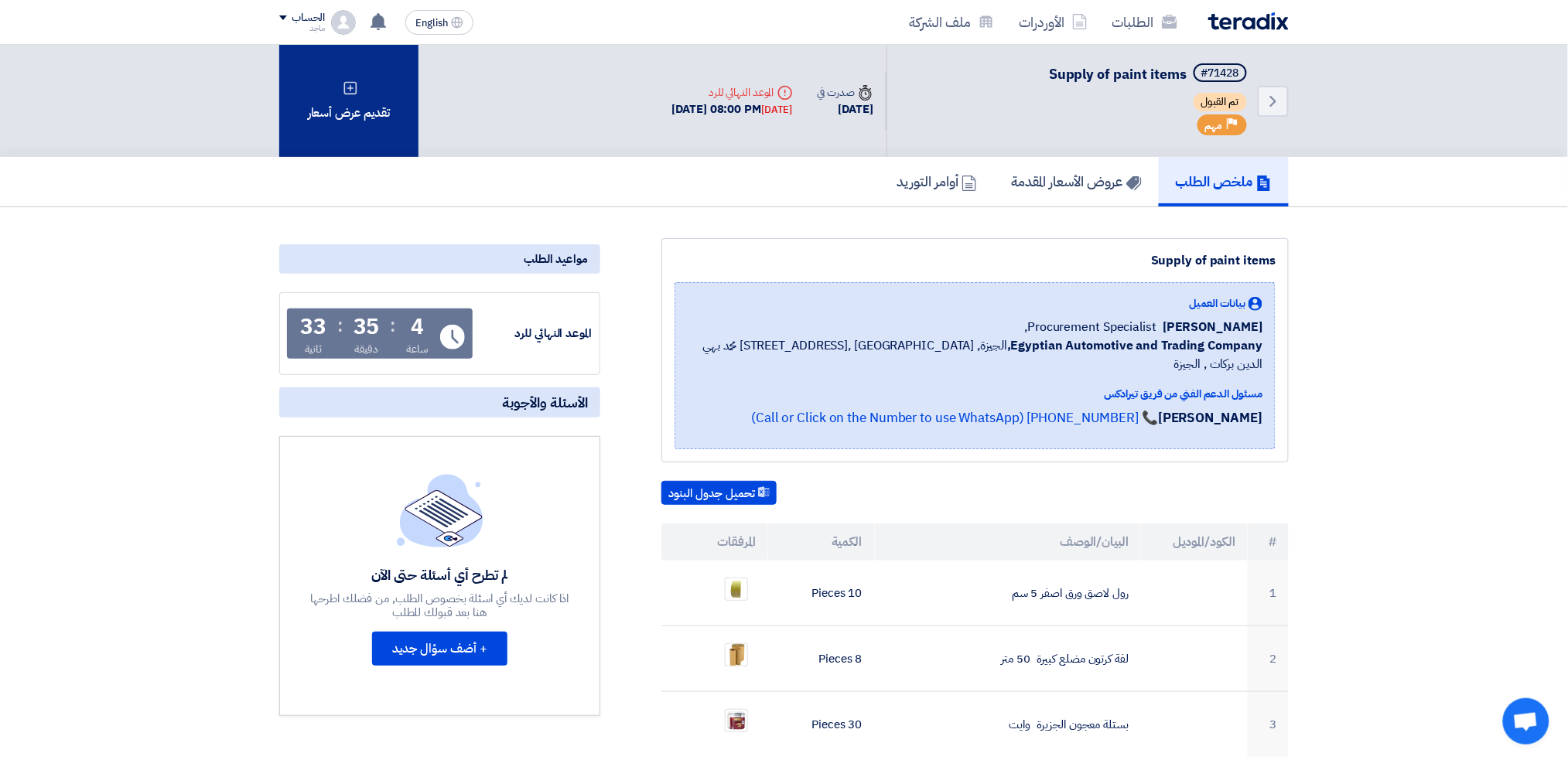
click at [345, 93] on div "تقديم عرض أسعار" at bounding box center [349, 101] width 139 height 113
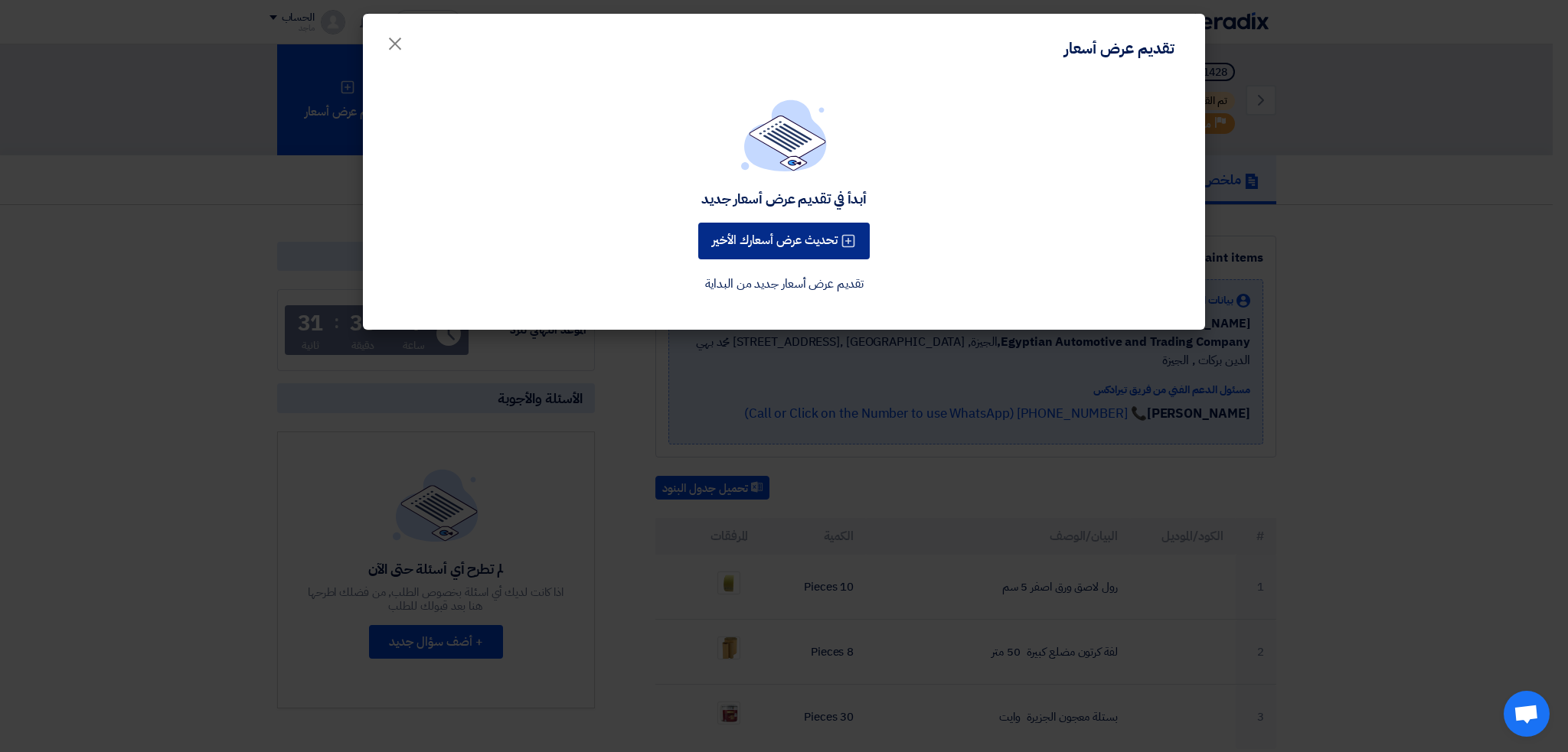
click at [775, 235] on button "تحديث عرض أسعارك الأخير" at bounding box center [784, 241] width 172 height 37
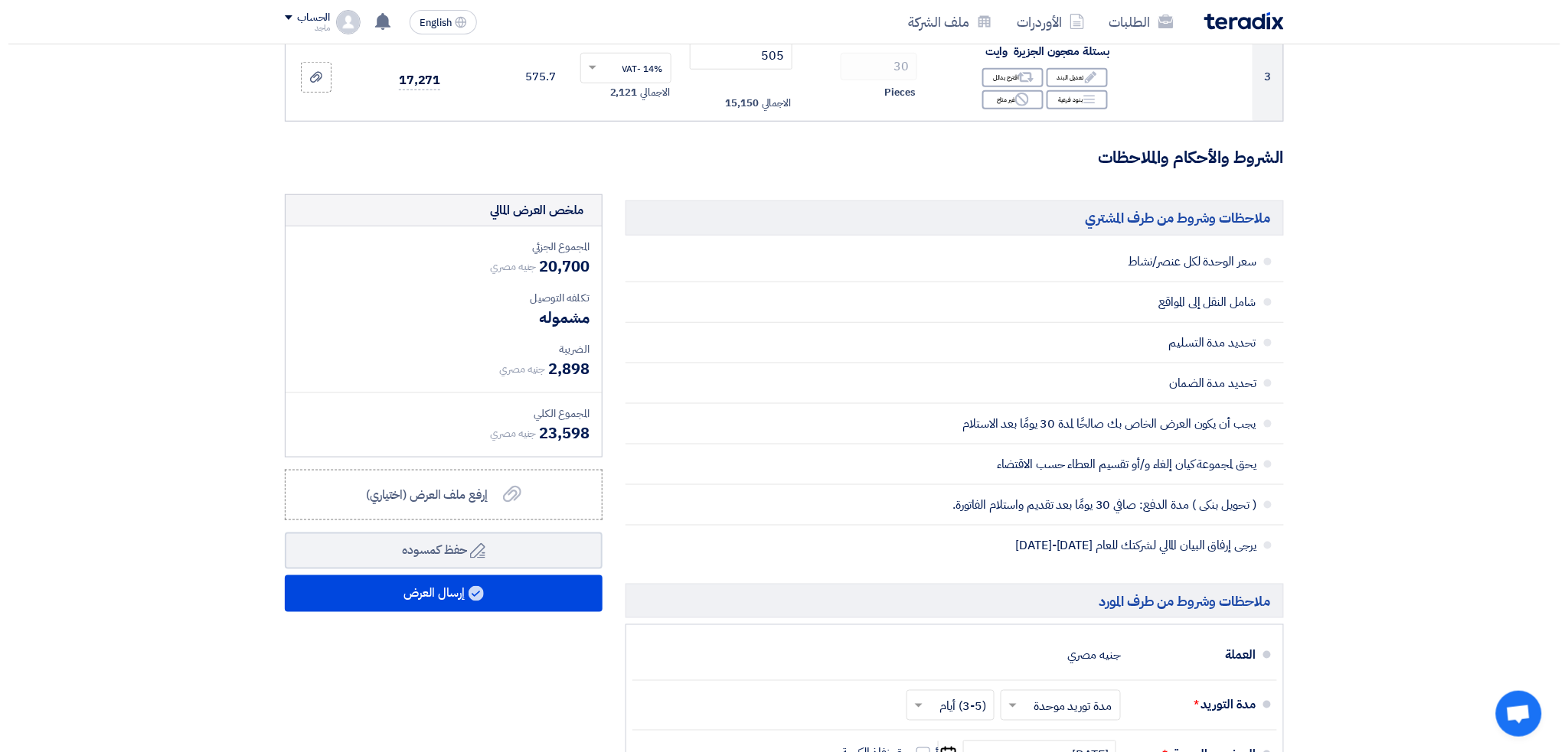
scroll to position [448, 0]
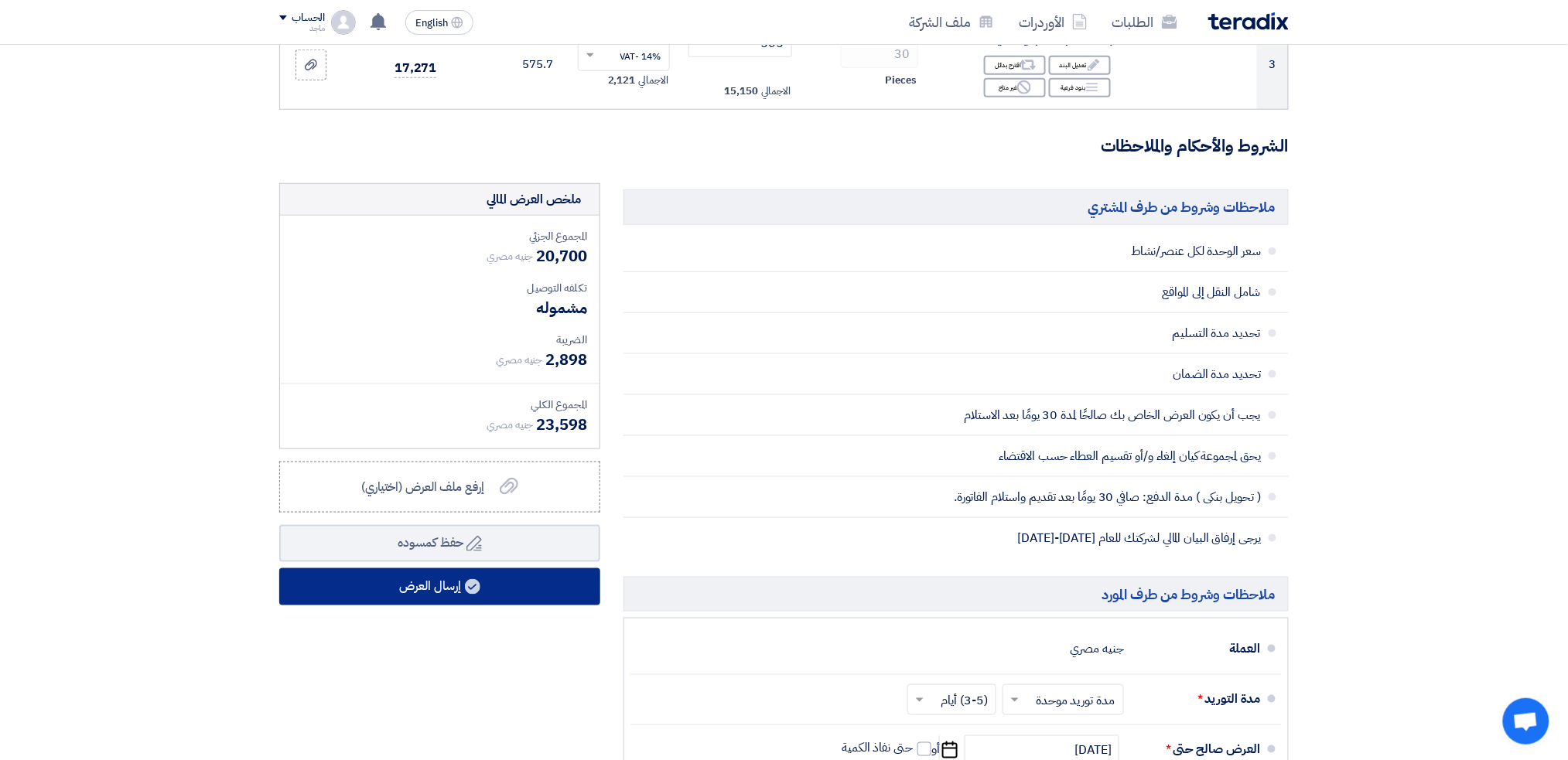
click at [537, 597] on button "إرسال العرض" at bounding box center [440, 587] width 321 height 37
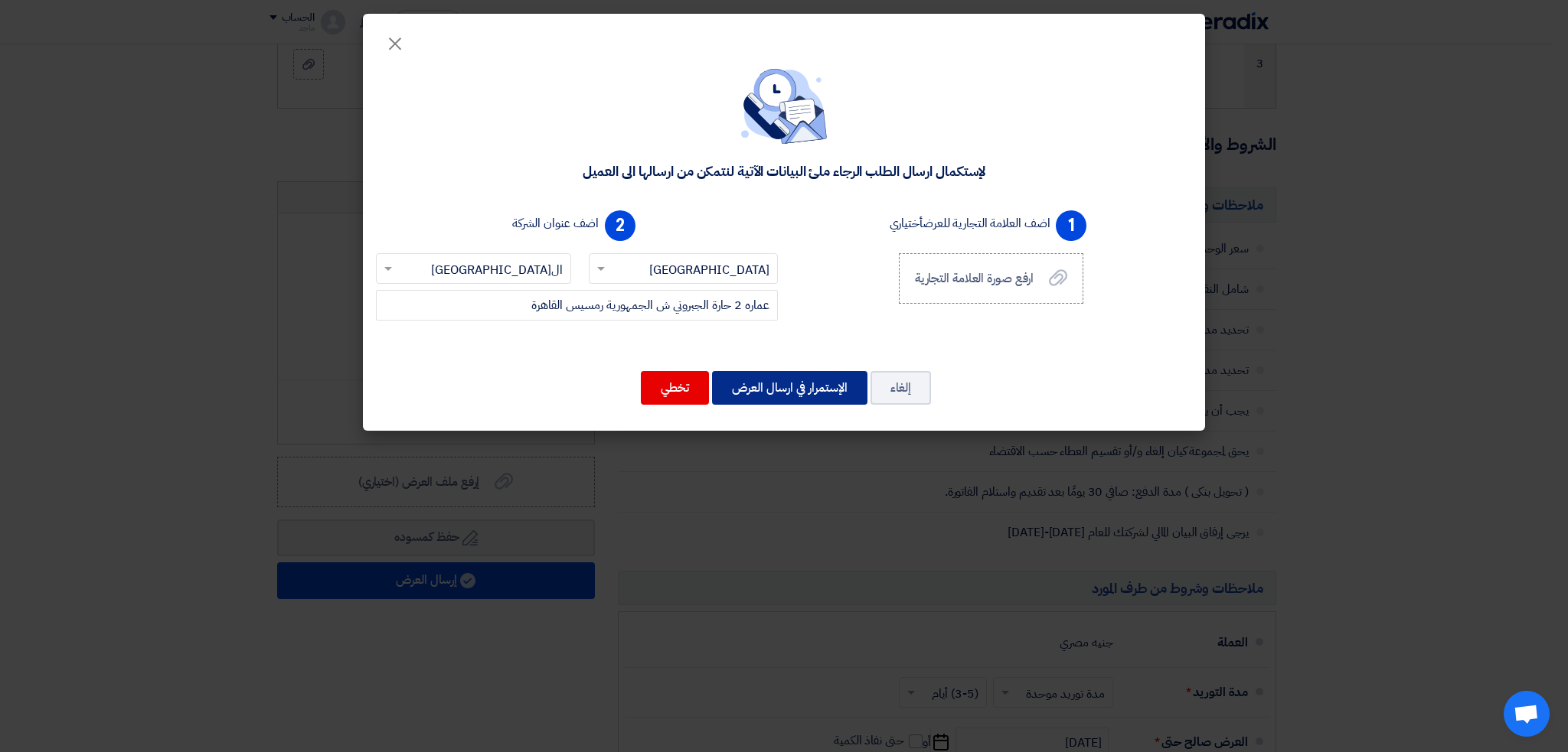
click at [732, 389] on button "الإستمرار في ارسال العرض" at bounding box center [790, 388] width 155 height 34
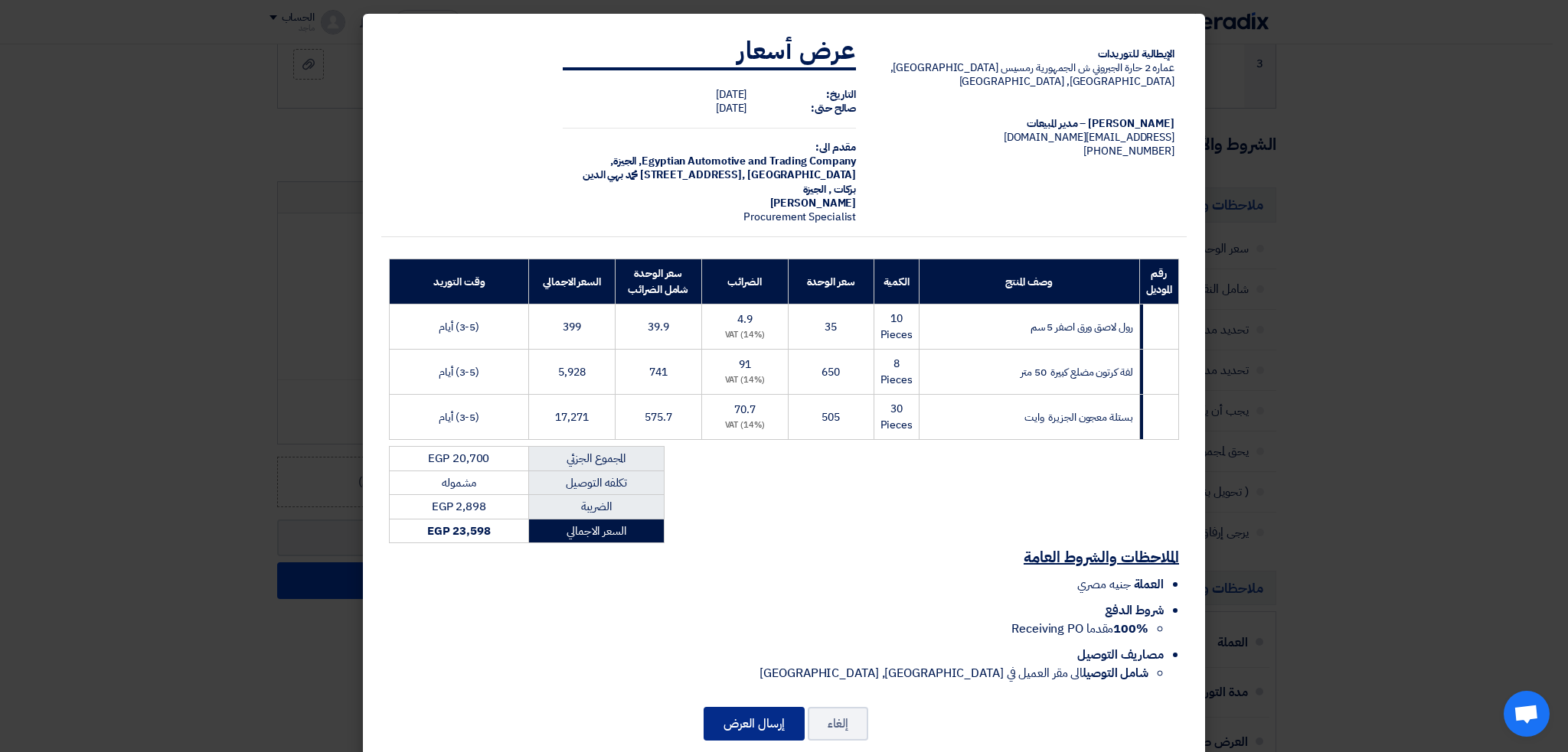
click at [769, 707] on button "إرسال العرض" at bounding box center [754, 724] width 101 height 34
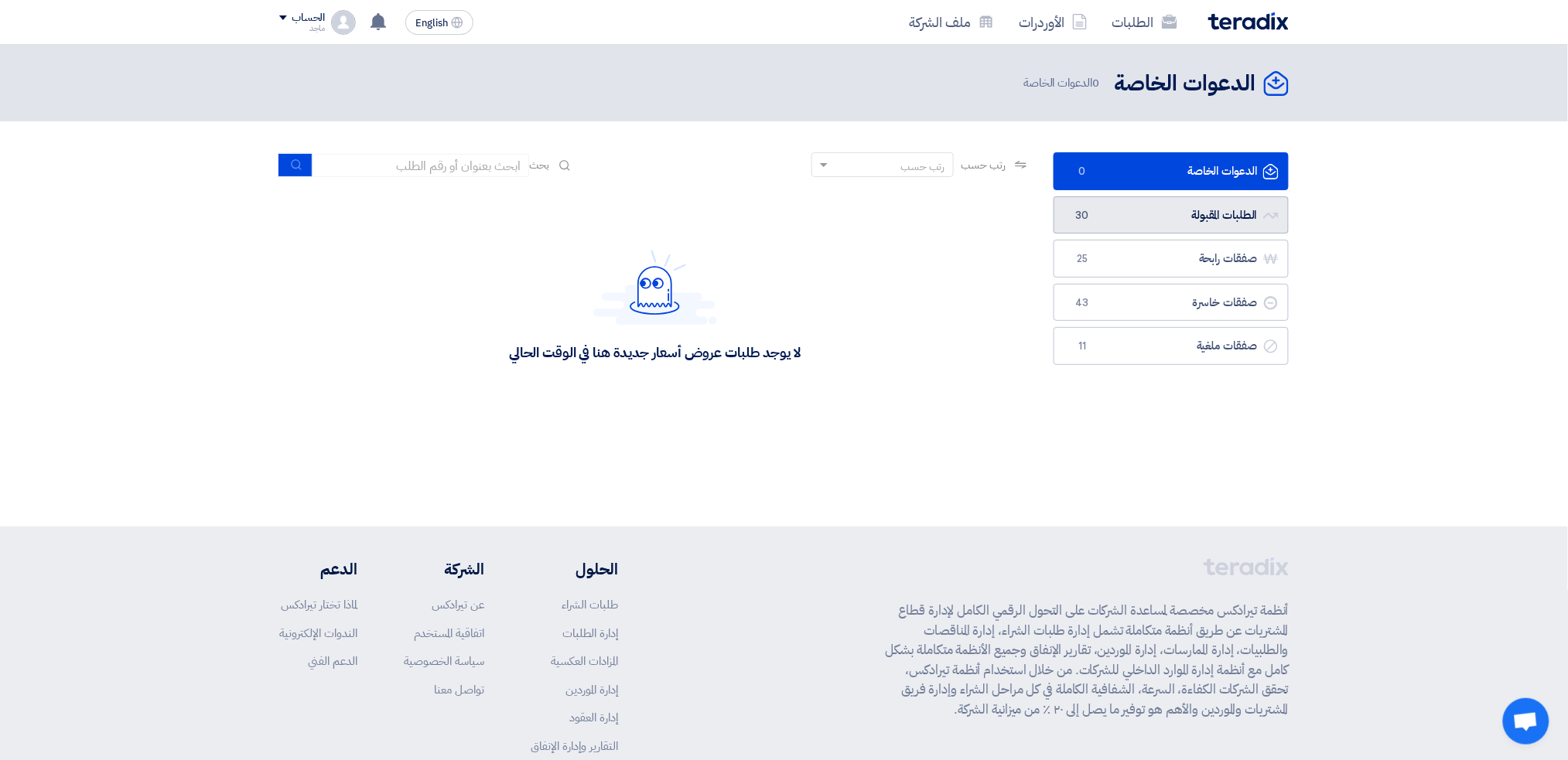
click at [1111, 208] on link "الطلبات المقبولة الطلبات المقبولة 30" at bounding box center [1170, 215] width 235 height 38
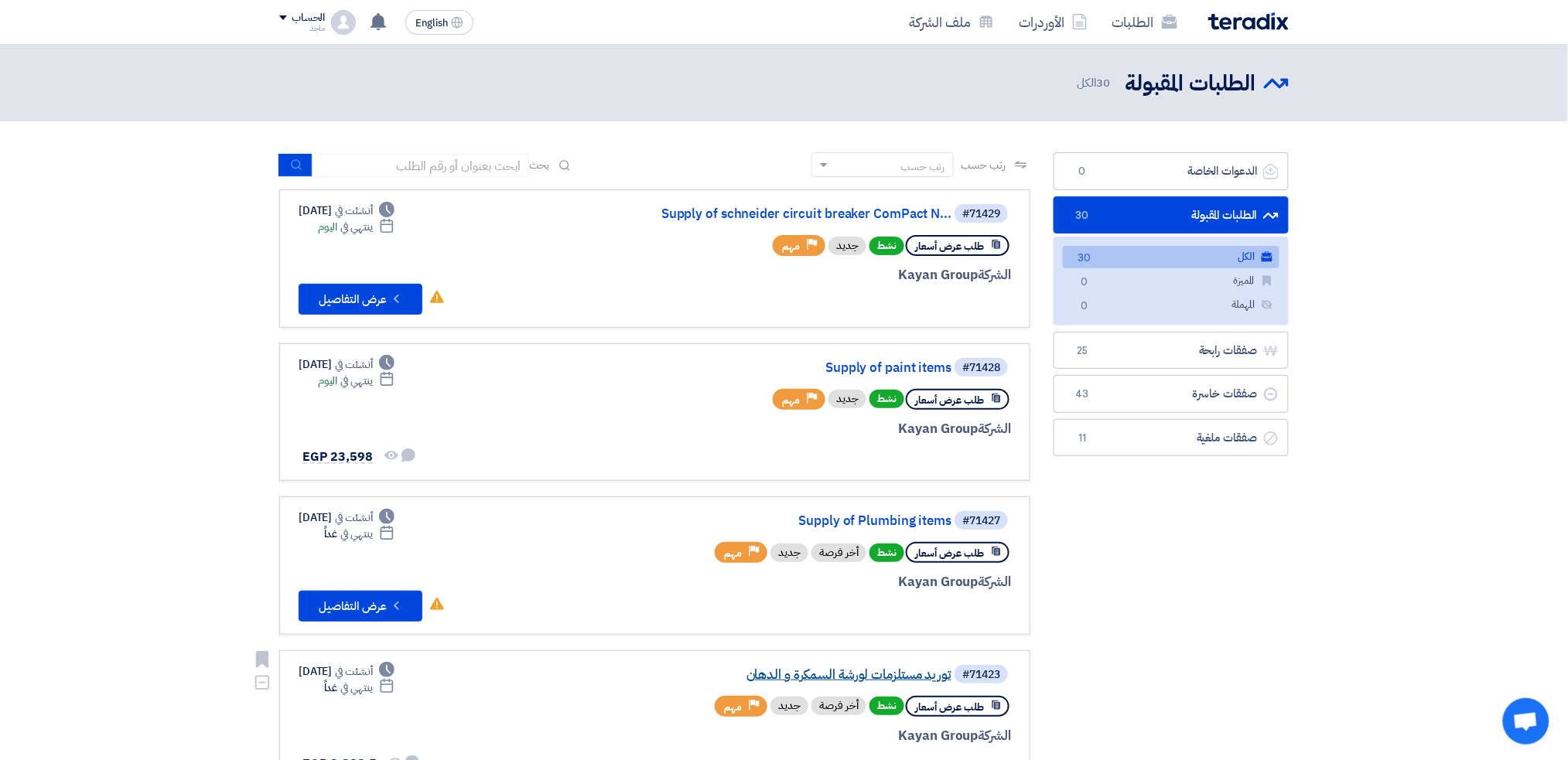
click at [922, 668] on link "توريد مستلزمات لورشة السمكرة و الدهان" at bounding box center [796, 674] width 309 height 14
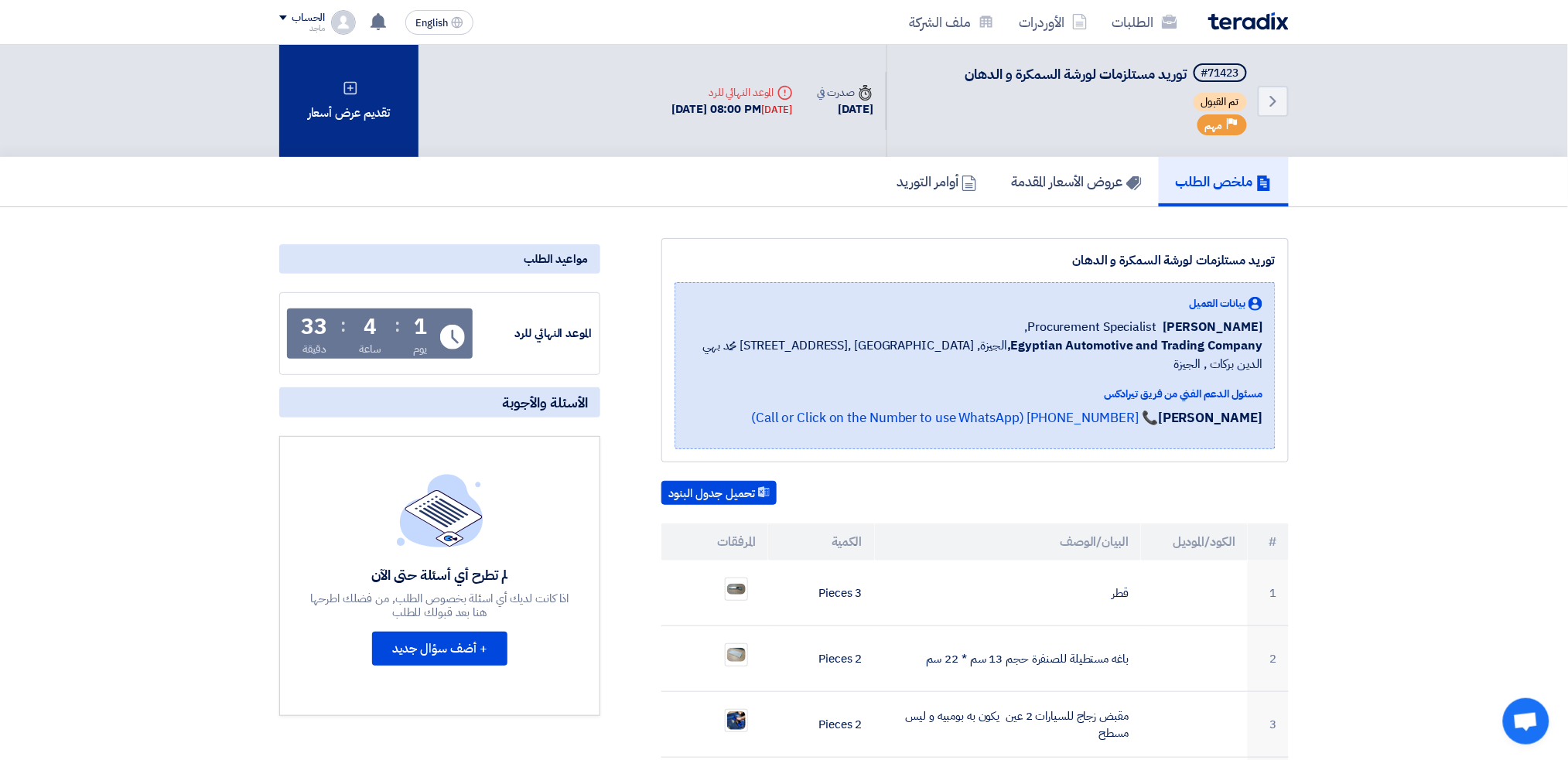
click at [379, 118] on div "تقديم عرض أسعار" at bounding box center [349, 101] width 139 height 113
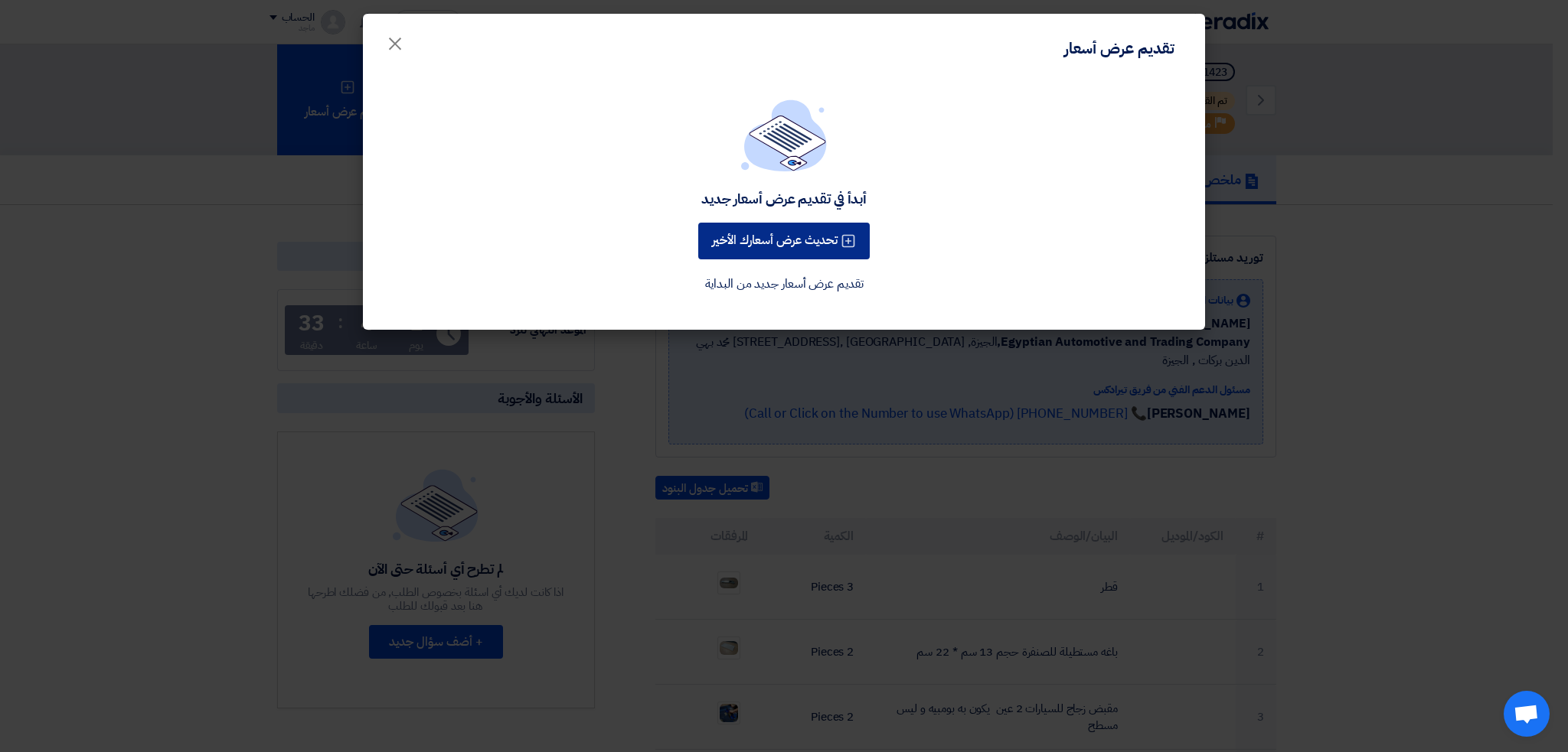
click at [719, 240] on button "تحديث عرض أسعارك الأخير" at bounding box center [784, 241] width 172 height 37
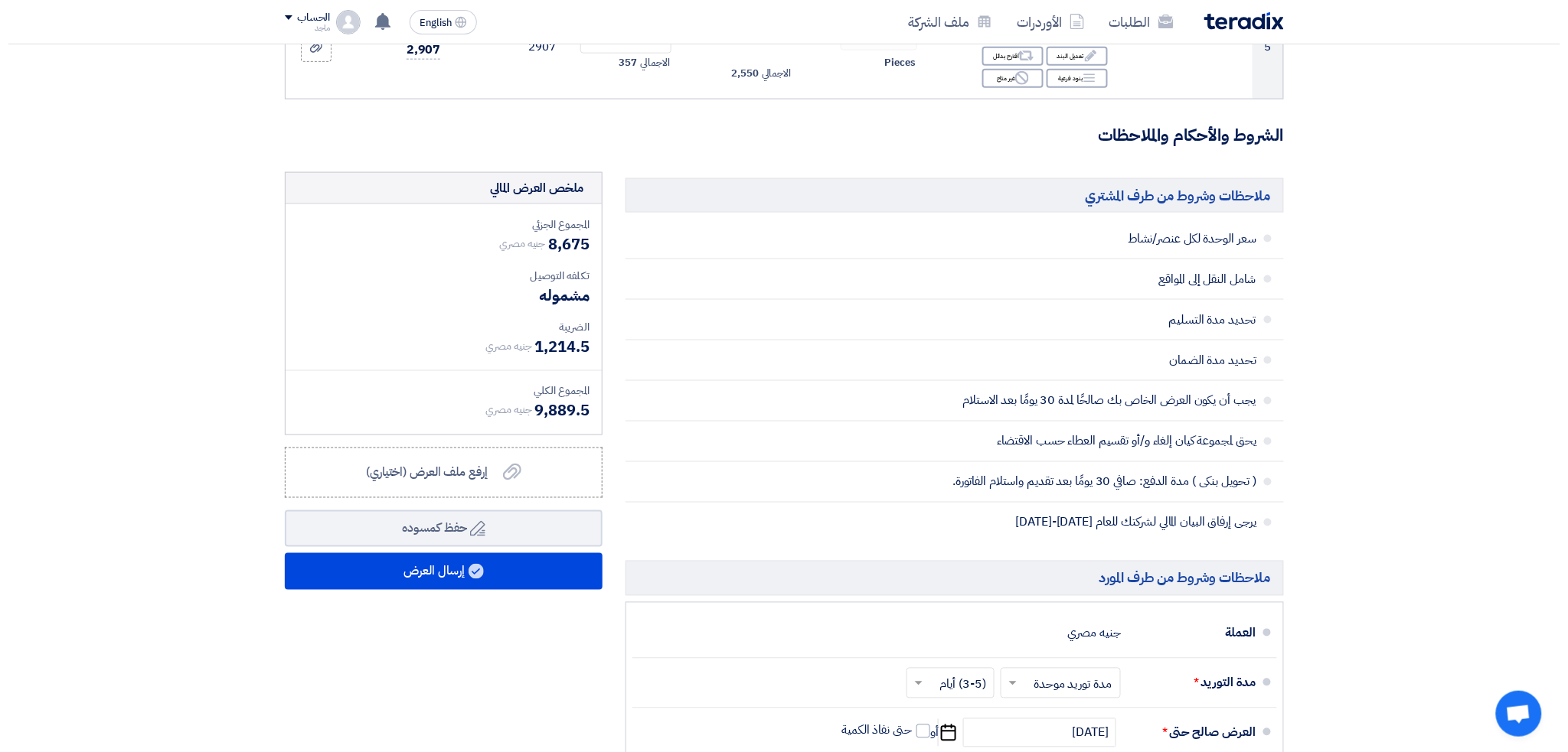
scroll to position [742, 0]
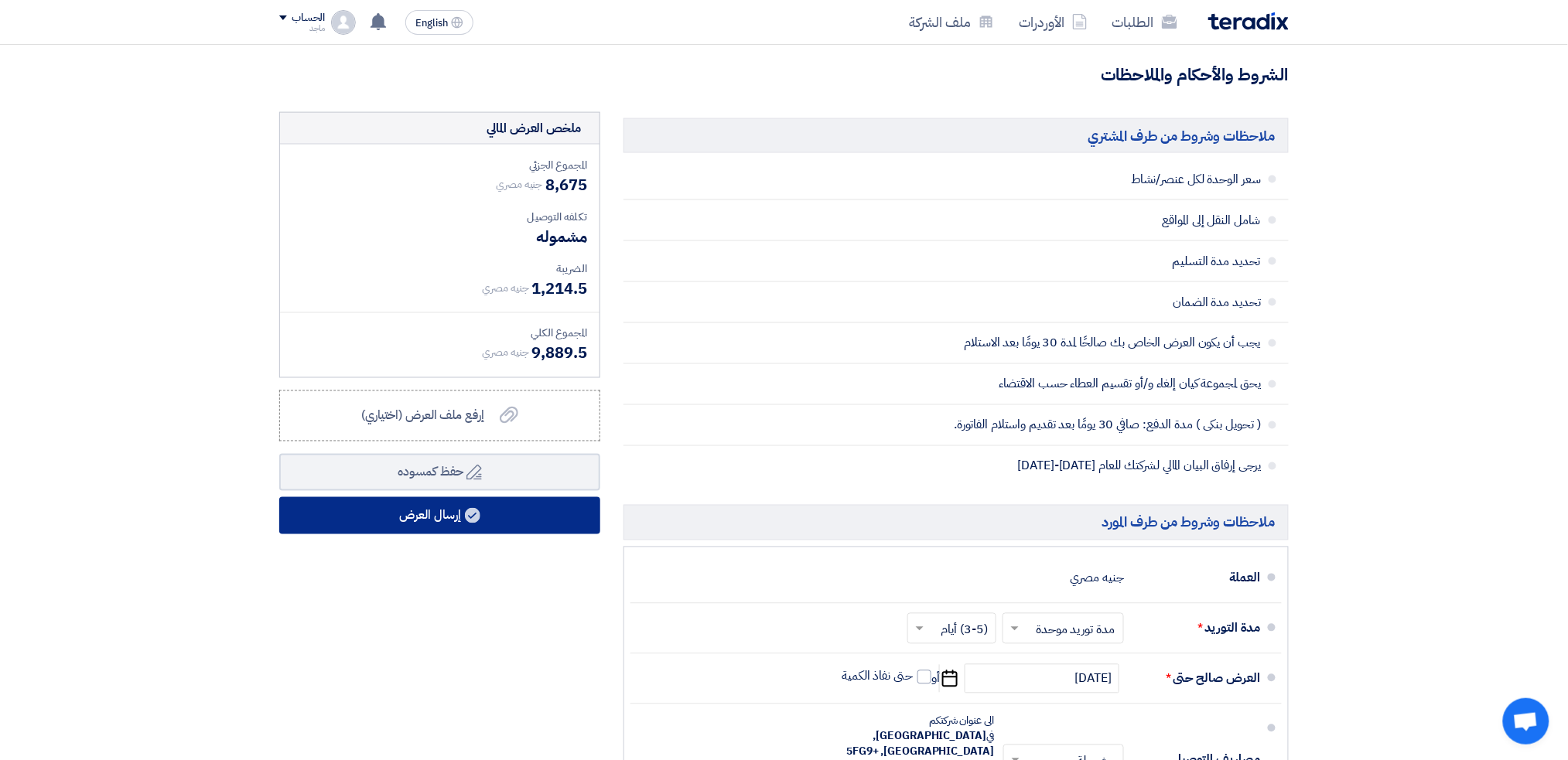
click at [563, 511] on button "إرسال العرض" at bounding box center [440, 516] width 321 height 37
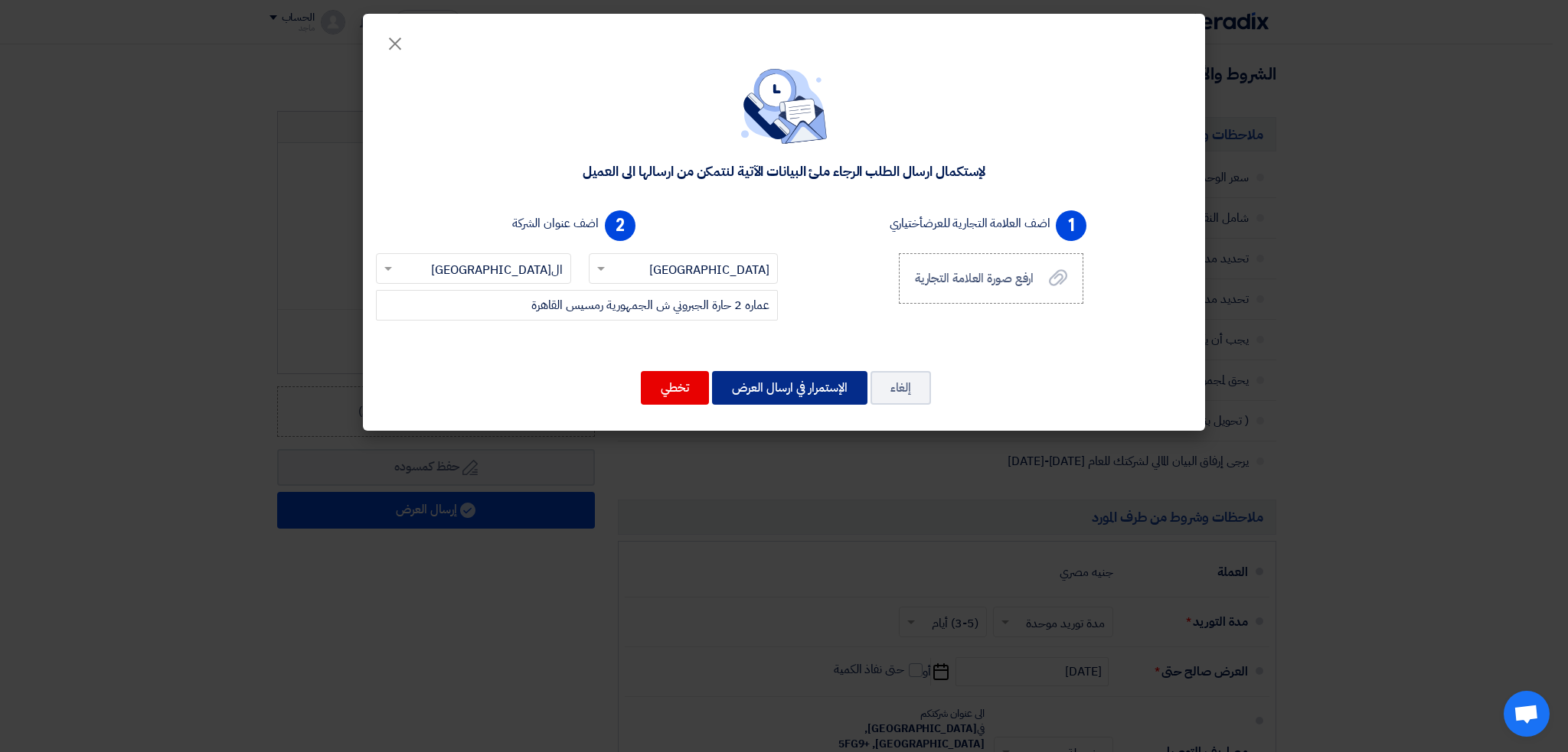
click at [787, 387] on button "الإستمرار في ارسال العرض" at bounding box center [790, 388] width 155 height 34
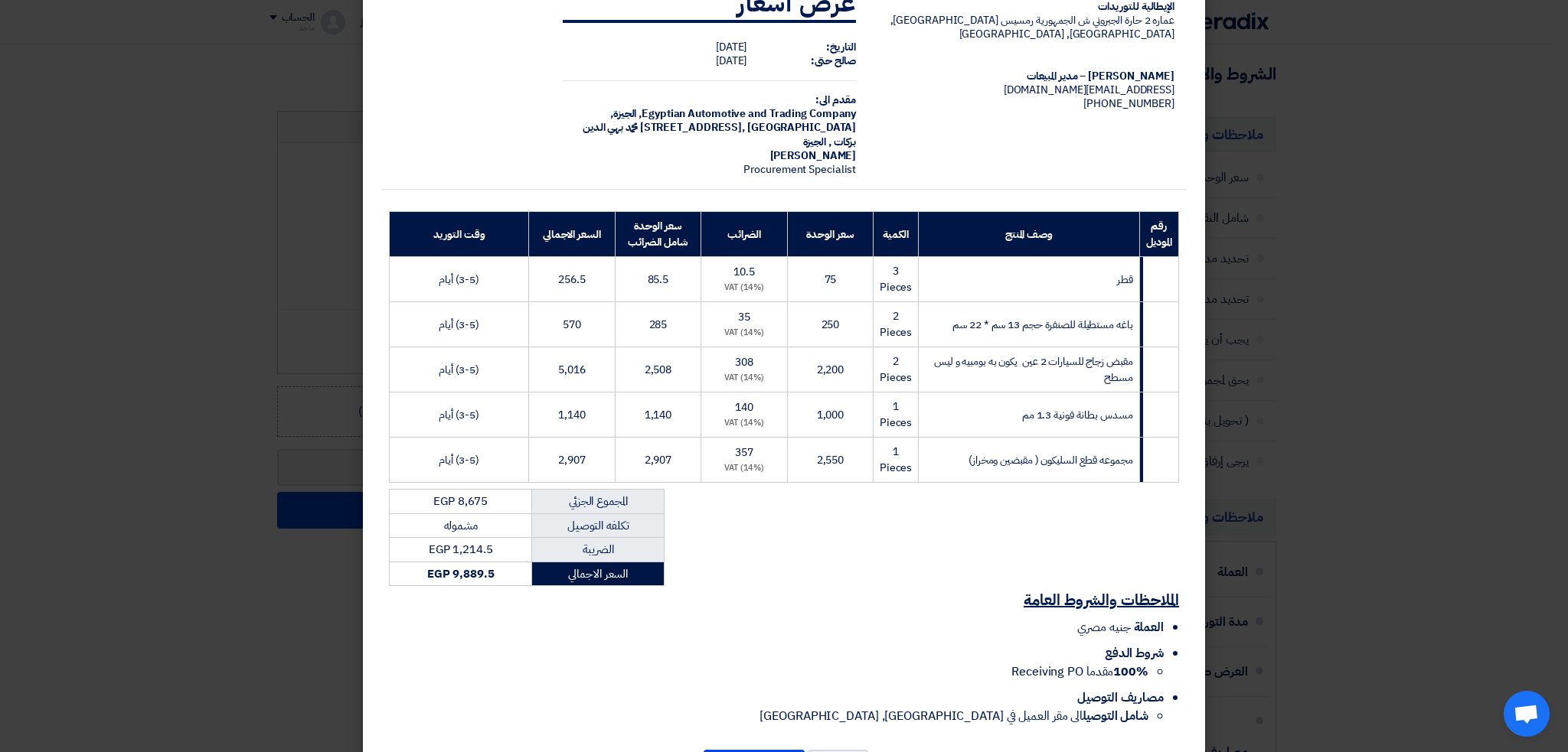
scroll to position [102, 0]
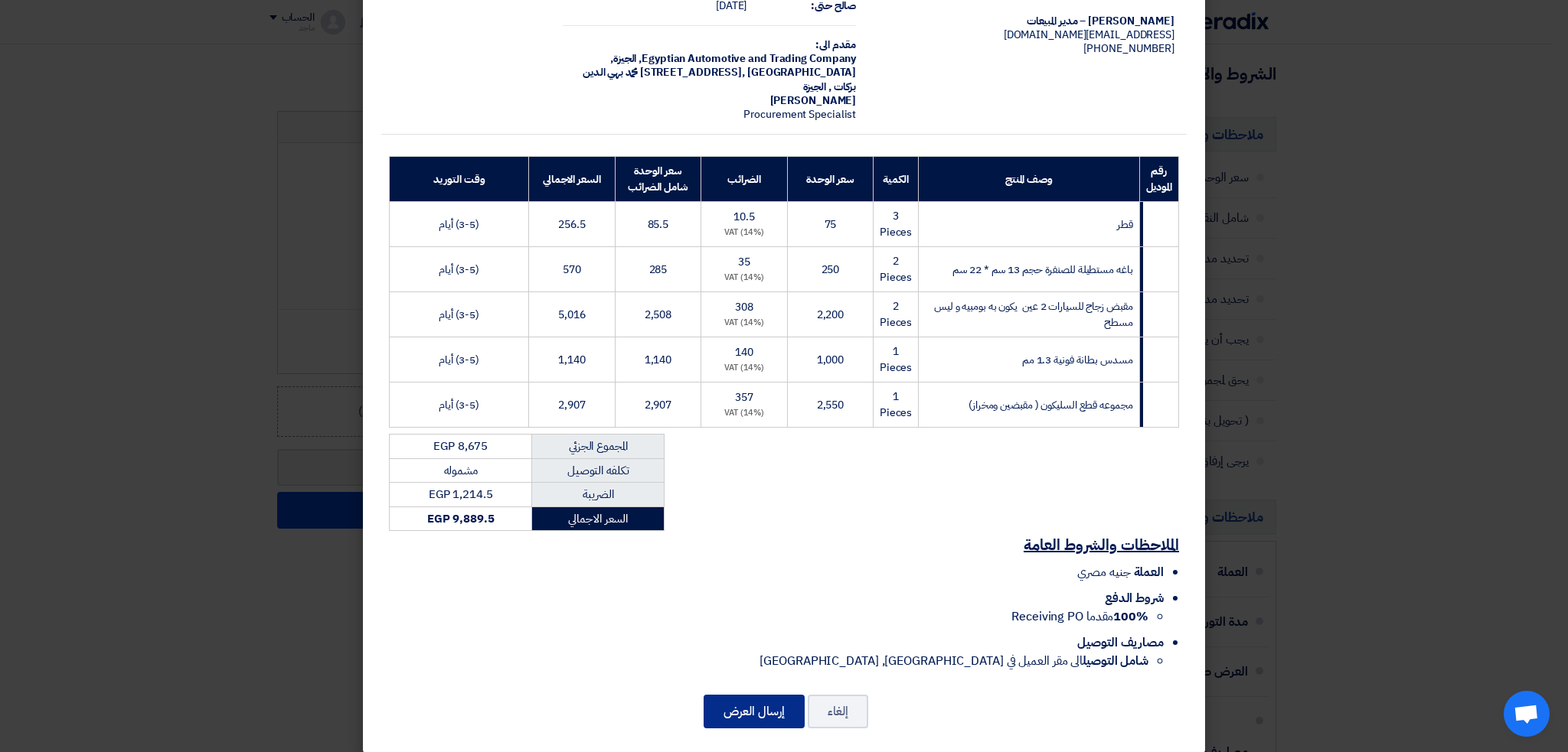
click at [761, 695] on button "إرسال العرض" at bounding box center [754, 711] width 101 height 34
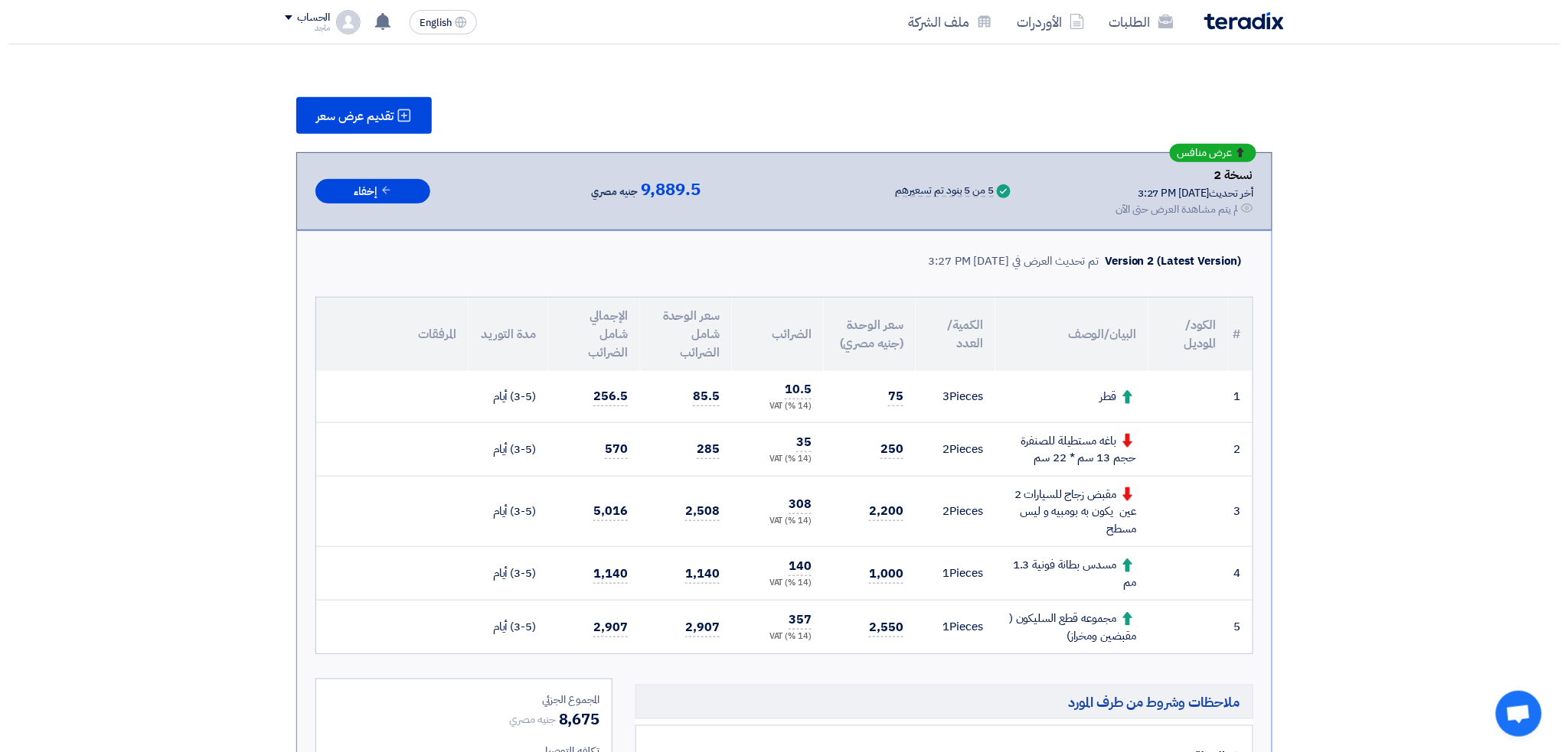
scroll to position [185, 0]
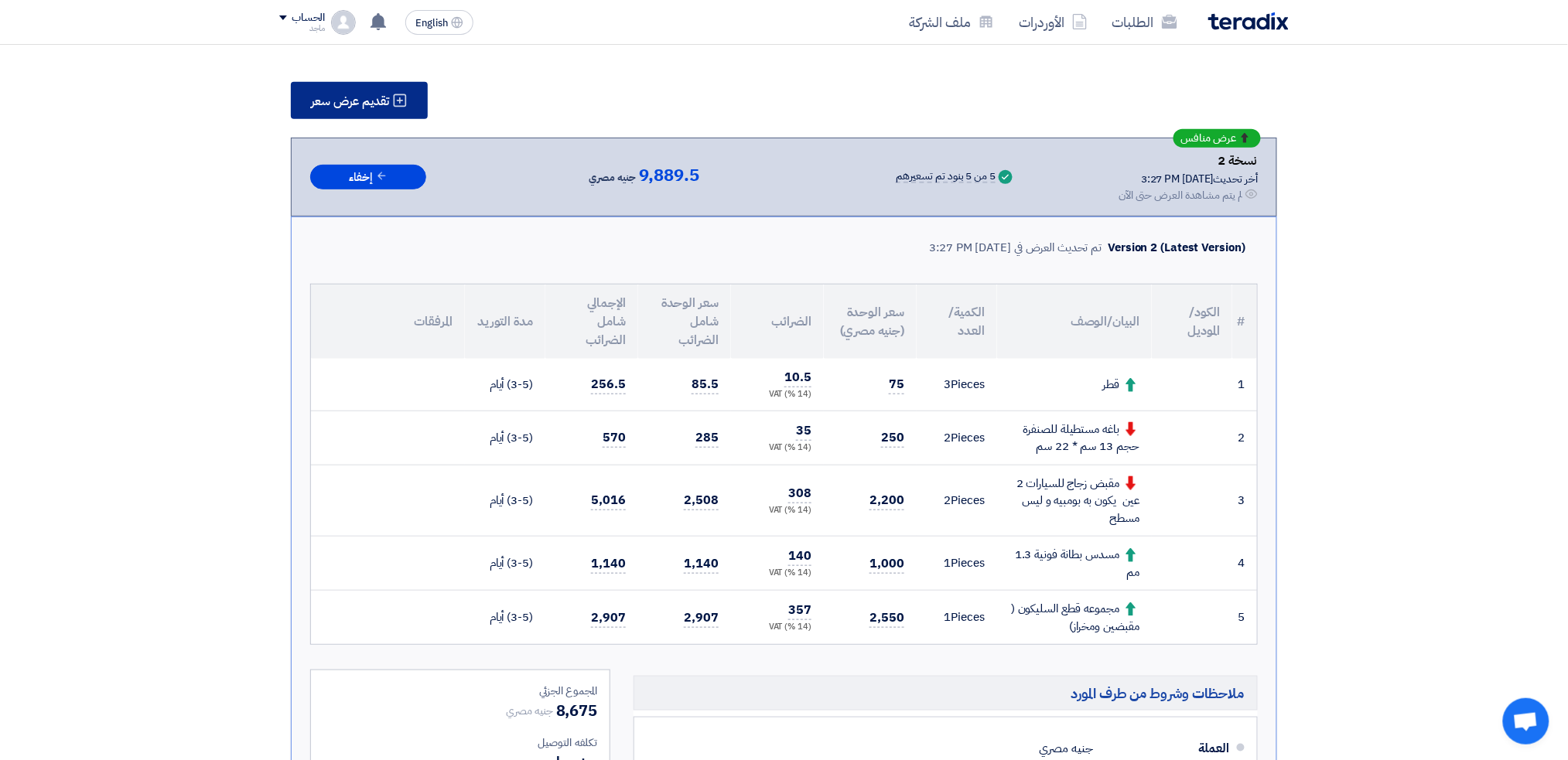
click at [329, 95] on span "تقديم عرض سعر" at bounding box center [350, 101] width 78 height 12
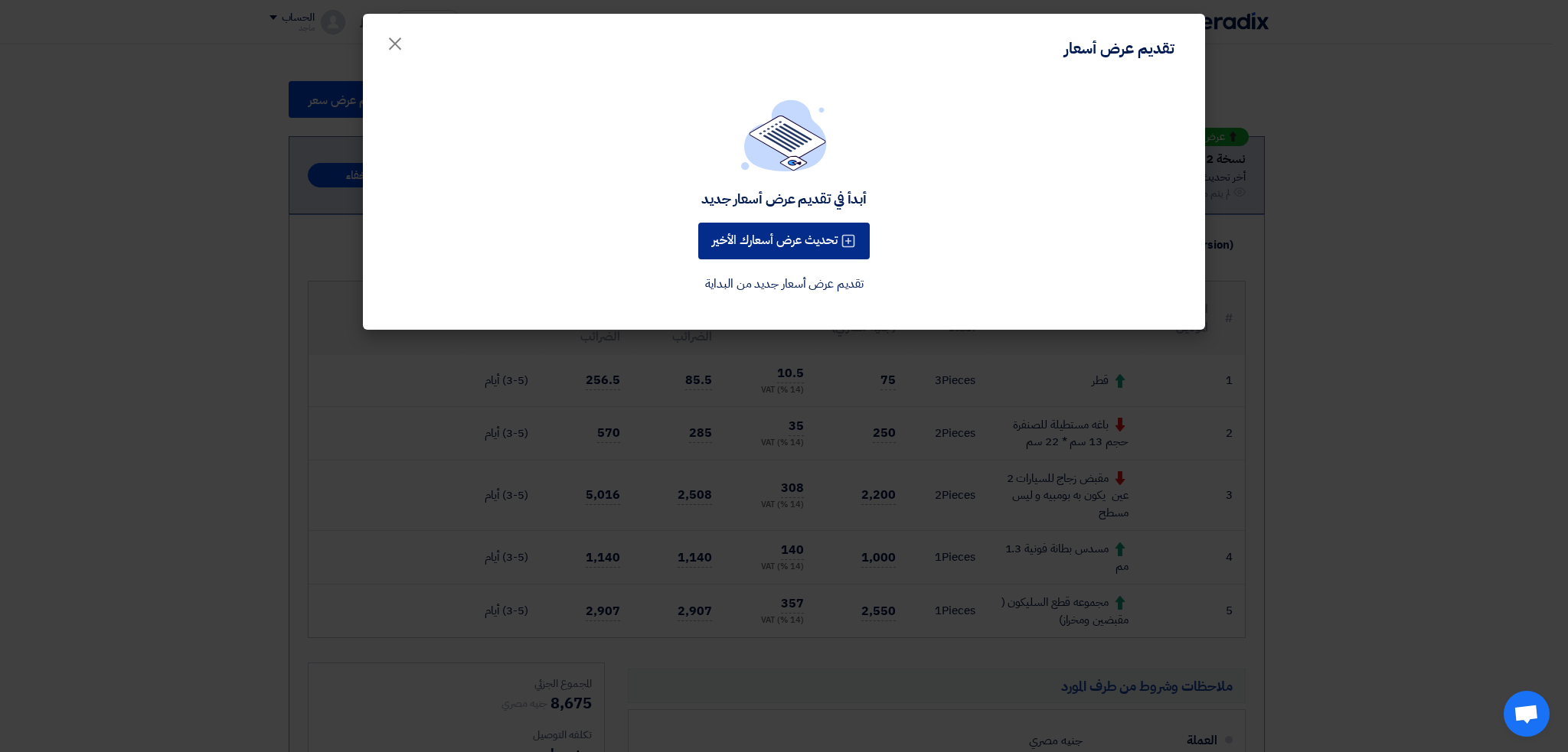
click at [778, 231] on button "تحديث عرض أسعارك الأخير" at bounding box center [784, 241] width 172 height 37
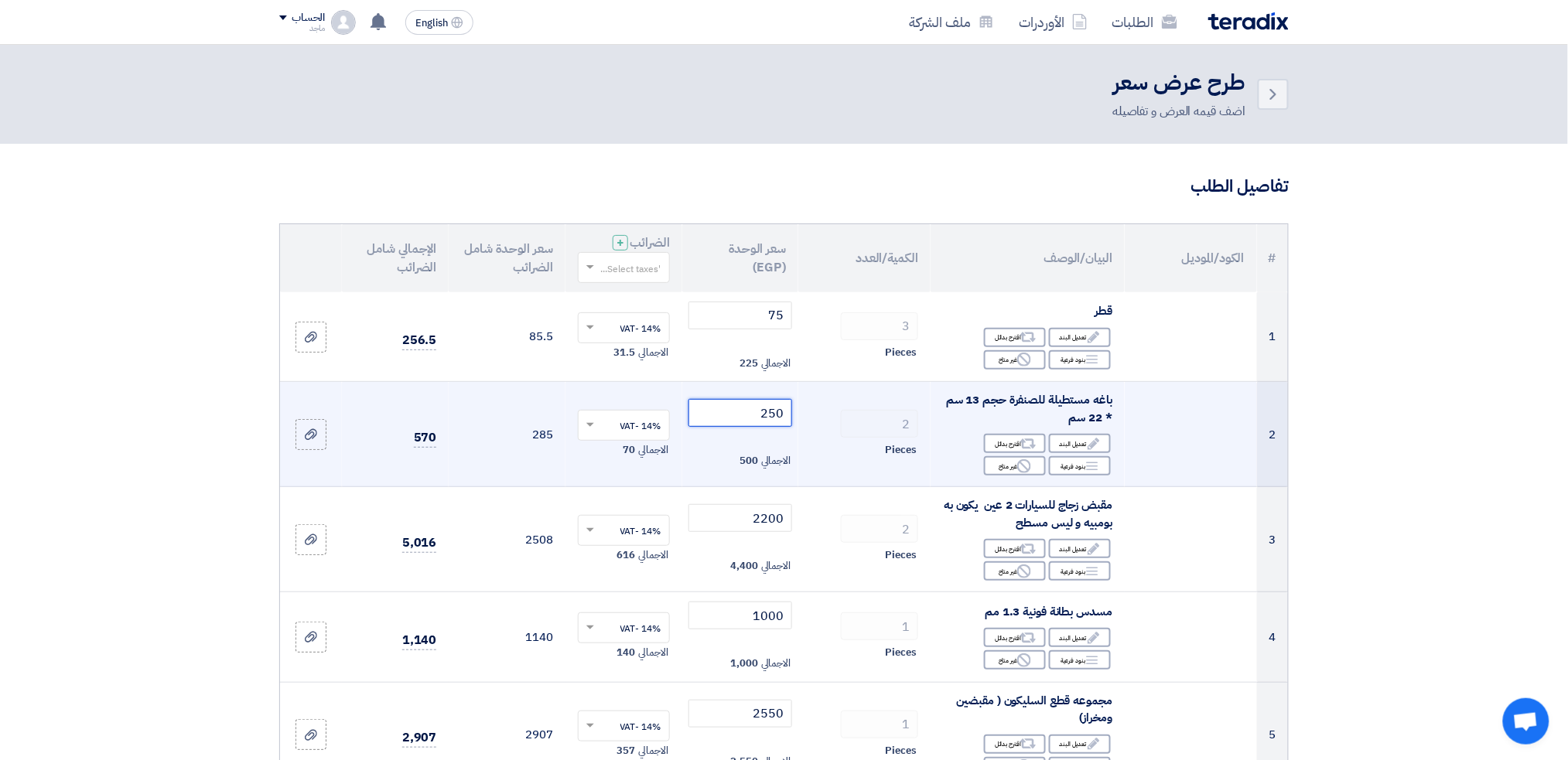
click at [746, 411] on input "250" at bounding box center [740, 413] width 104 height 28
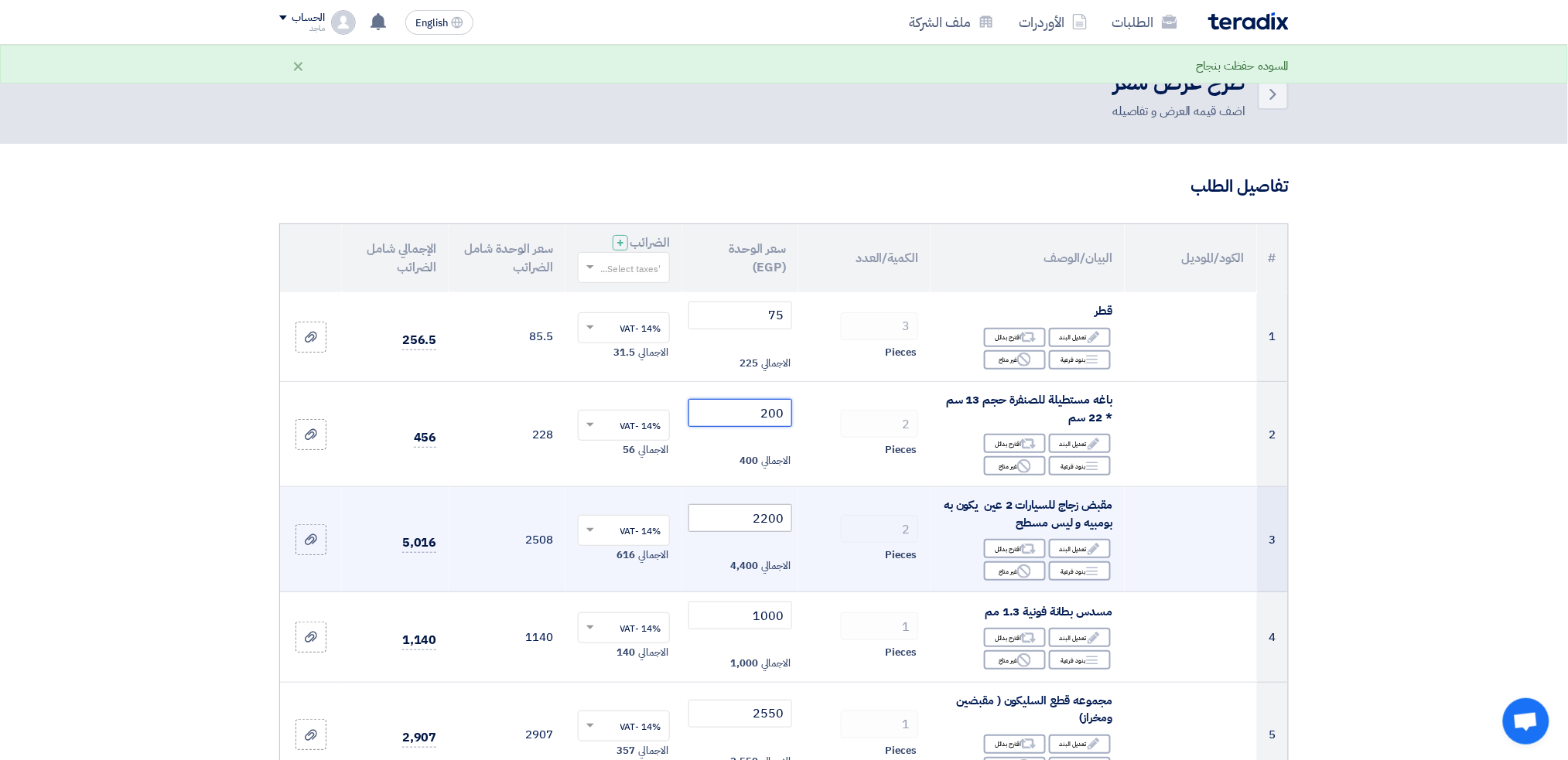
type input "200"
click at [733, 529] on input "2200" at bounding box center [740, 518] width 104 height 28
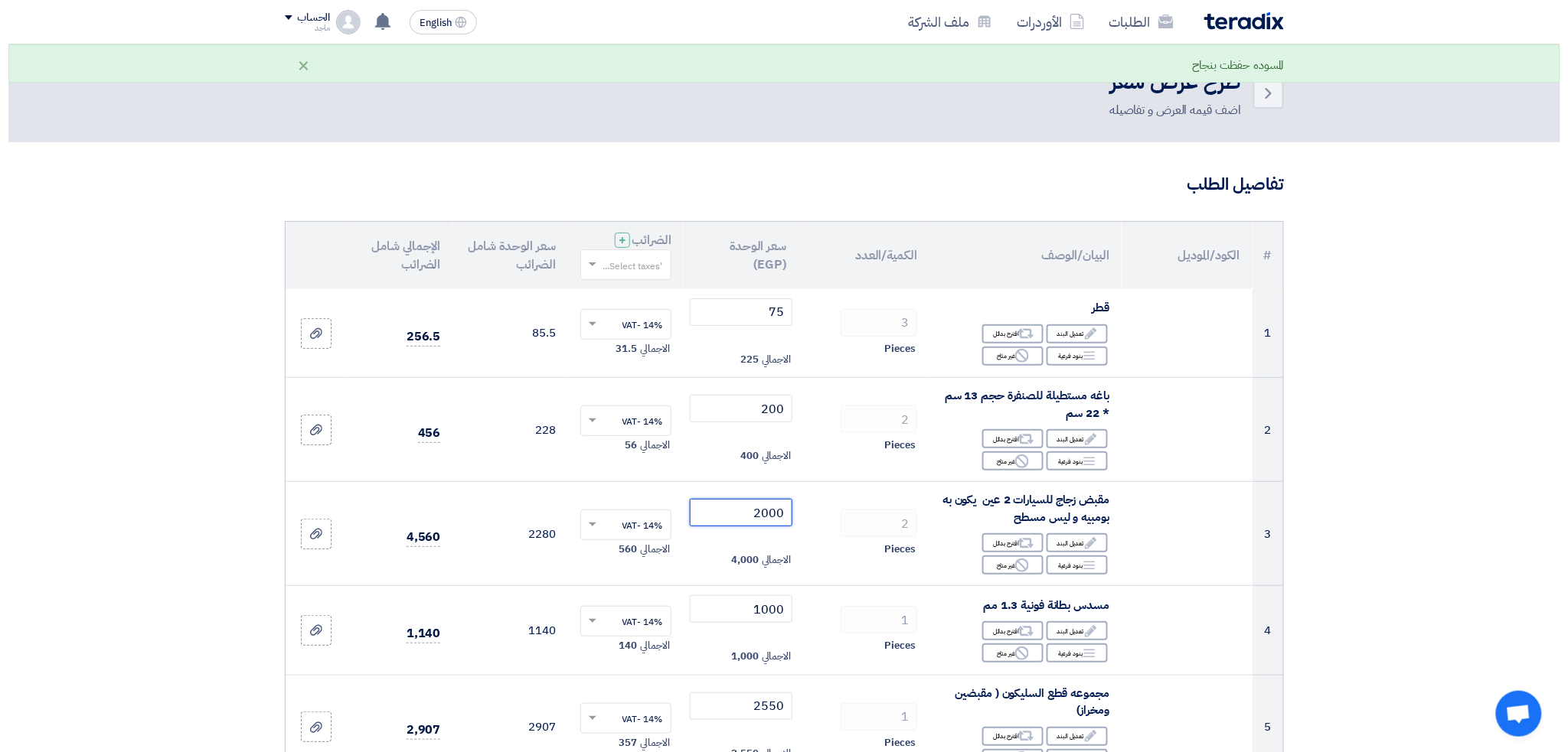
scroll to position [657, 0]
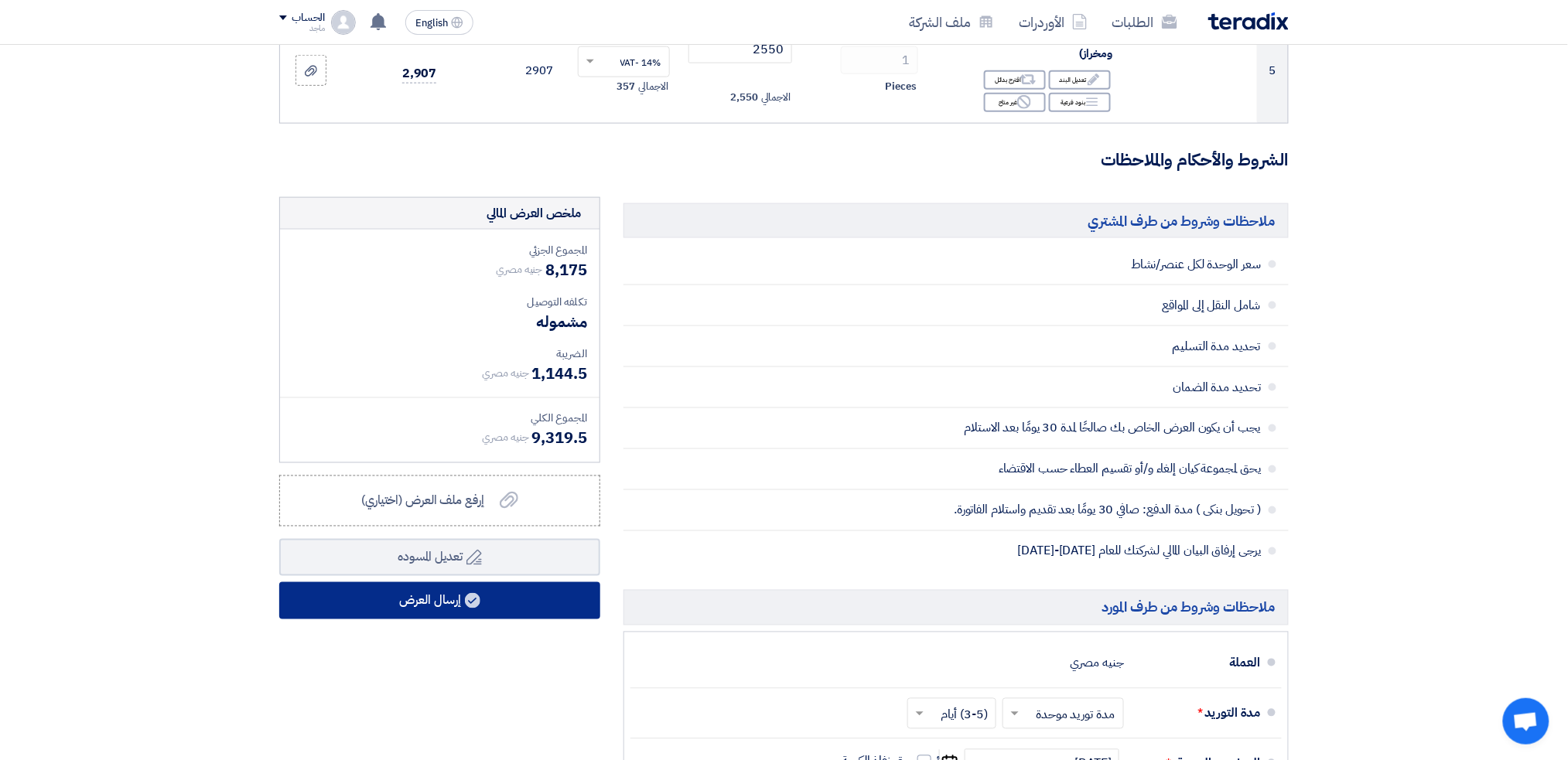
type input "2000"
click at [560, 606] on button "إرسال العرض" at bounding box center [440, 600] width 321 height 37
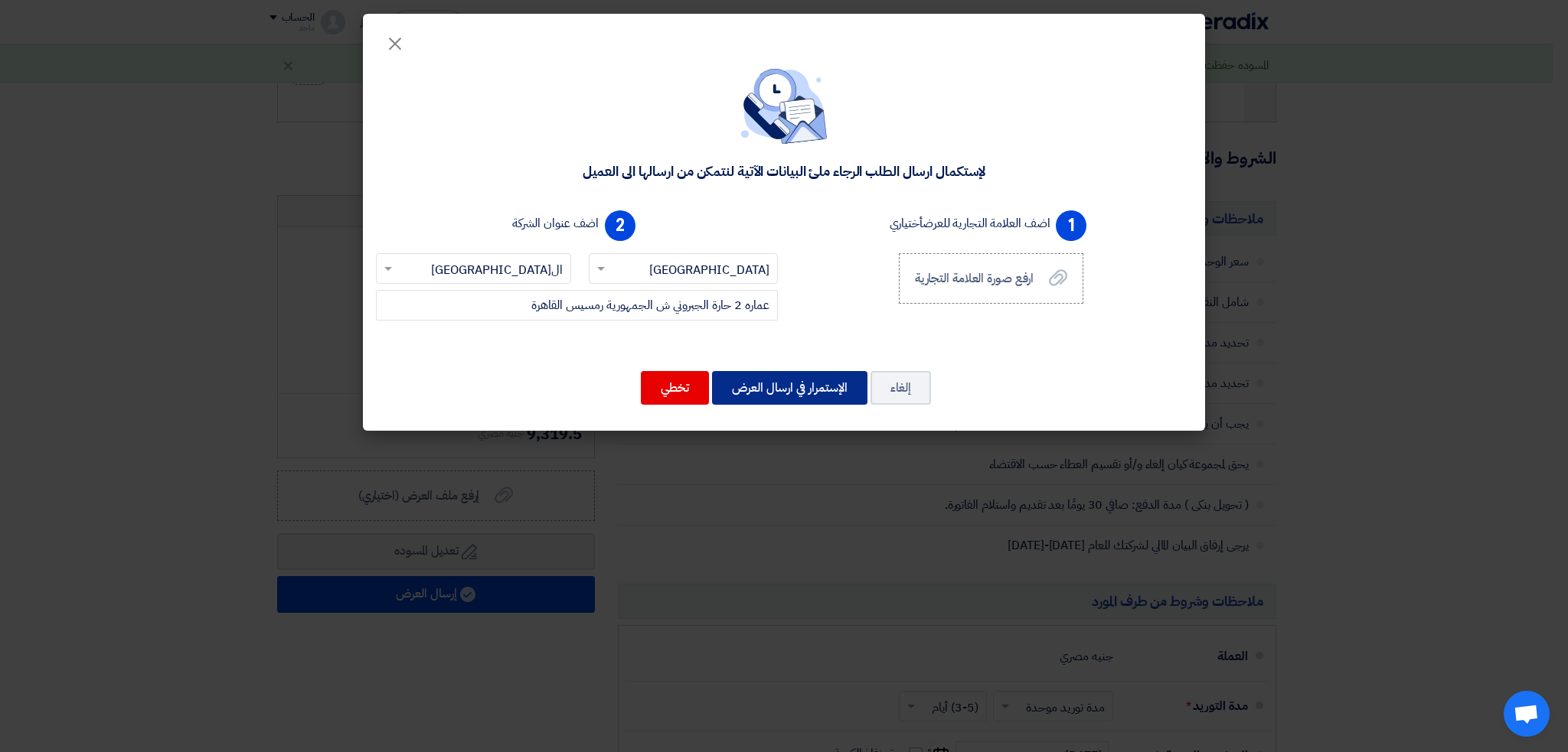
click at [756, 378] on button "الإستمرار في ارسال العرض" at bounding box center [790, 388] width 155 height 34
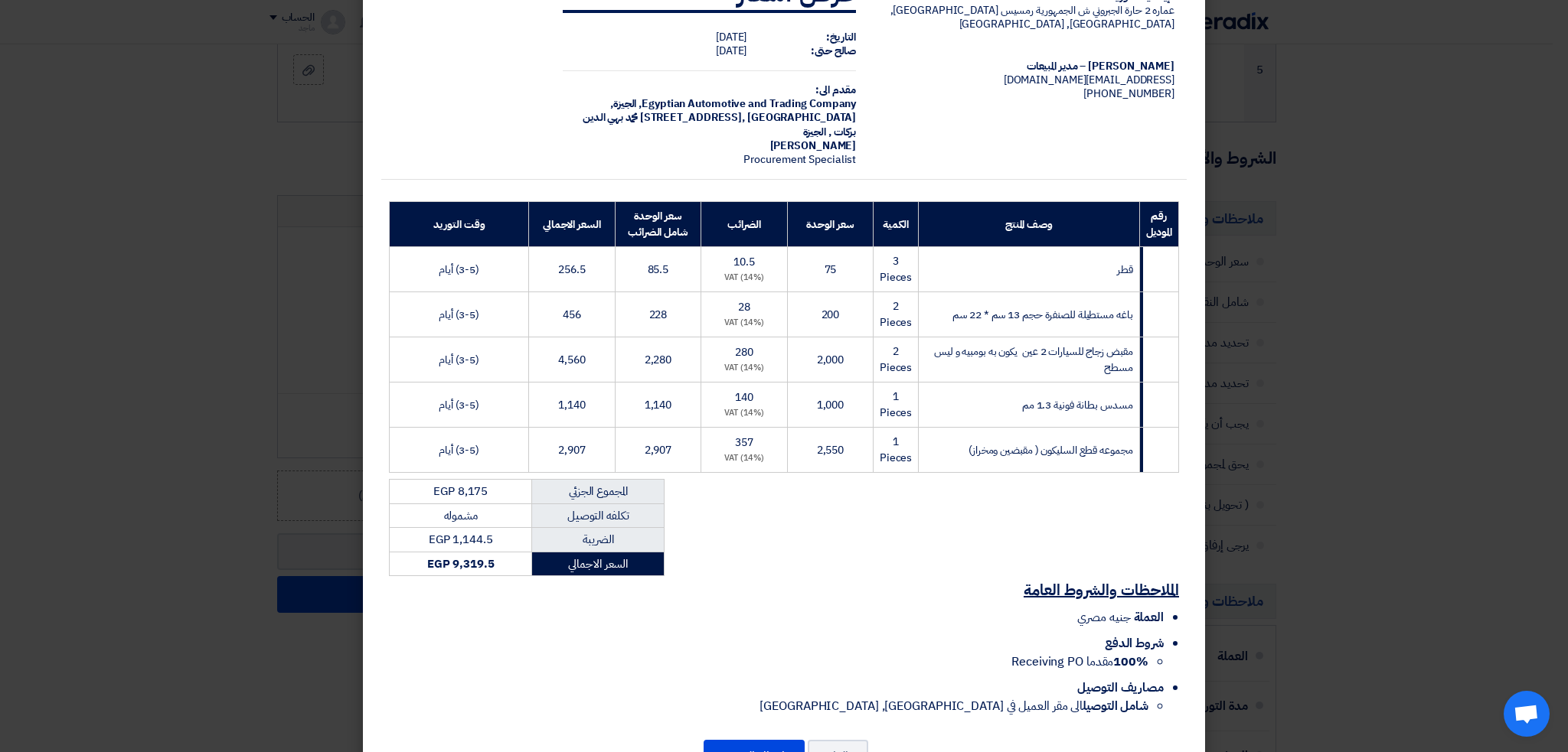
scroll to position [102, 0]
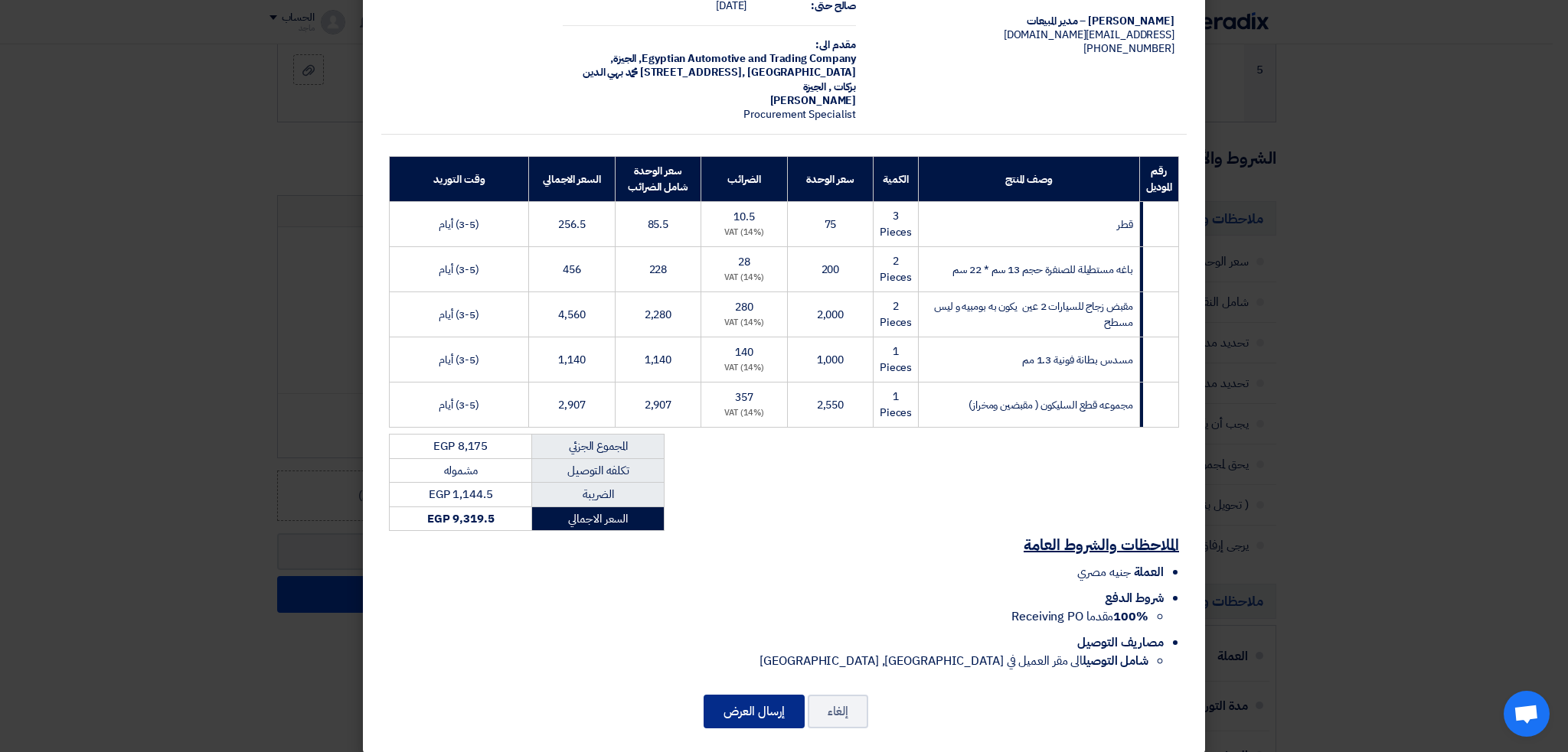
click at [754, 695] on button "إرسال العرض" at bounding box center [754, 711] width 101 height 34
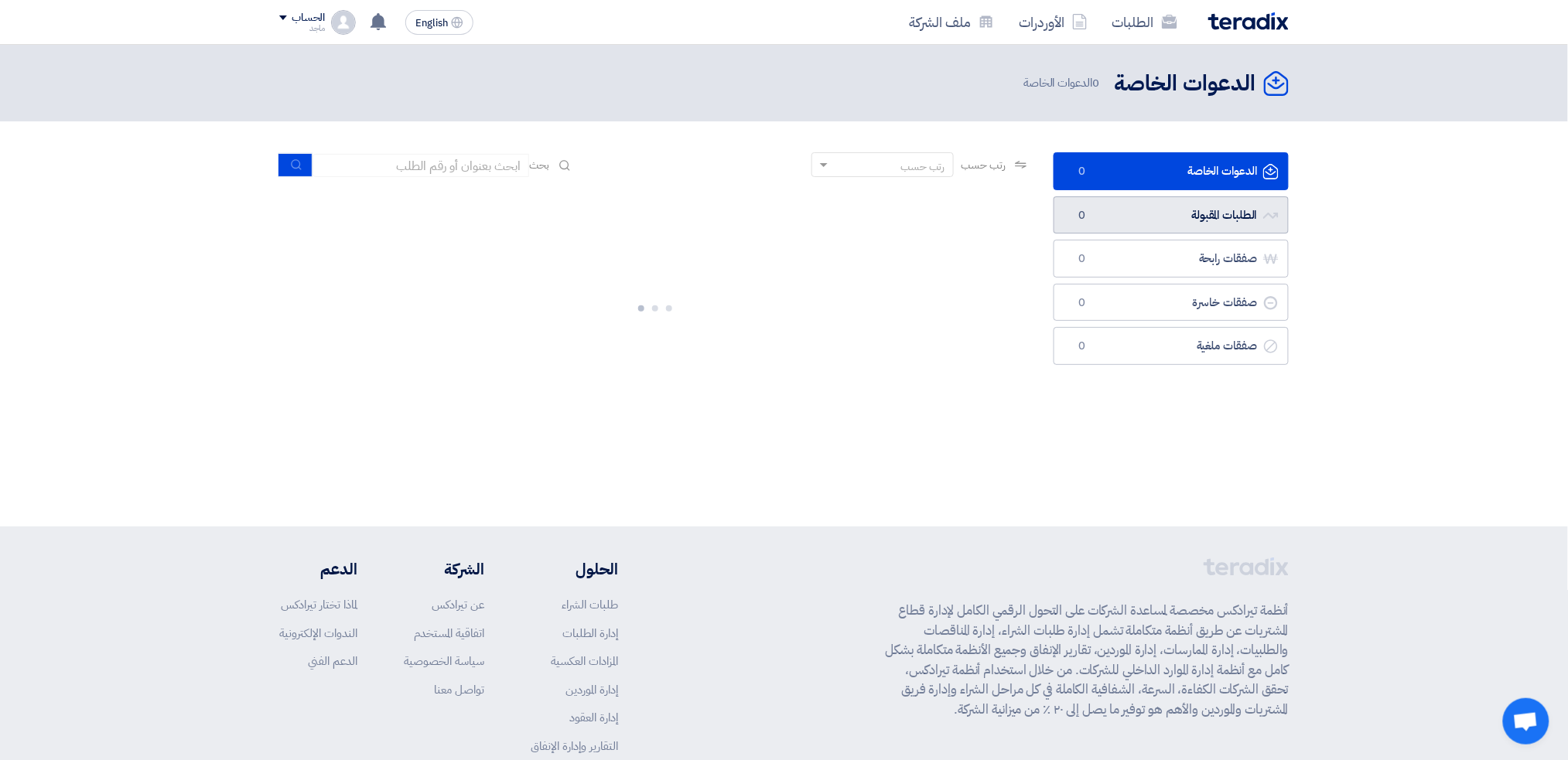
click at [1183, 214] on link "الطلبات المقبولة الطلبات المقبولة 0" at bounding box center [1170, 215] width 235 height 38
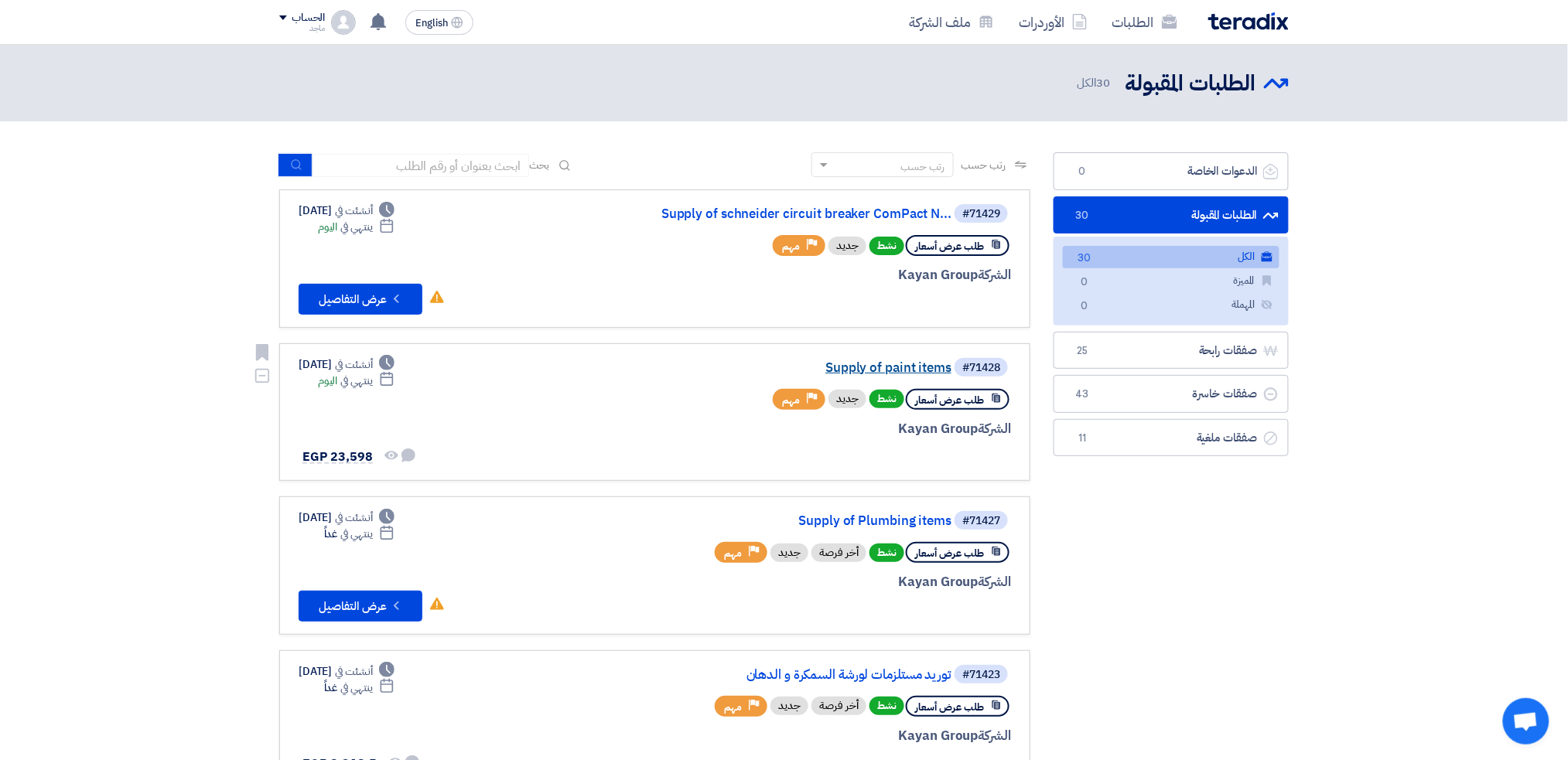
click at [886, 368] on link "Supply of paint items" at bounding box center [796, 368] width 309 height 14
click at [1134, 216] on link "الطلبات المقبولة الطلبات المقبولة 30" at bounding box center [1170, 215] width 235 height 38
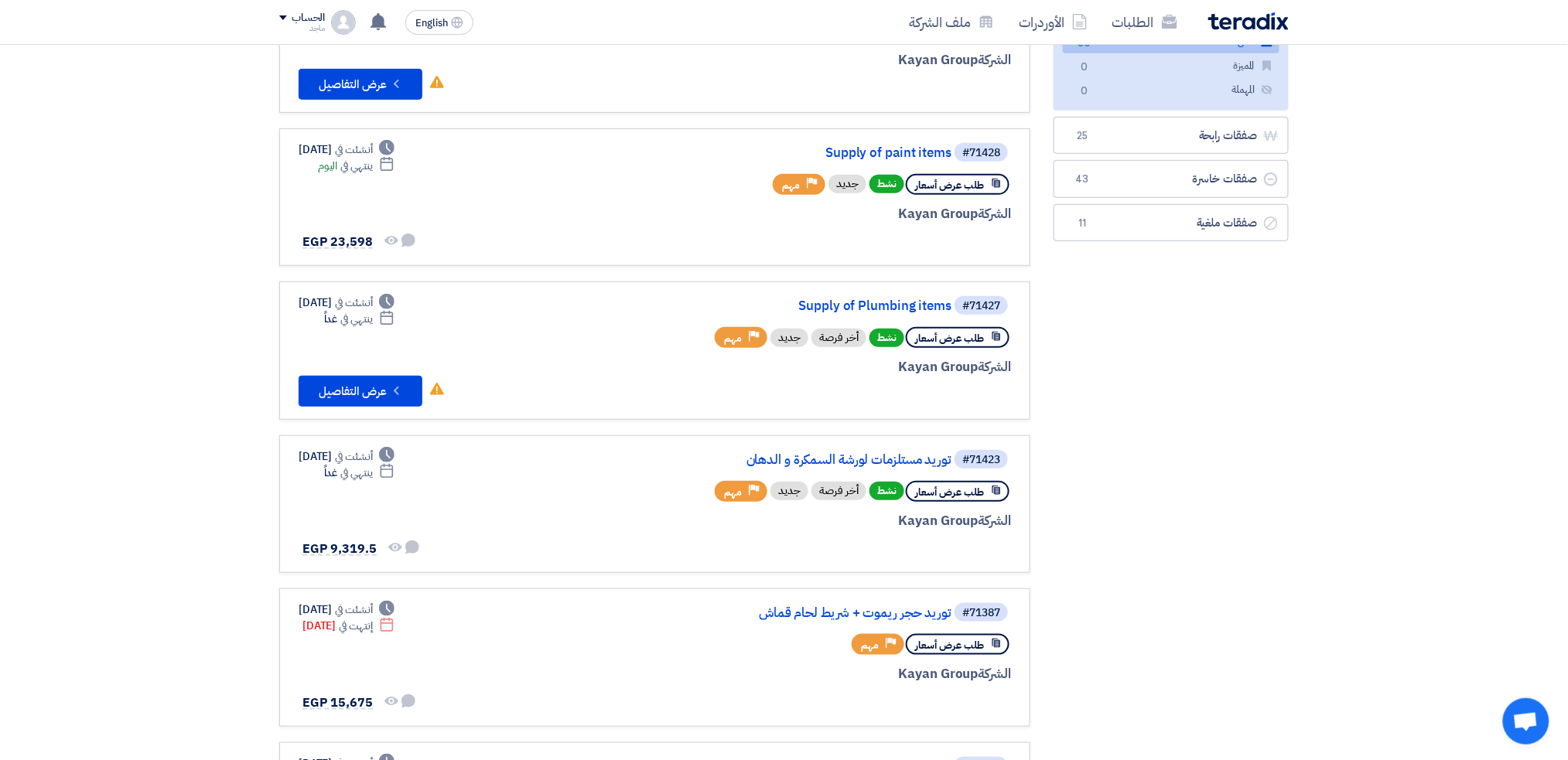
scroll to position [223, 0]
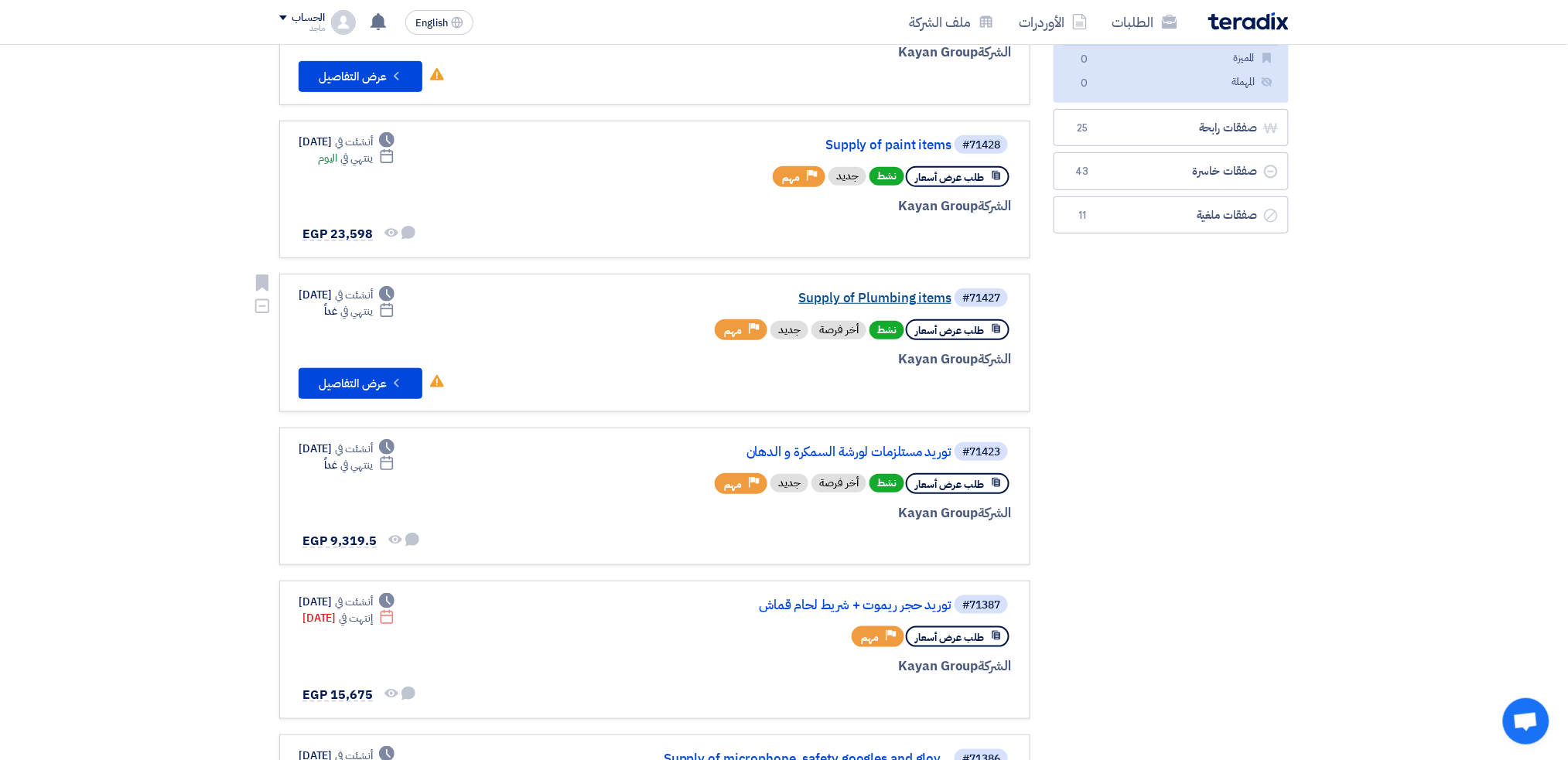
click at [885, 298] on link "Supply of Plumbing items" at bounding box center [796, 298] width 309 height 14
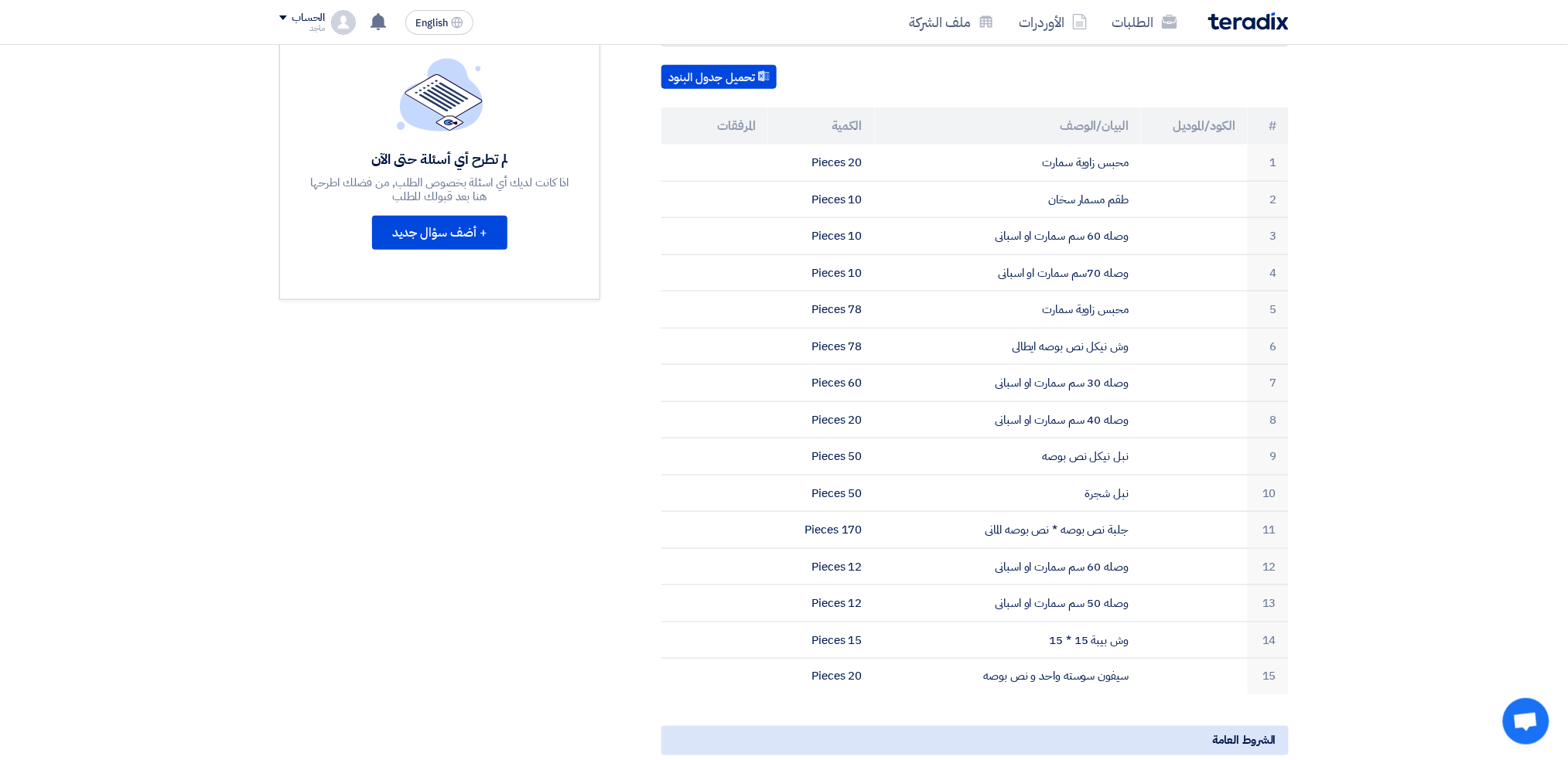
scroll to position [419, 0]
